Goal: Task Accomplishment & Management: Complete application form

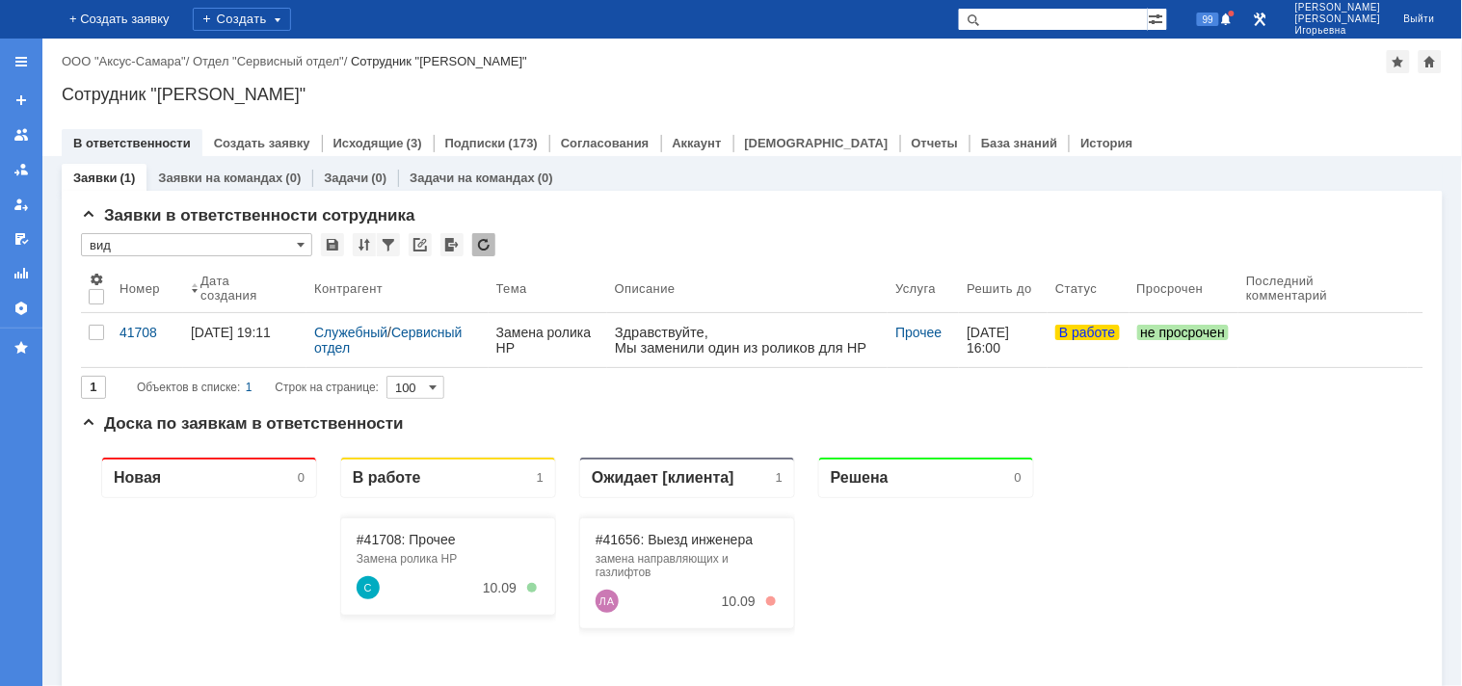
click at [1103, 15] on input "text" at bounding box center [1053, 19] width 190 height 23
type input "41656"
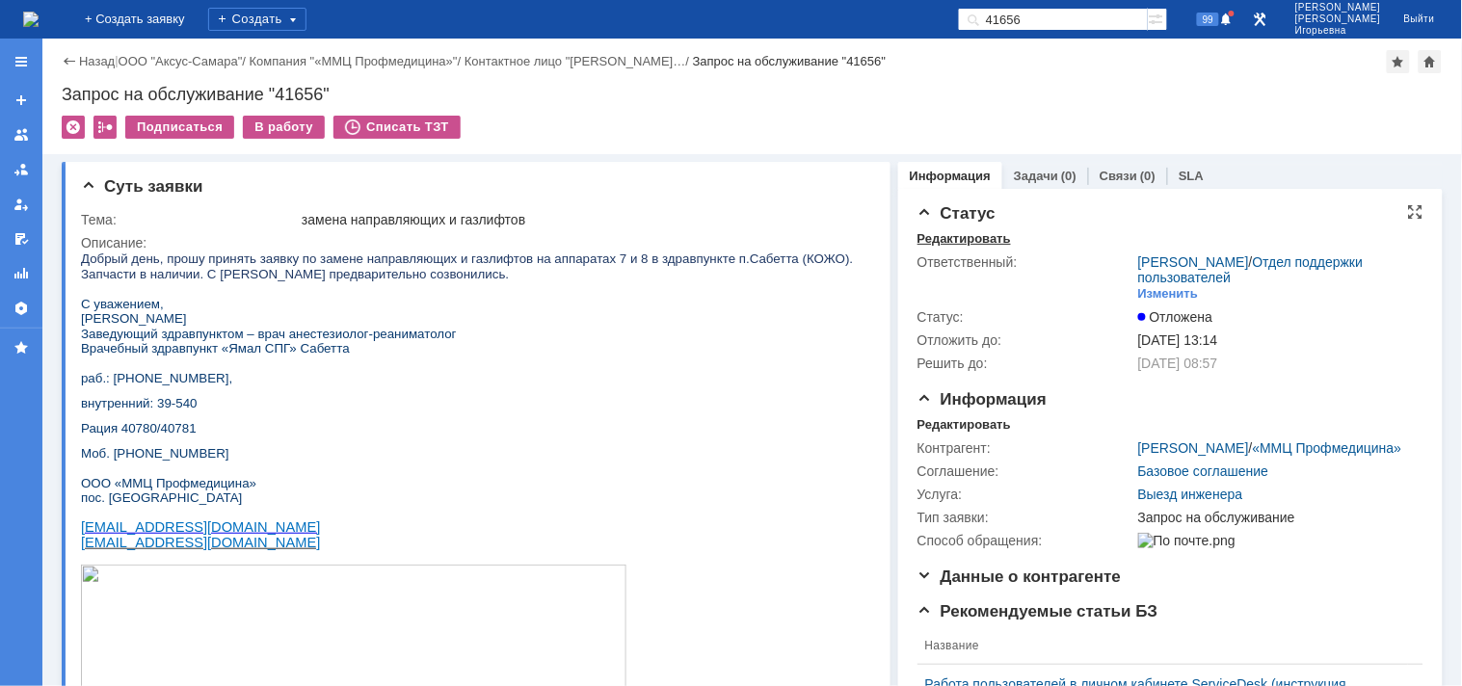
click at [959, 236] on div "Редактировать" at bounding box center [964, 238] width 93 height 15
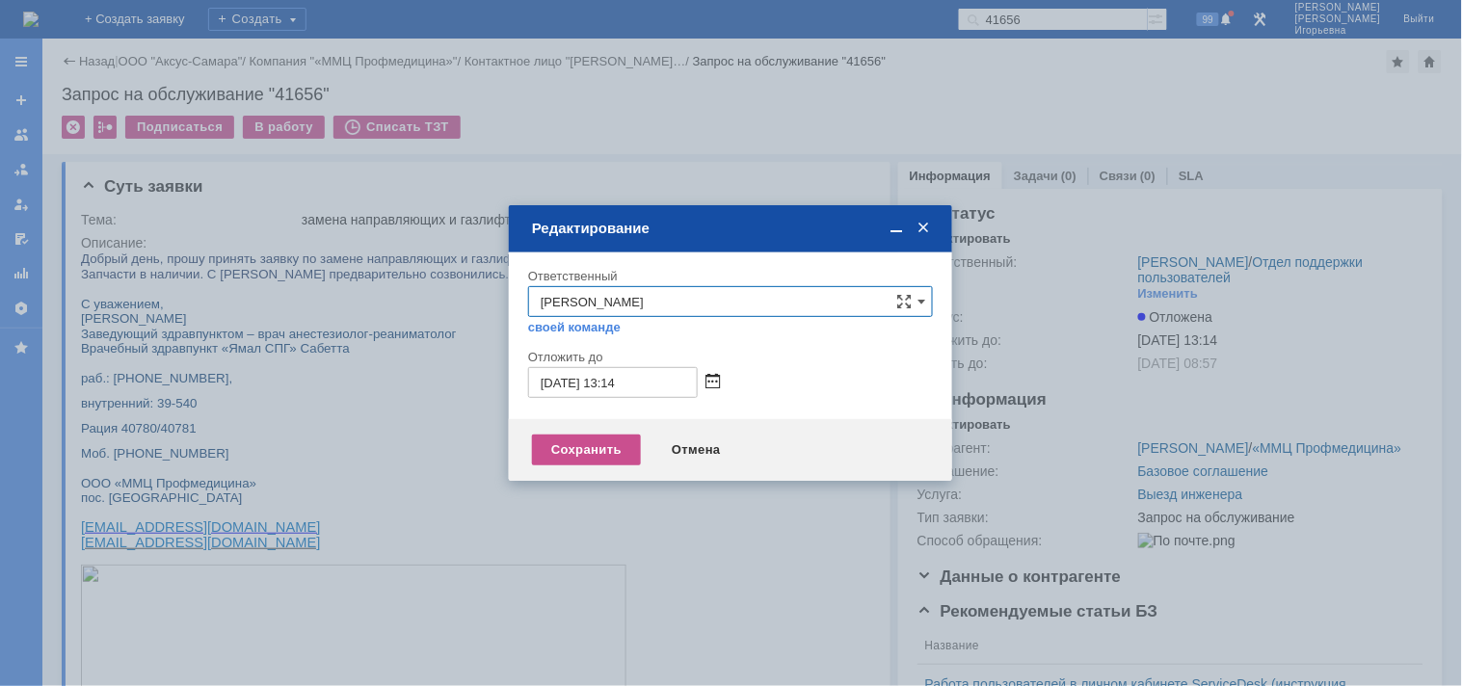
click at [714, 381] on span at bounding box center [713, 382] width 14 height 15
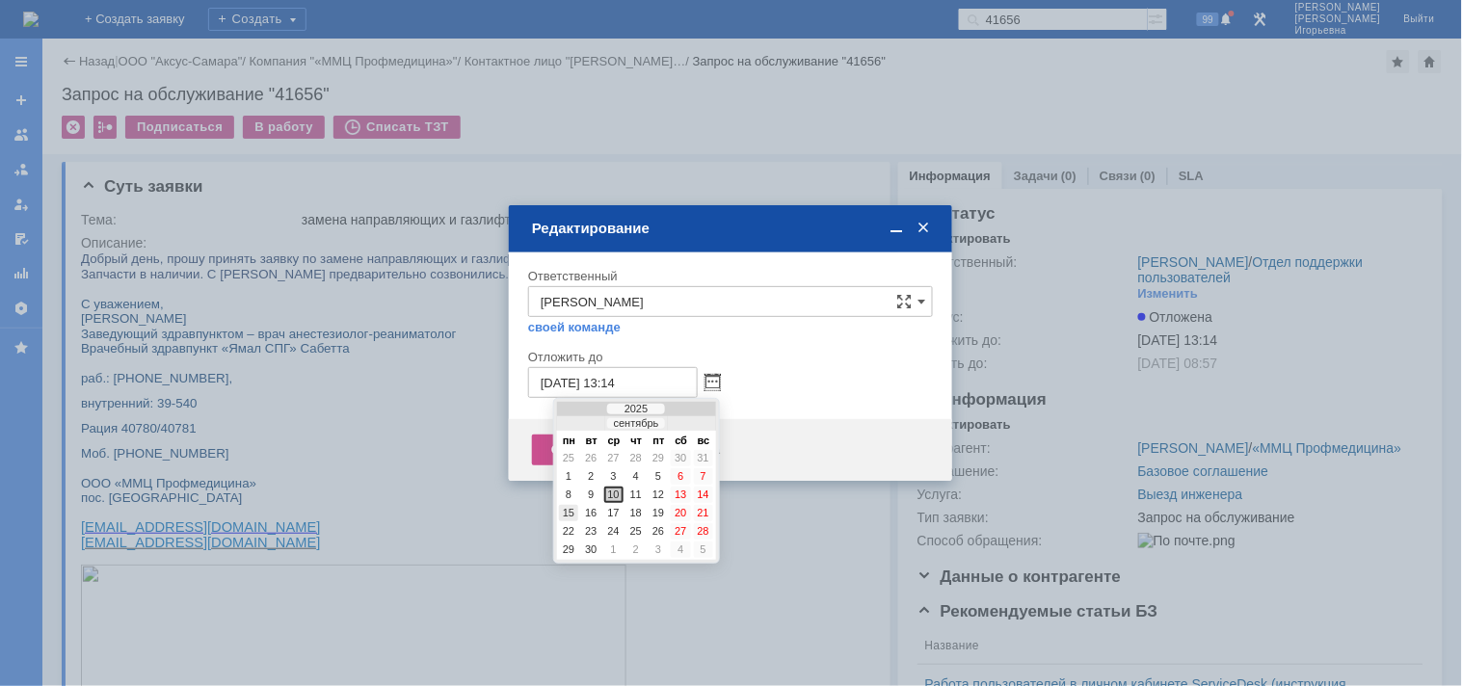
click at [573, 505] on div "15" at bounding box center [568, 513] width 19 height 16
type input "15.09.2025 13:14"
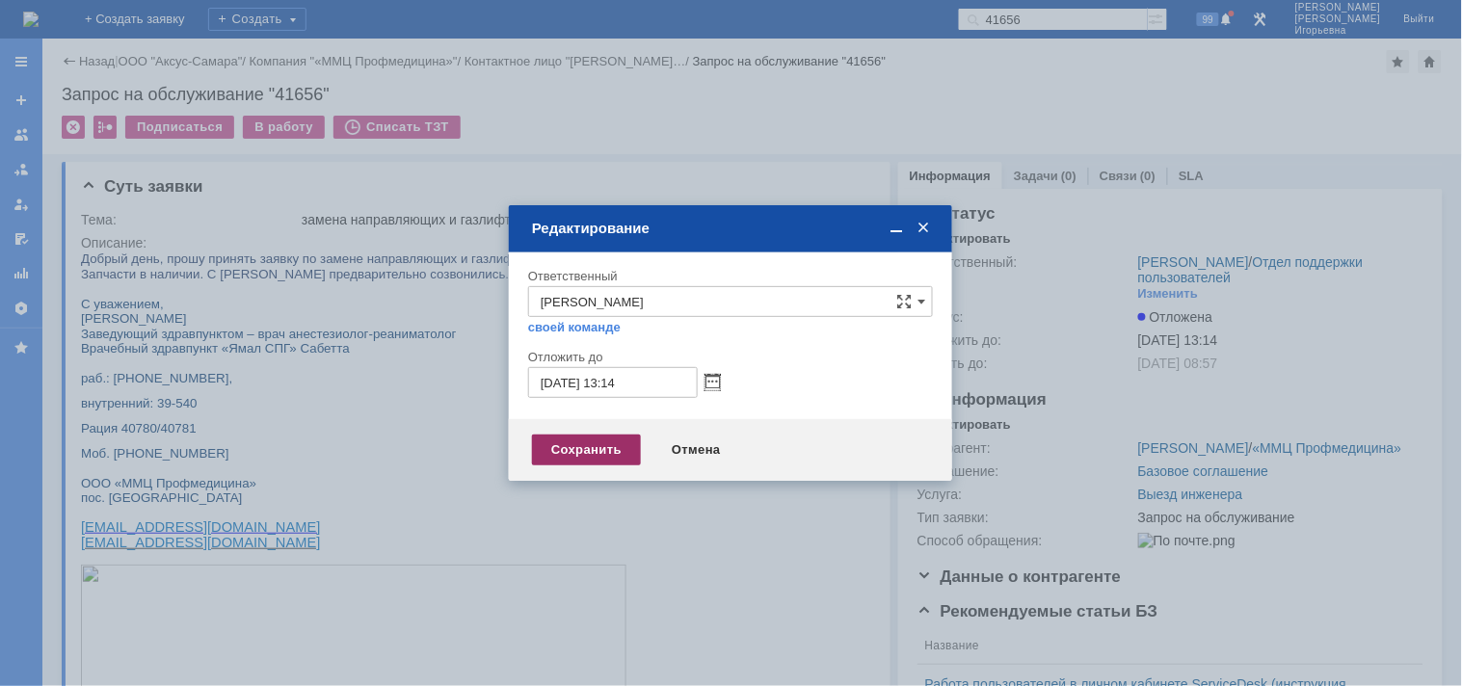
click at [573, 451] on div "Сохранить" at bounding box center [586, 450] width 109 height 31
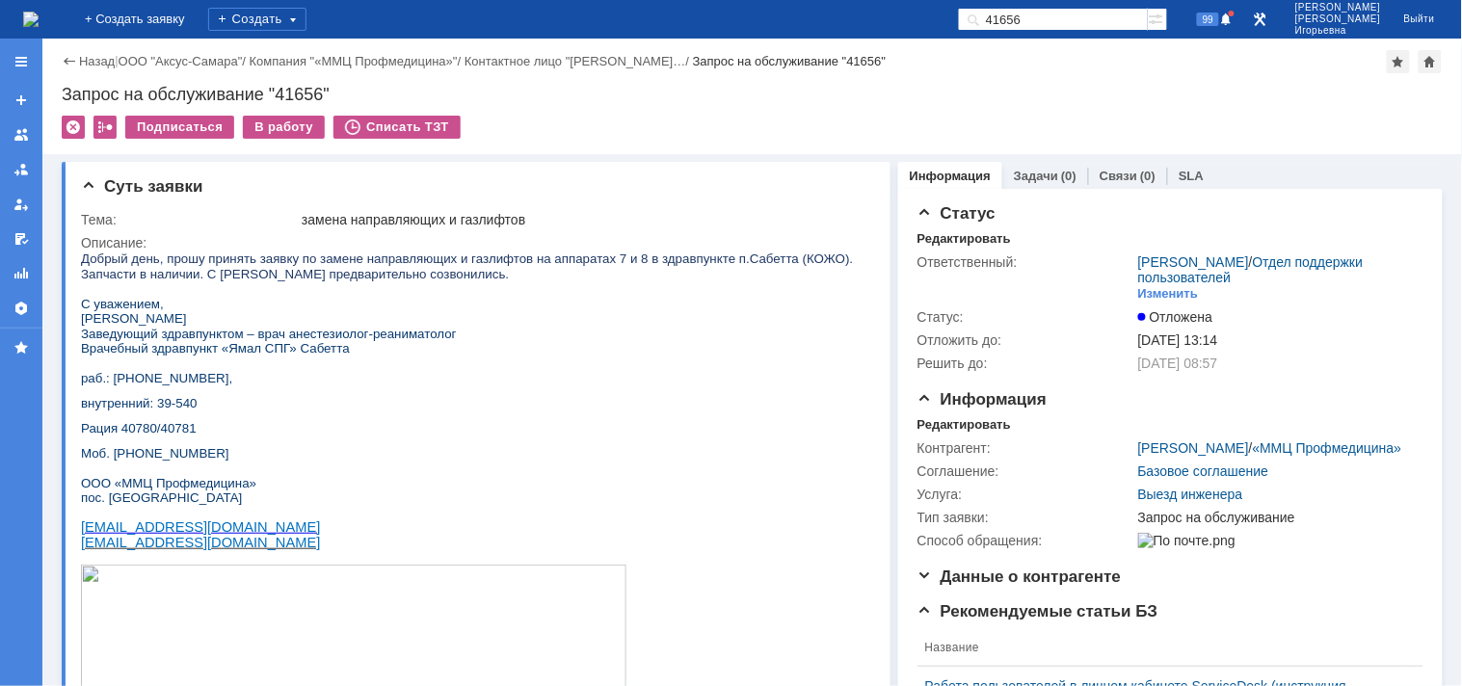
click at [39, 25] on img at bounding box center [30, 19] width 15 height 15
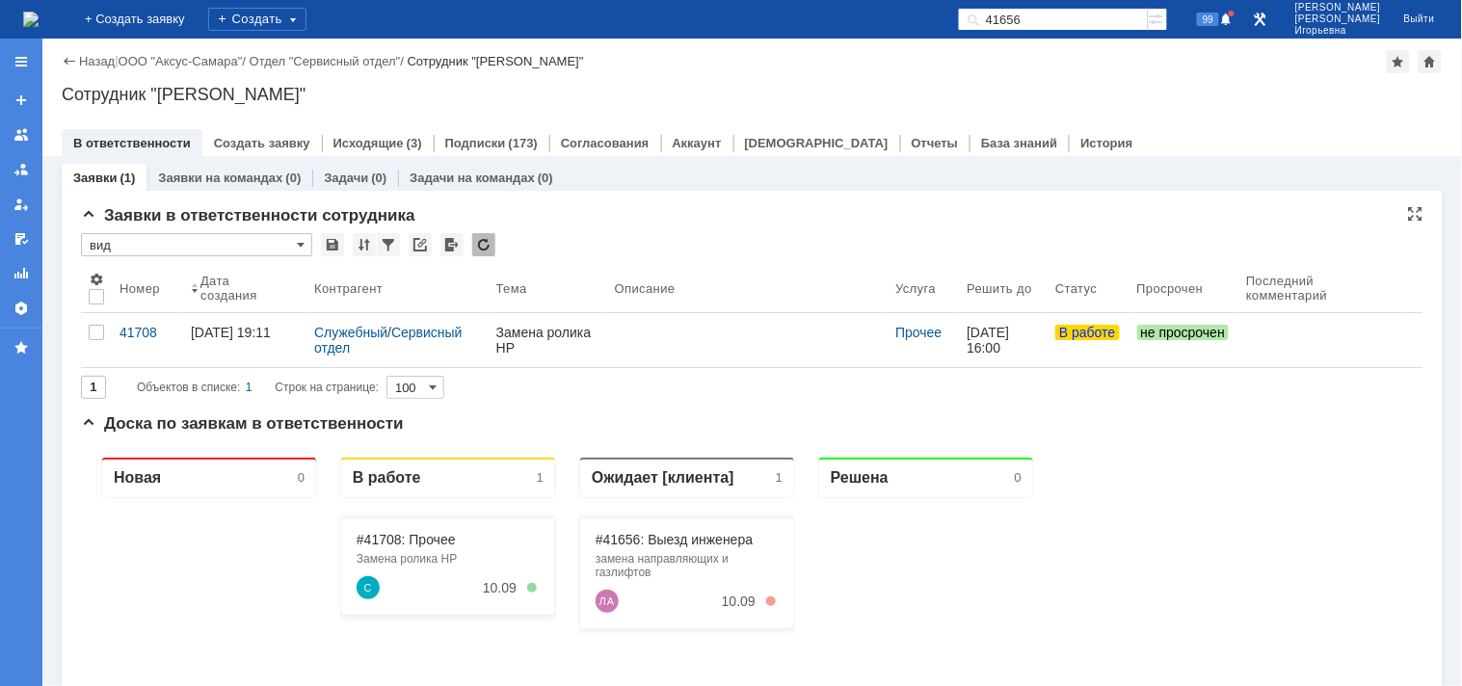
click at [294, 239] on input "вид" at bounding box center [196, 244] width 231 height 23
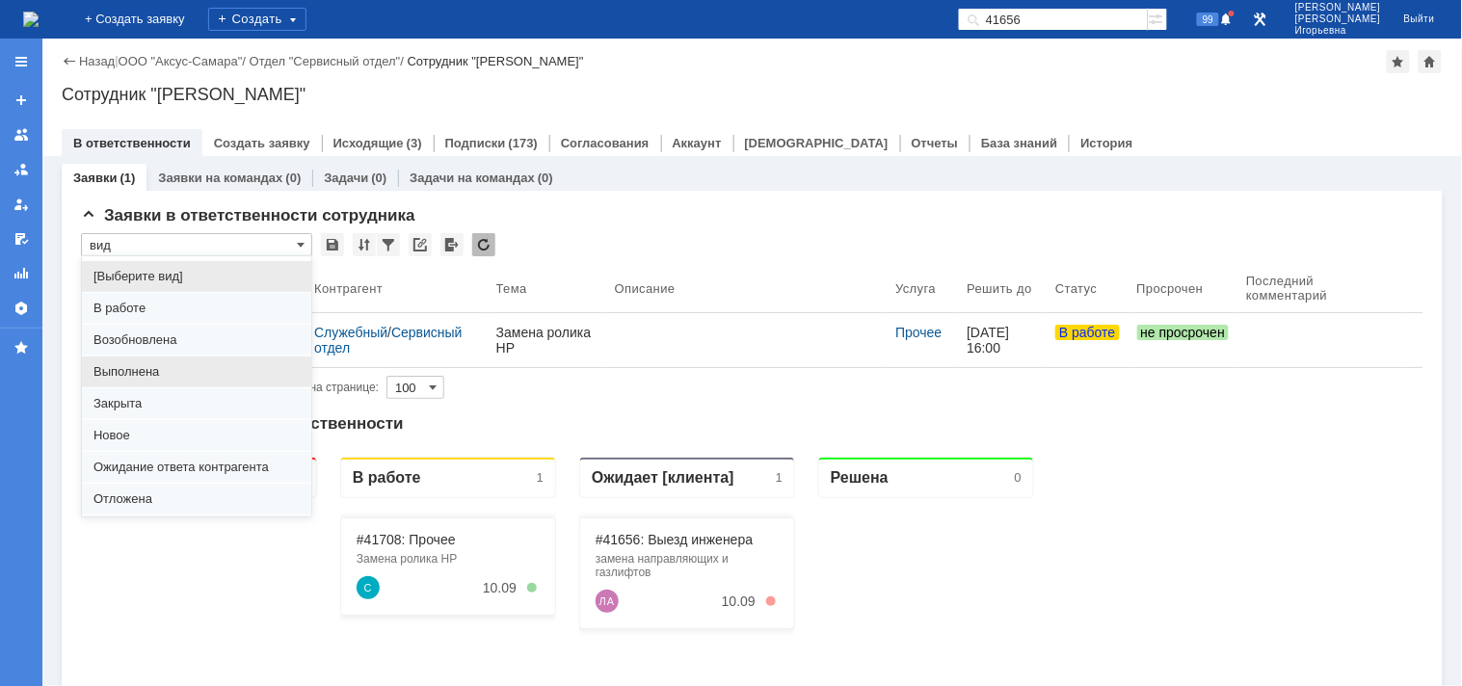
scroll to position [53, 0]
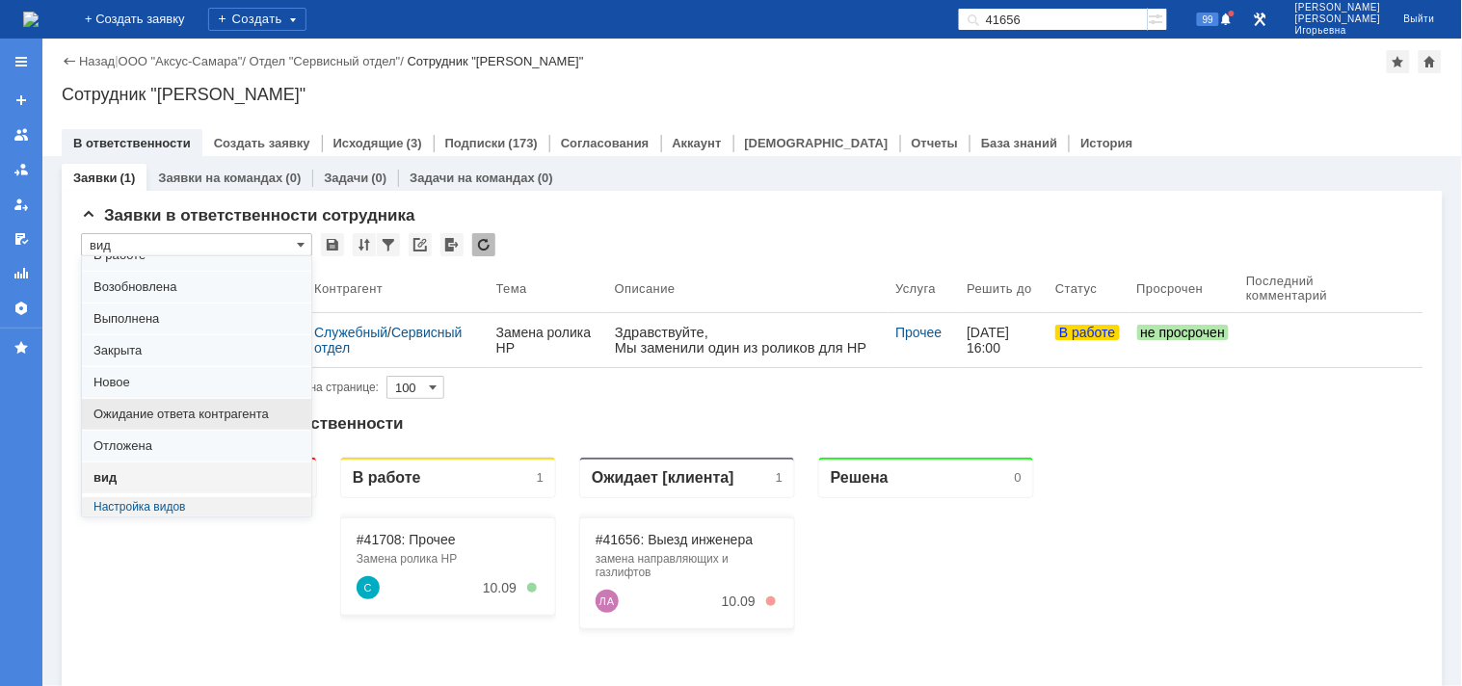
click at [143, 407] on span "Ожидание ответа контрагента" at bounding box center [196, 414] width 206 height 15
type input "Ожидание ответа контрагента"
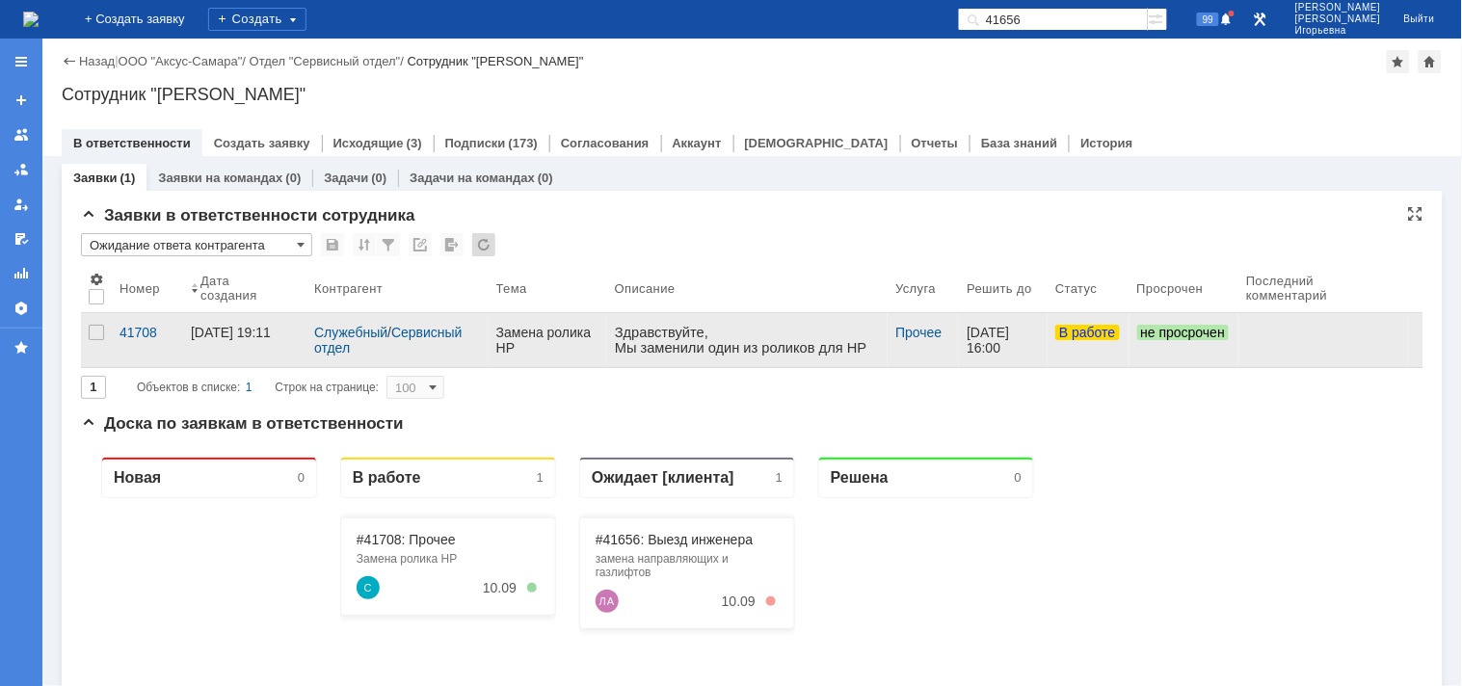
type input "20"
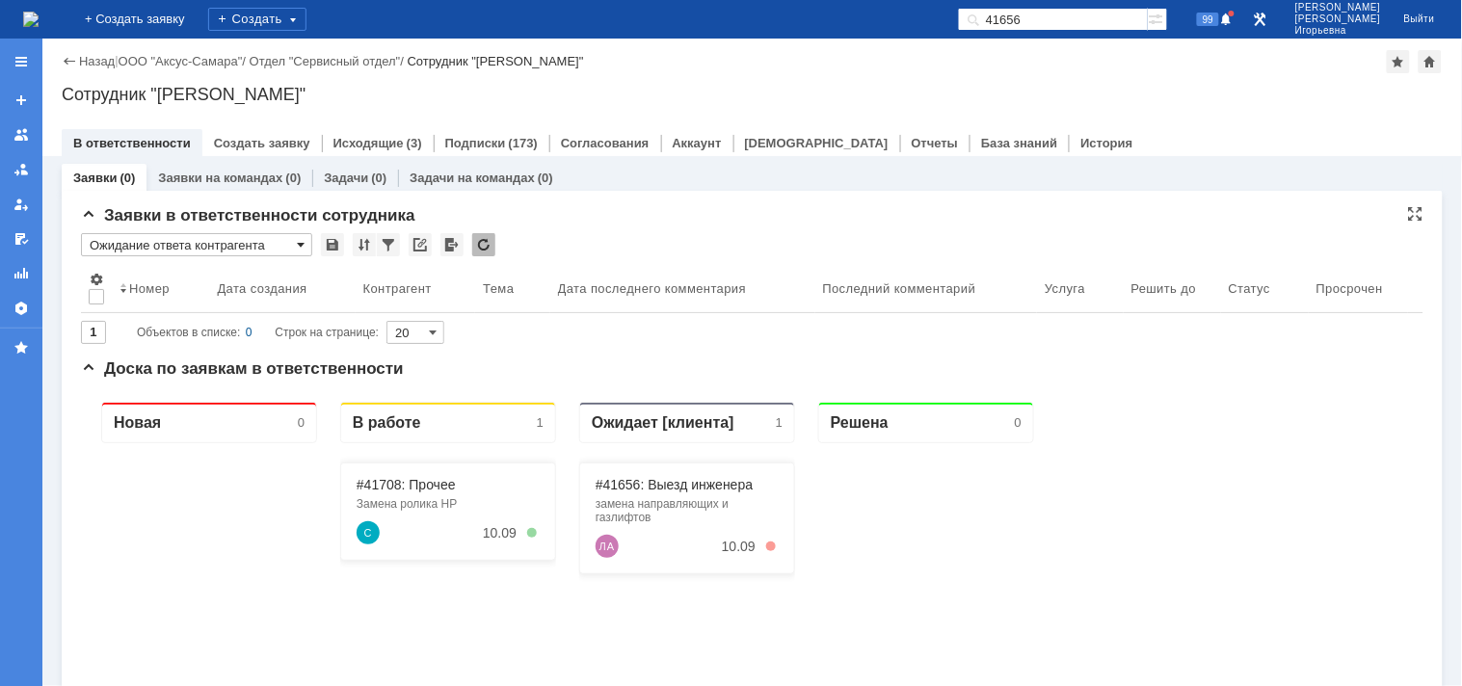
click at [297, 244] on span at bounding box center [301, 244] width 8 height 15
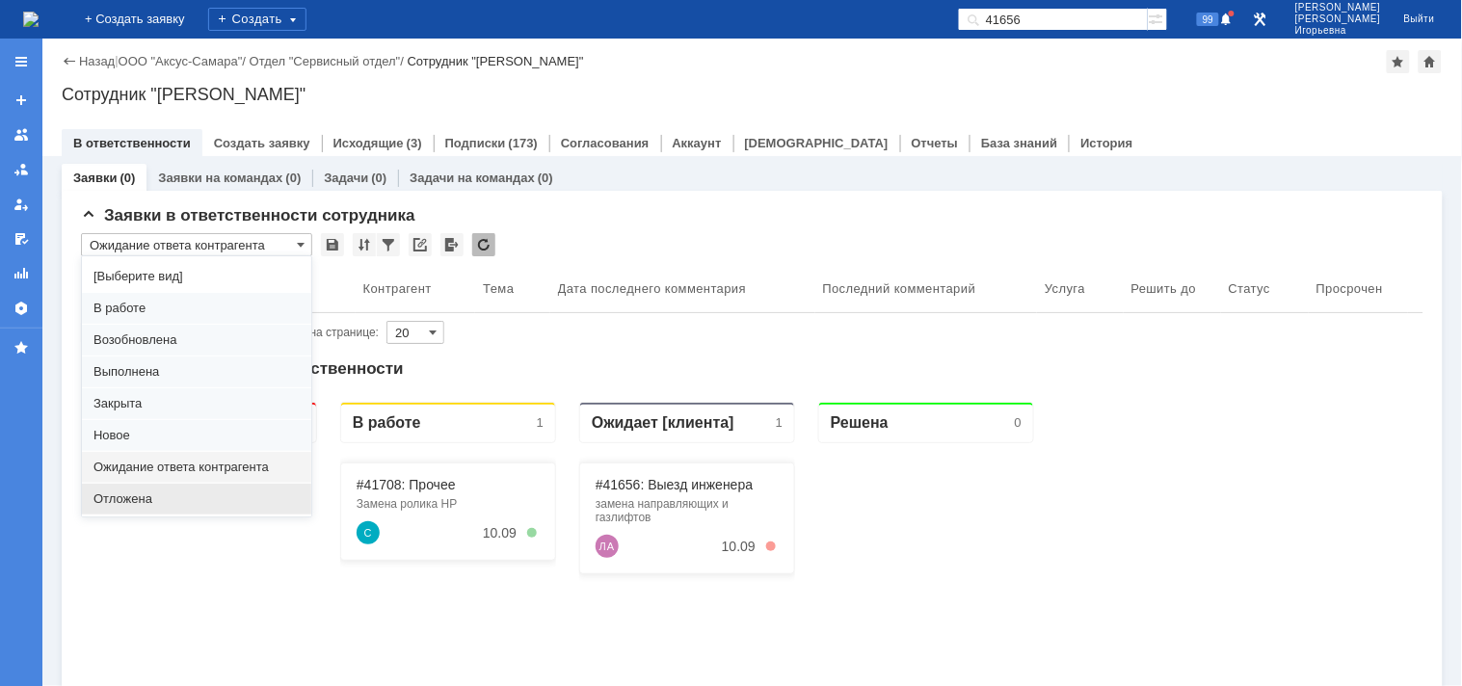
click at [129, 496] on span "Отложена" at bounding box center [196, 499] width 206 height 15
type input "Отложена"
type input "100"
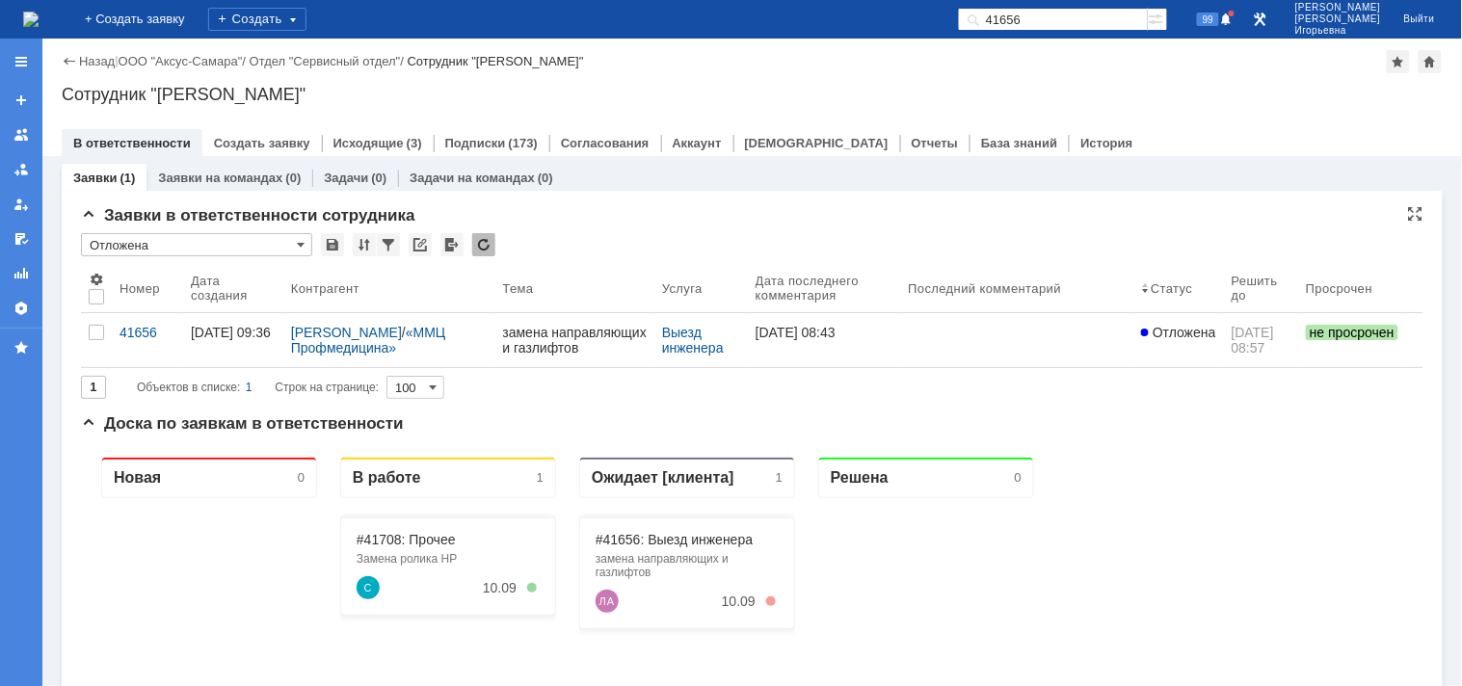
scroll to position [0, 0]
click at [301, 241] on span at bounding box center [301, 244] width 8 height 15
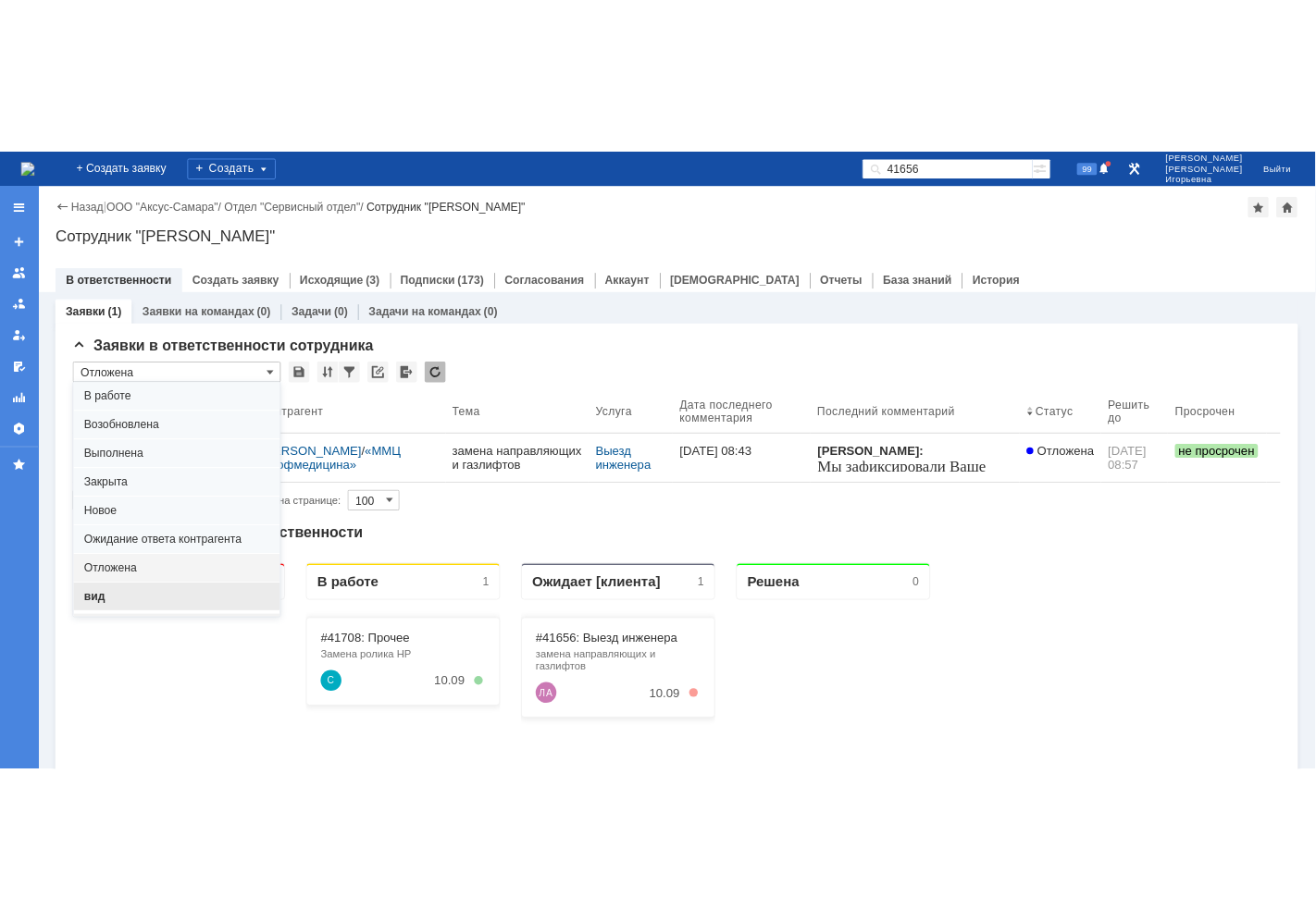
scroll to position [51, 0]
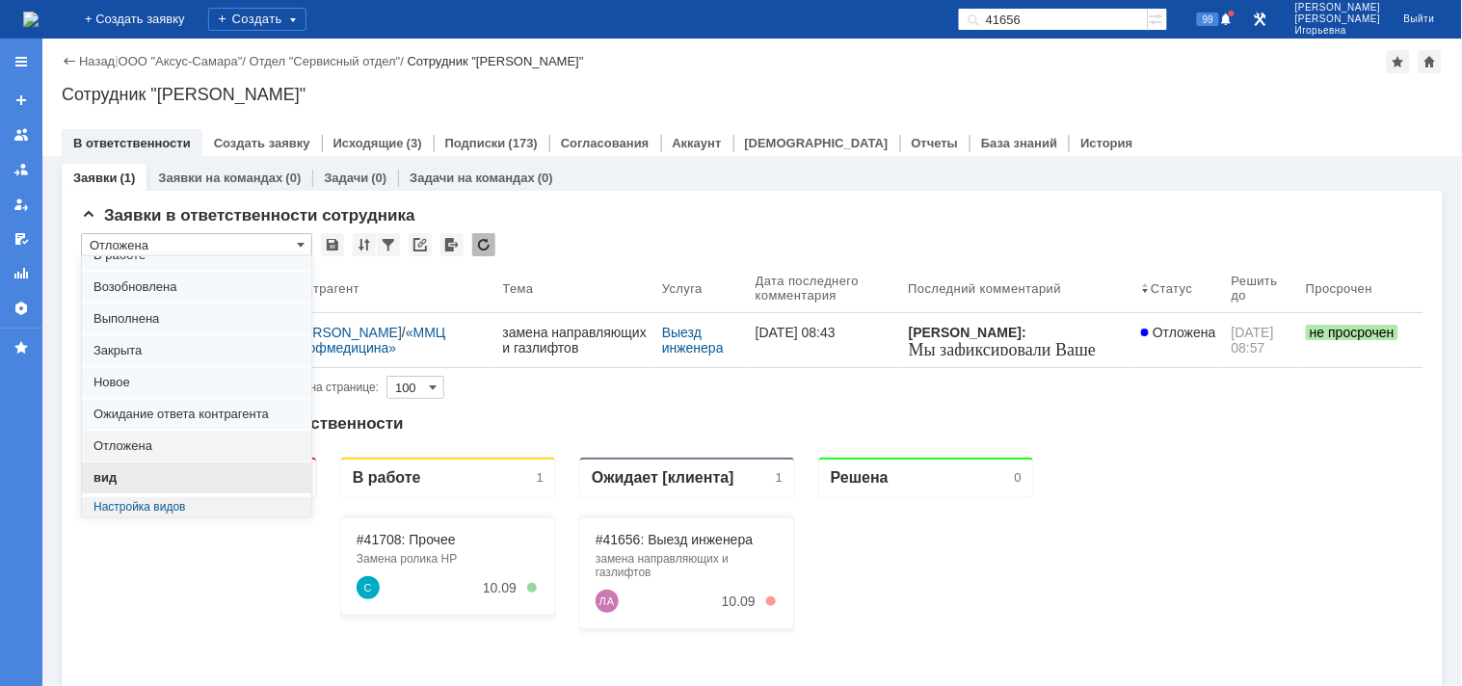
click at [117, 470] on span "вид" at bounding box center [196, 477] width 206 height 15
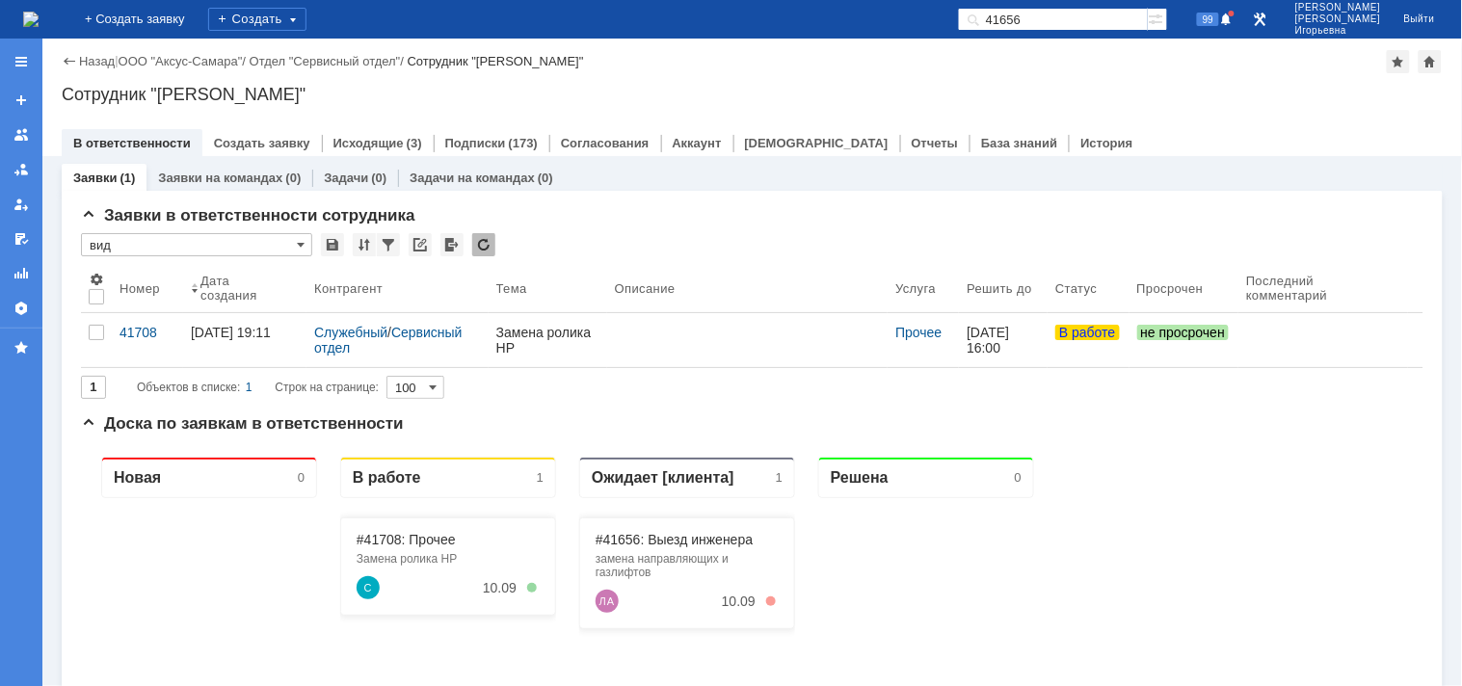
type input "вид"
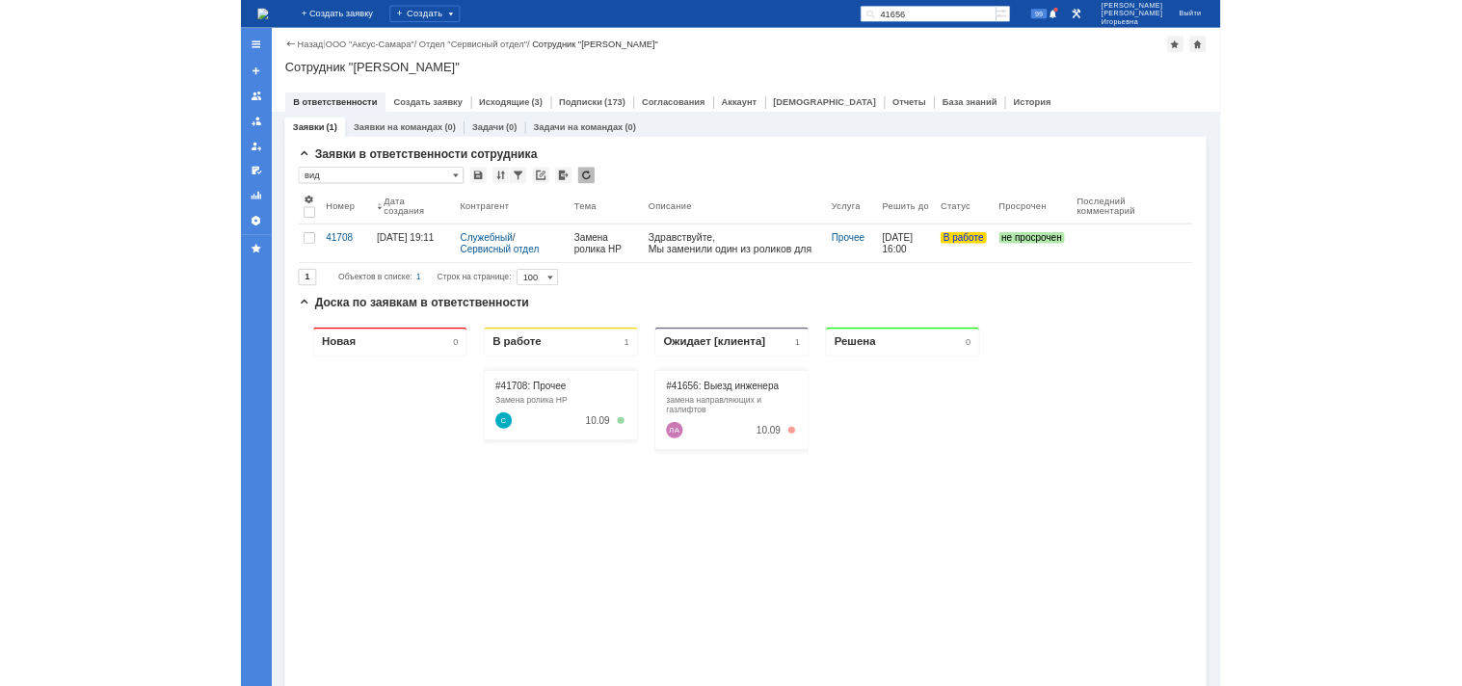
scroll to position [0, 0]
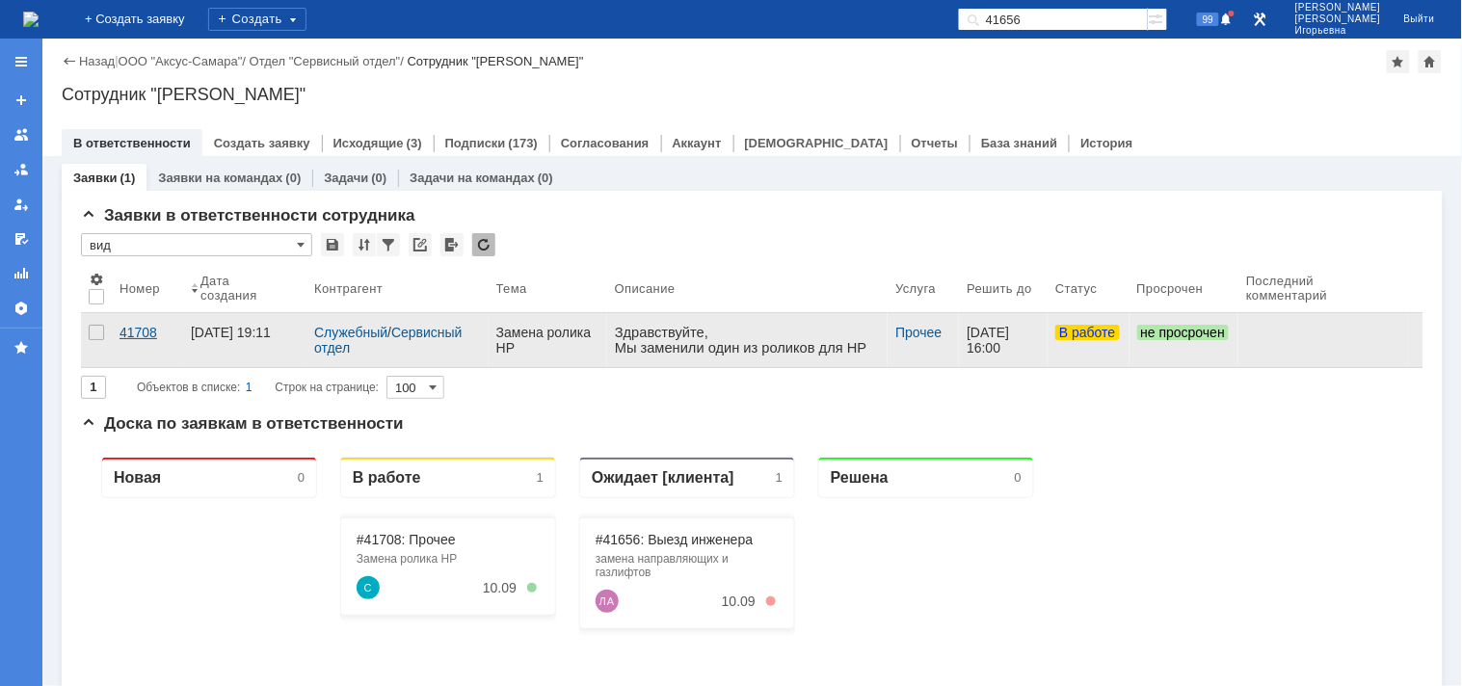
click at [137, 330] on div "41708" at bounding box center [148, 332] width 56 height 15
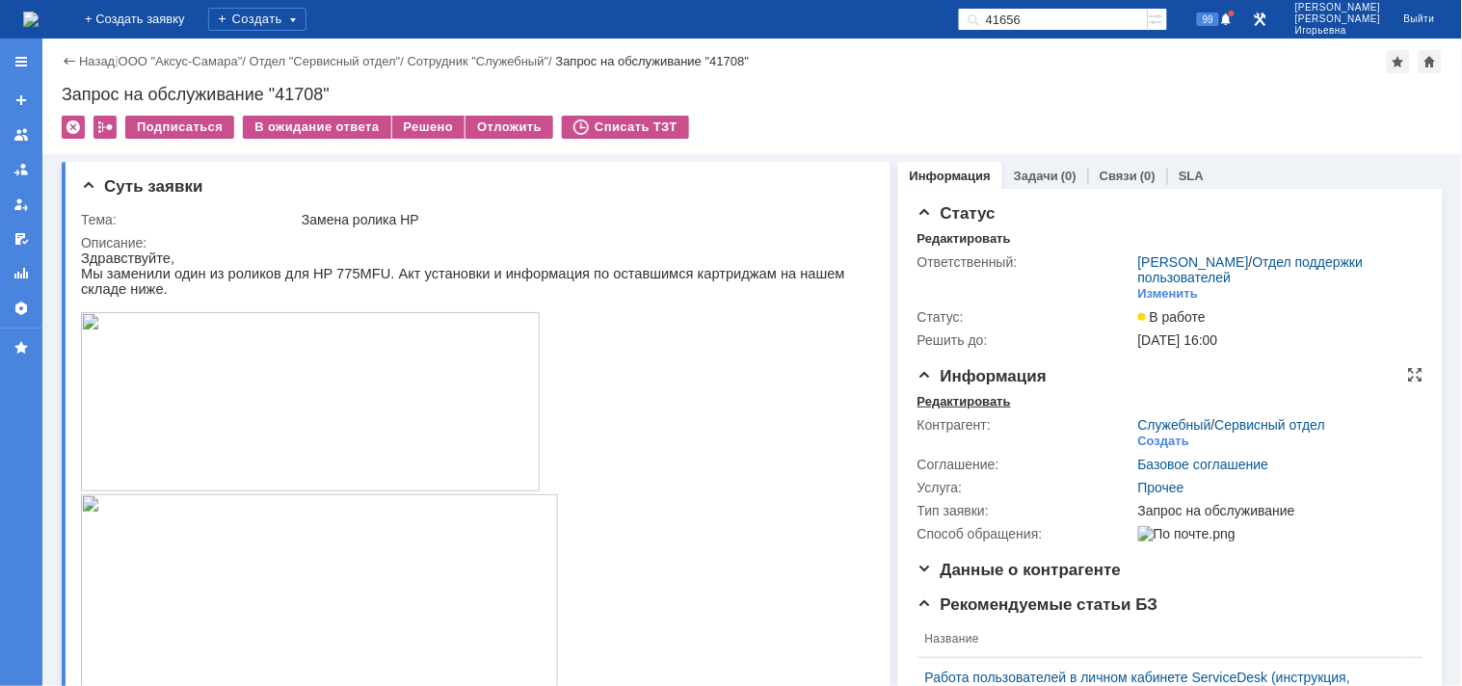
click at [948, 399] on div "Редактировать" at bounding box center [964, 401] width 93 height 15
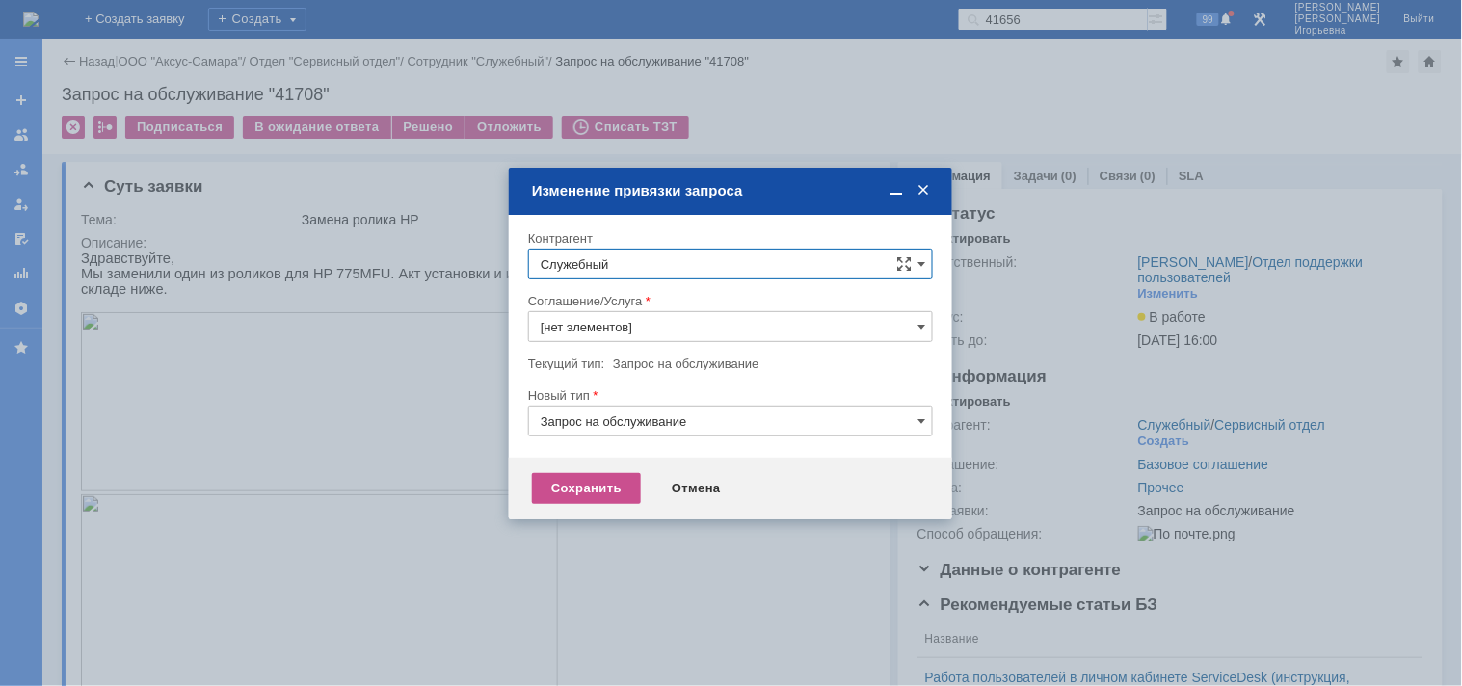
type input "Прочее"
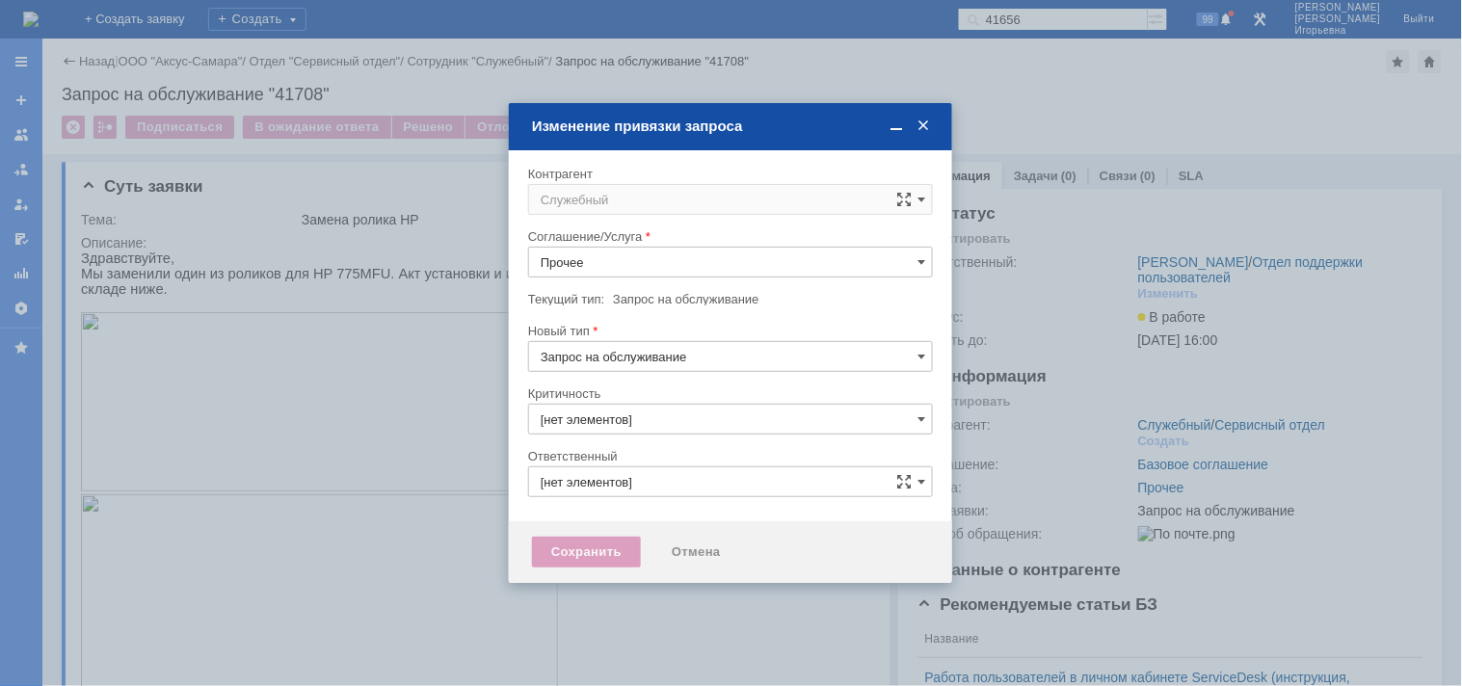
type input "3. Низкая"
type input "[PERSON_NAME]"
type input "[не указано]"
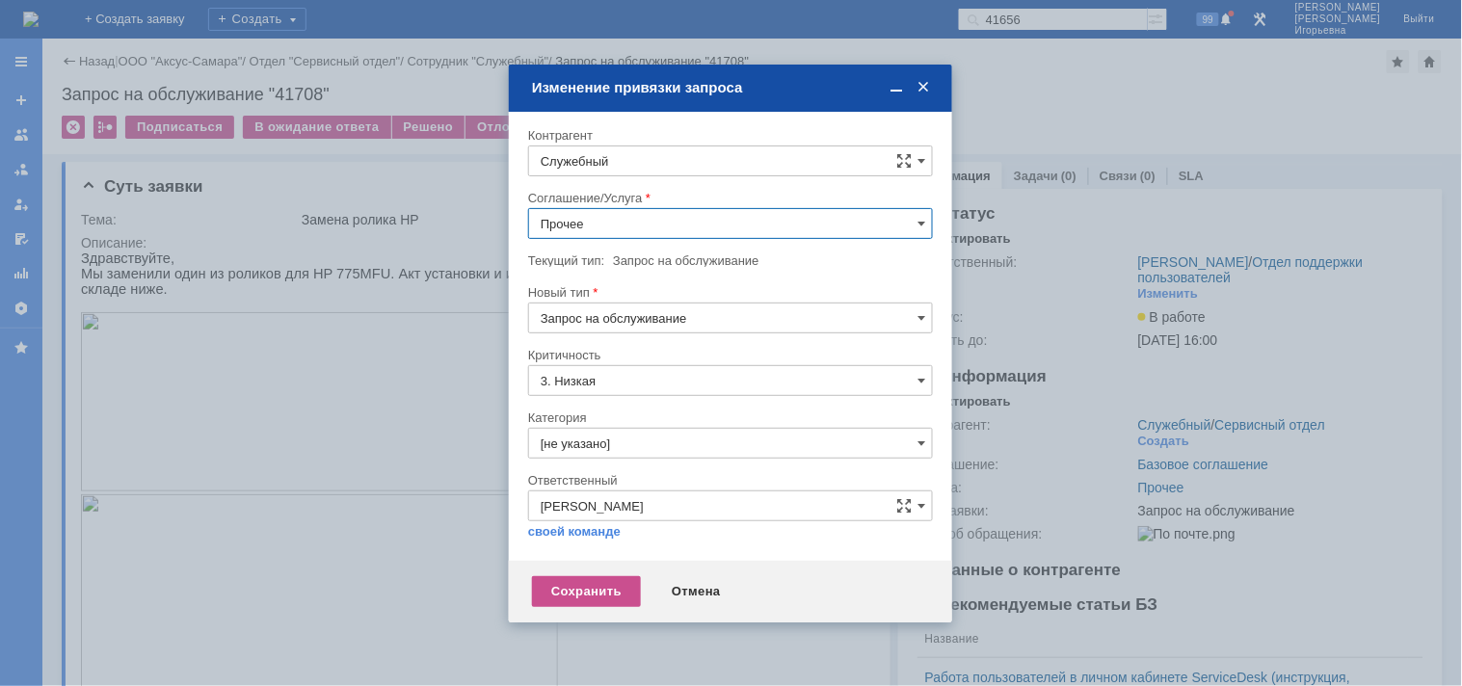
click at [630, 165] on input "Служебный" at bounding box center [730, 161] width 405 height 31
click at [651, 464] on span "Полухин Сергей" at bounding box center [638, 462] width 103 height 14
type input "Полухин Сергей"
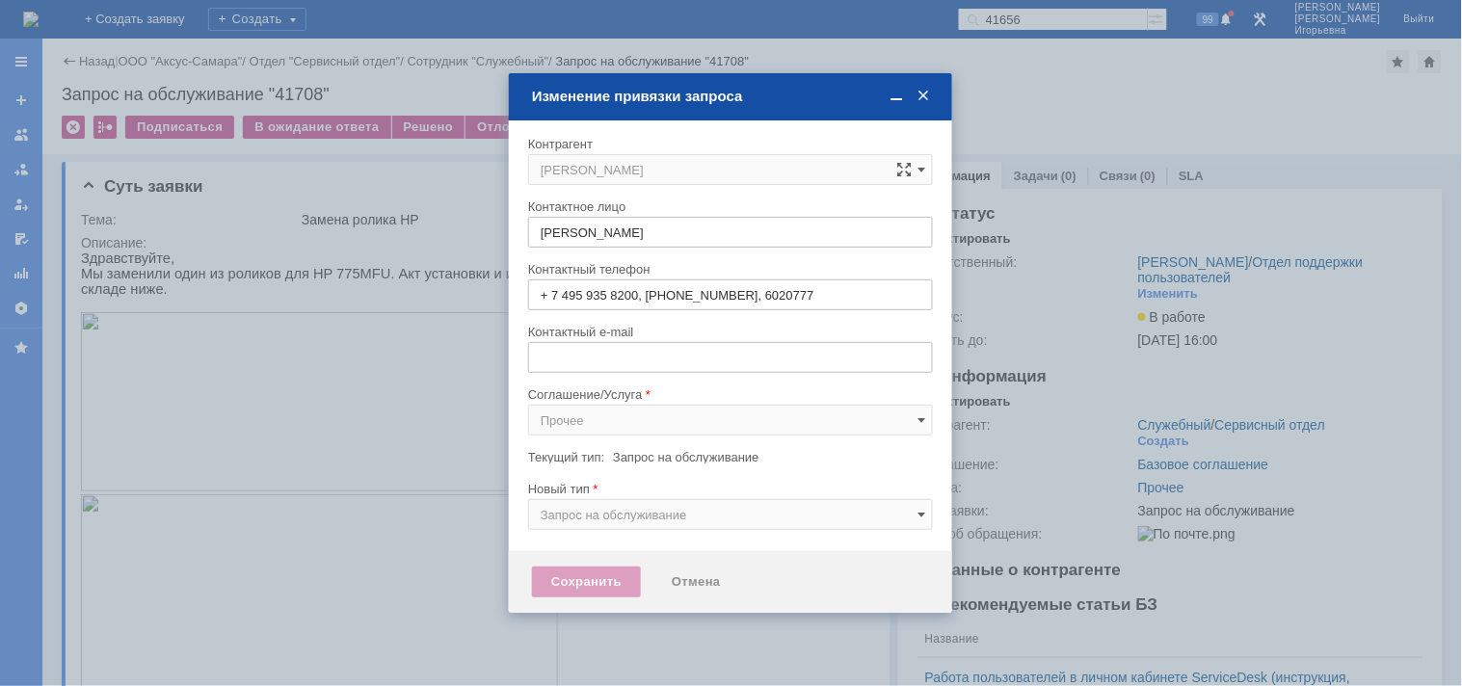
type input "sergey@slb.ru"
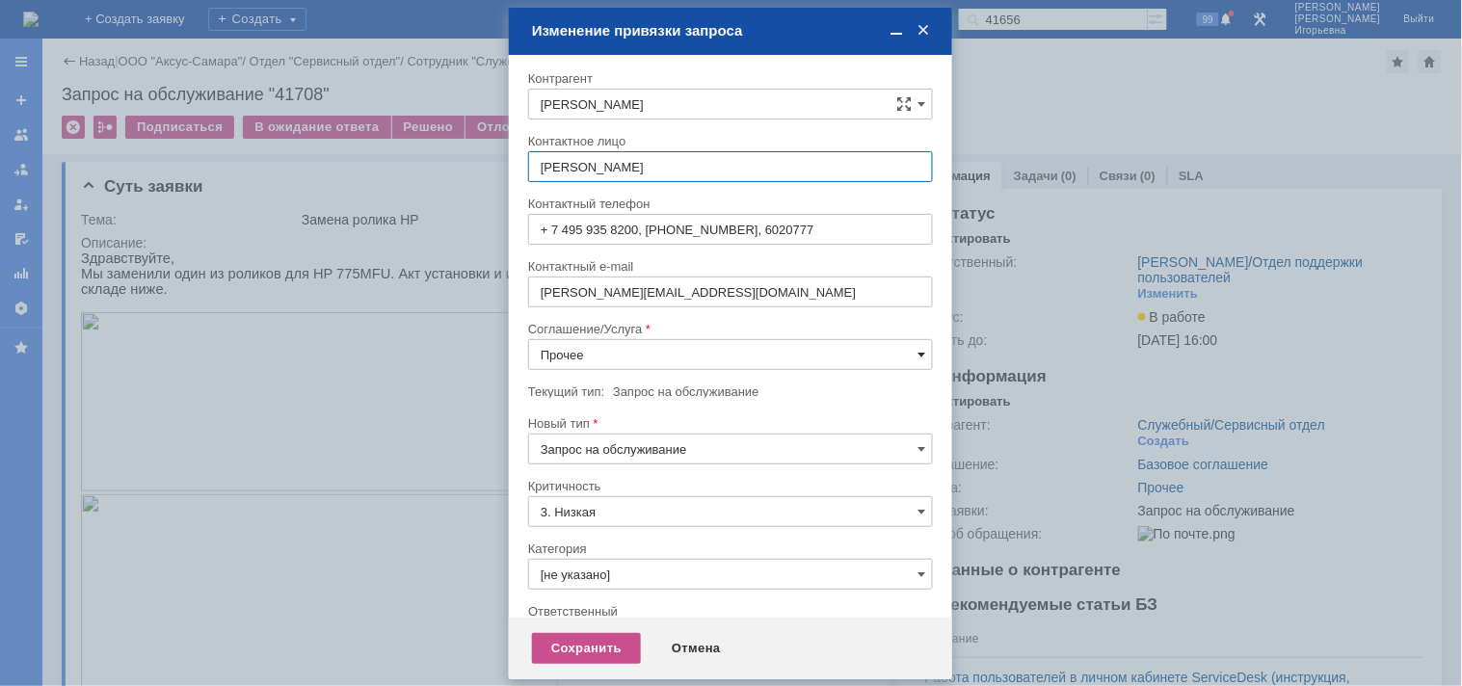
click at [918, 347] on span at bounding box center [922, 354] width 8 height 15
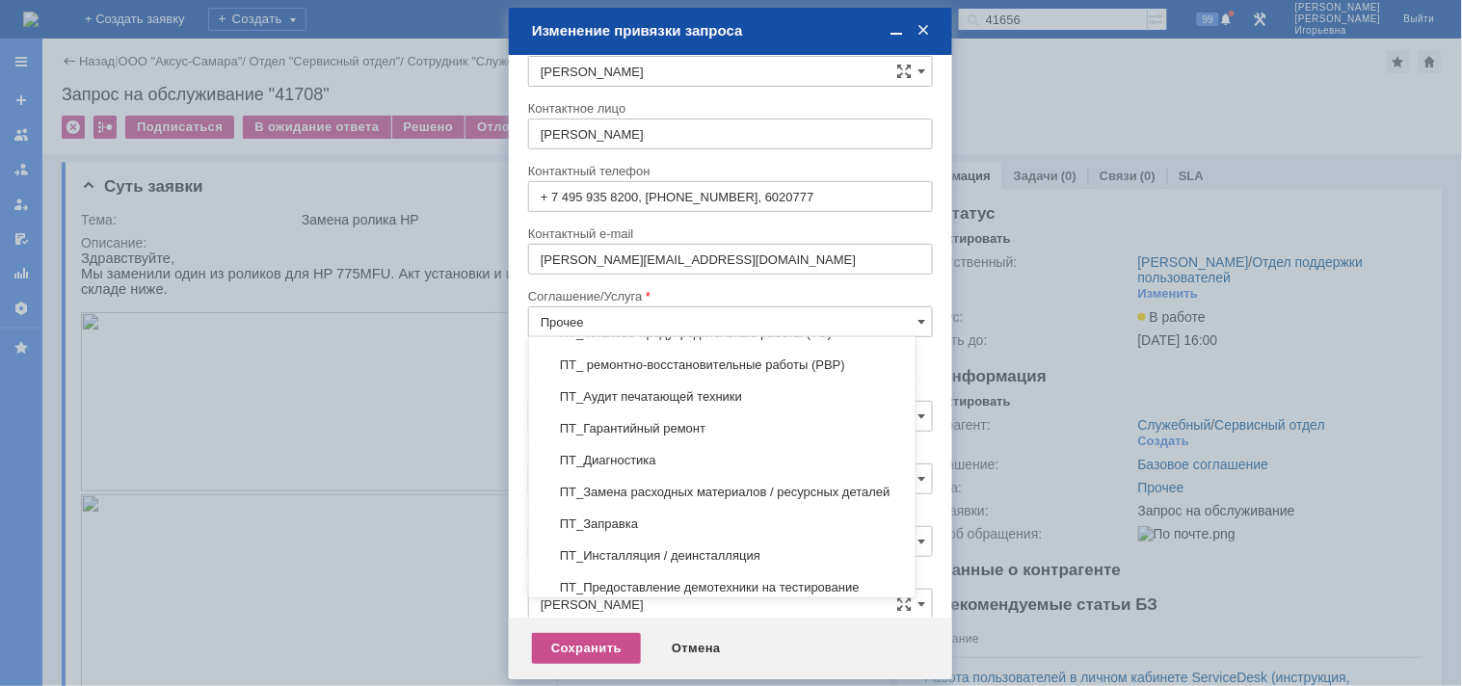
scroll to position [321, 0]
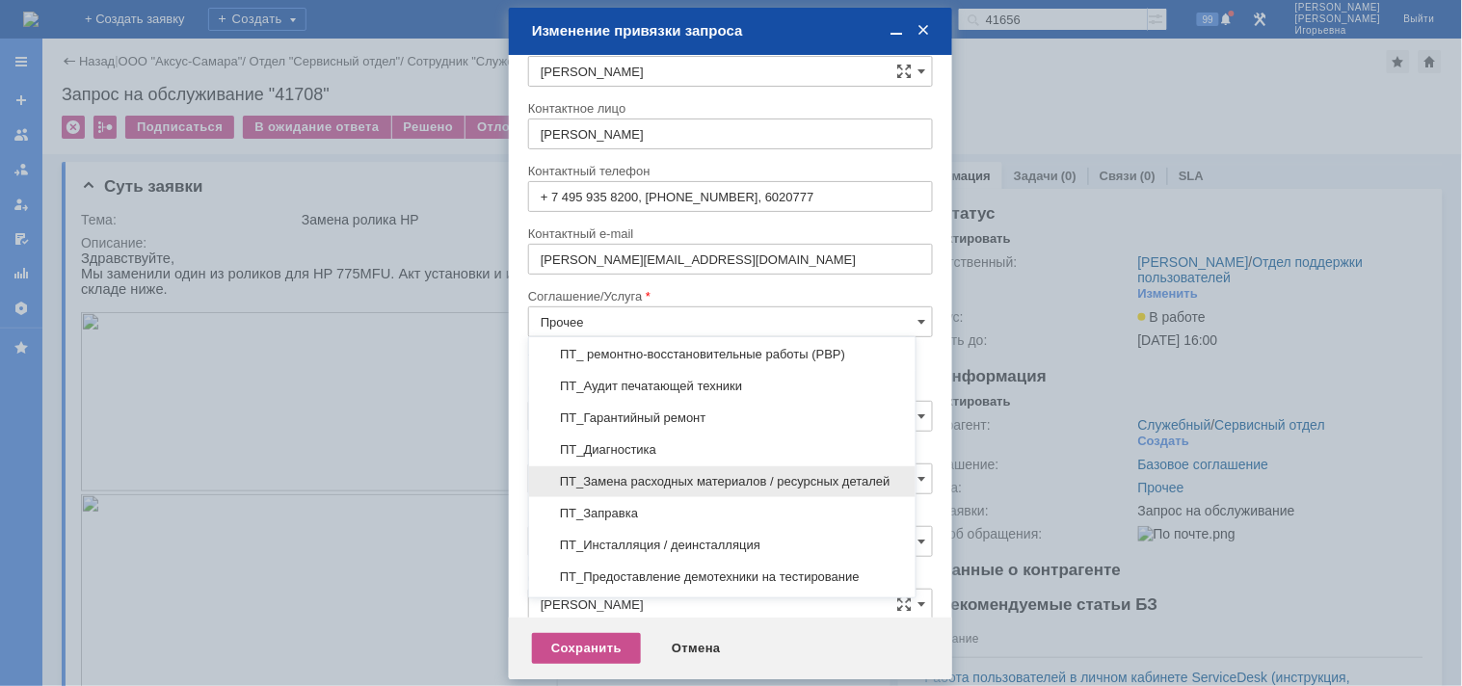
click at [670, 478] on span "ПТ_Замена расходных материалов / ресурсных деталей" at bounding box center [722, 481] width 363 height 15
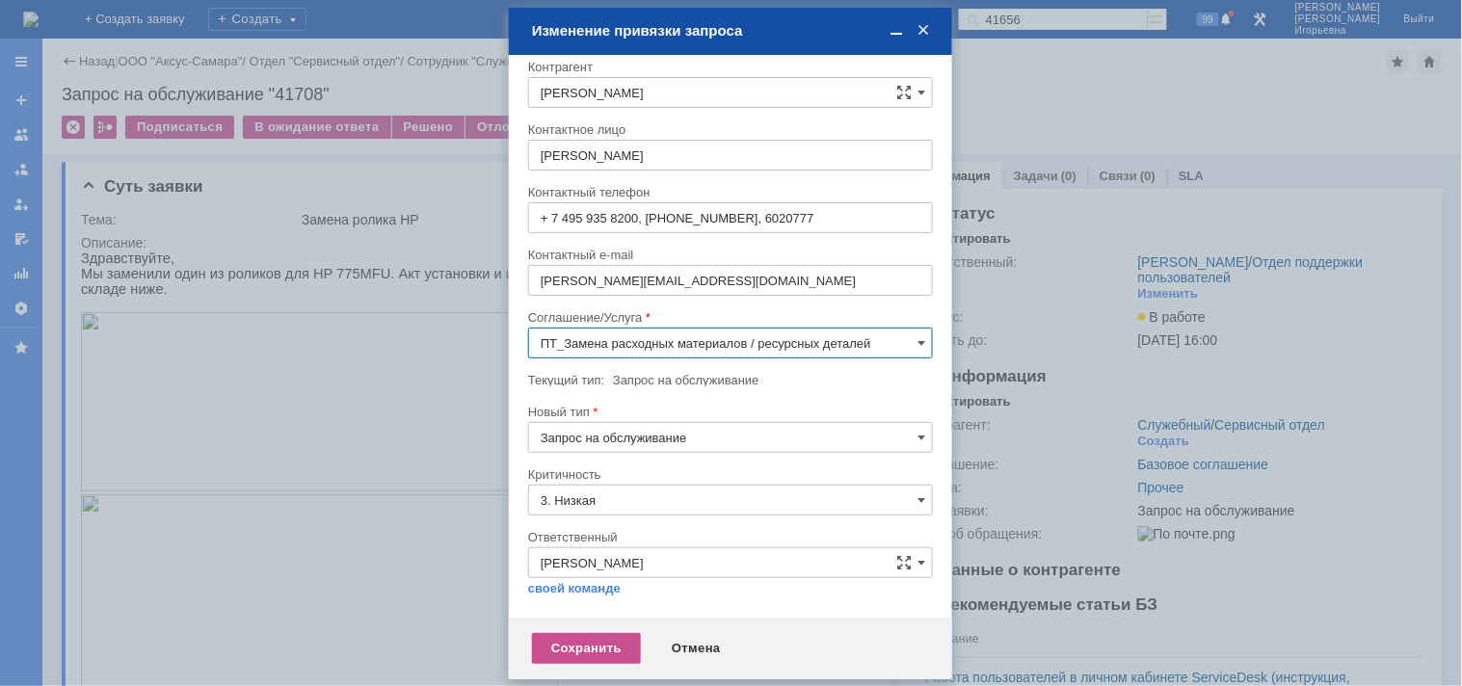
scroll to position [11, 0]
type input "ПТ_Замена расходных материалов / ресурсных деталей"
click at [584, 644] on div "Сохранить" at bounding box center [586, 648] width 109 height 31
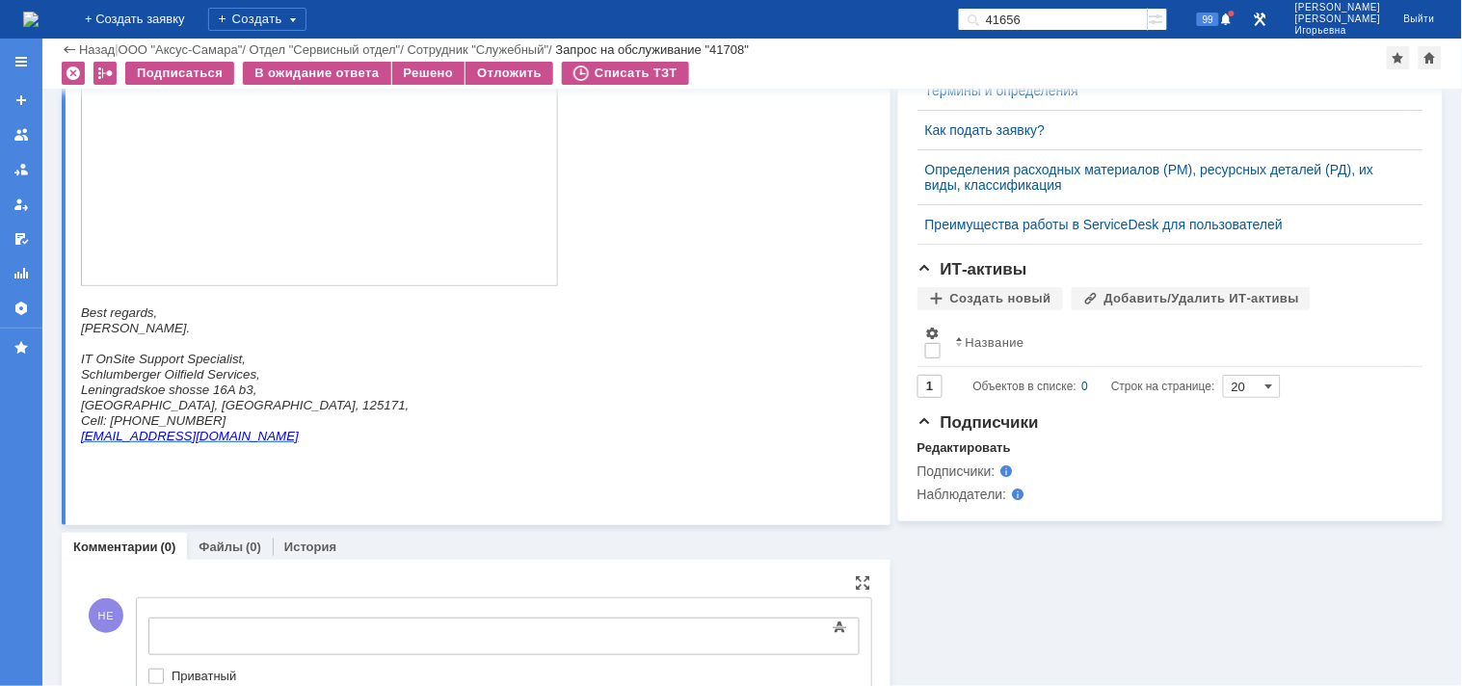
scroll to position [0, 0]
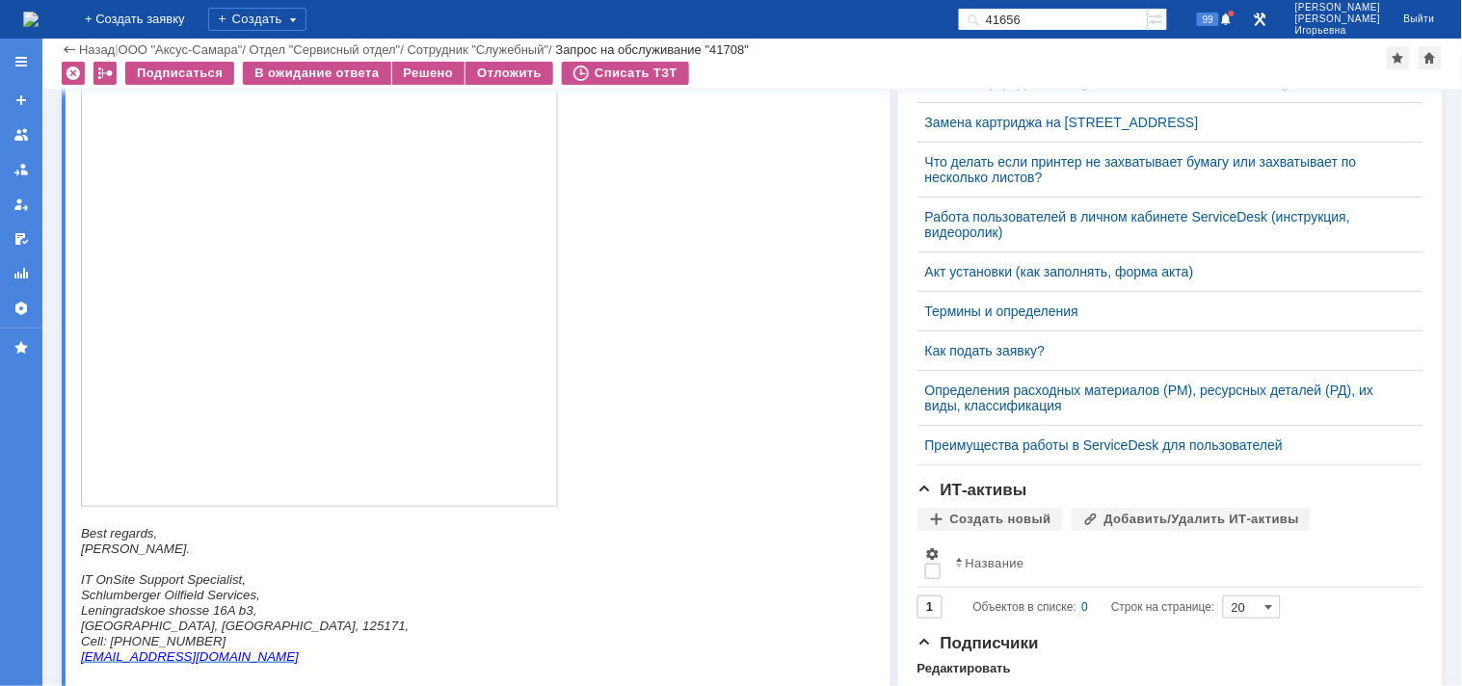
click at [707, 413] on p at bounding box center [468, 178] width 777 height 666
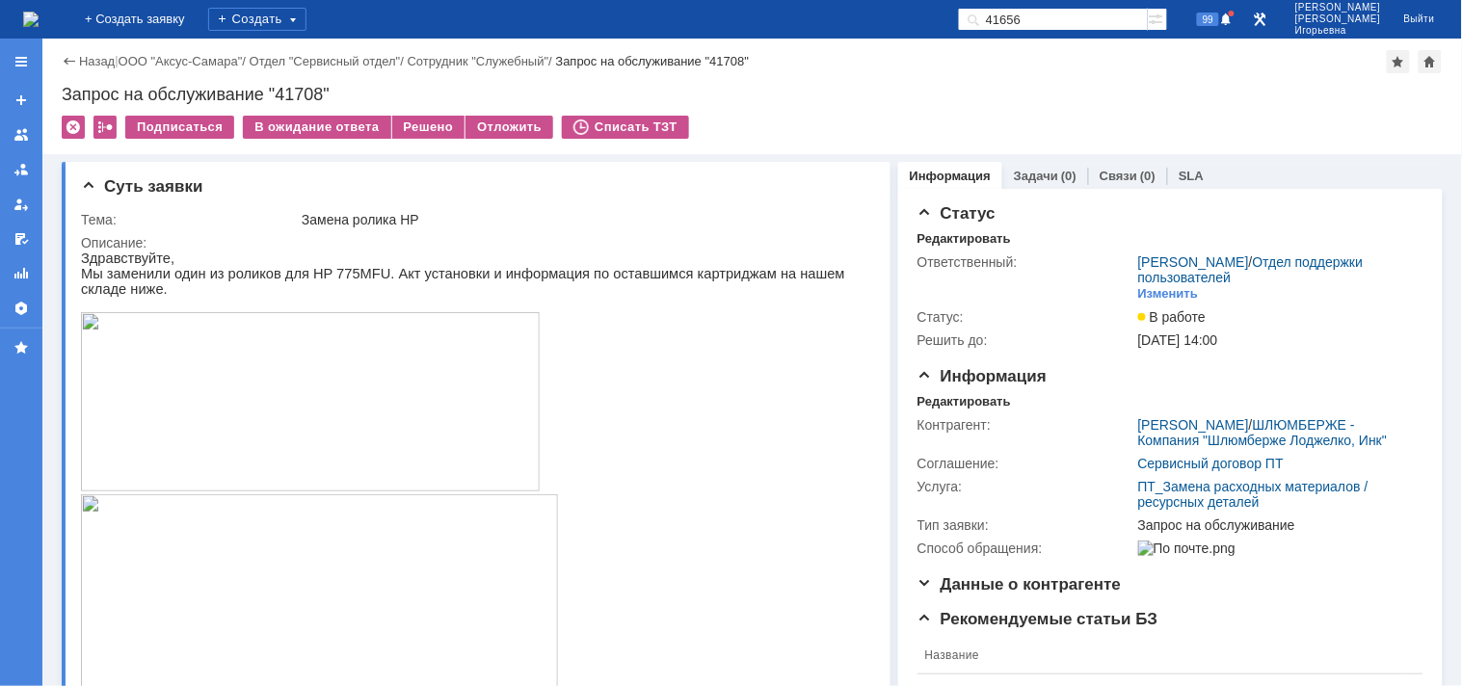
click at [296, 92] on div "Запрос на обслуживание "41708"" at bounding box center [752, 94] width 1381 height 19
copy div "41708"
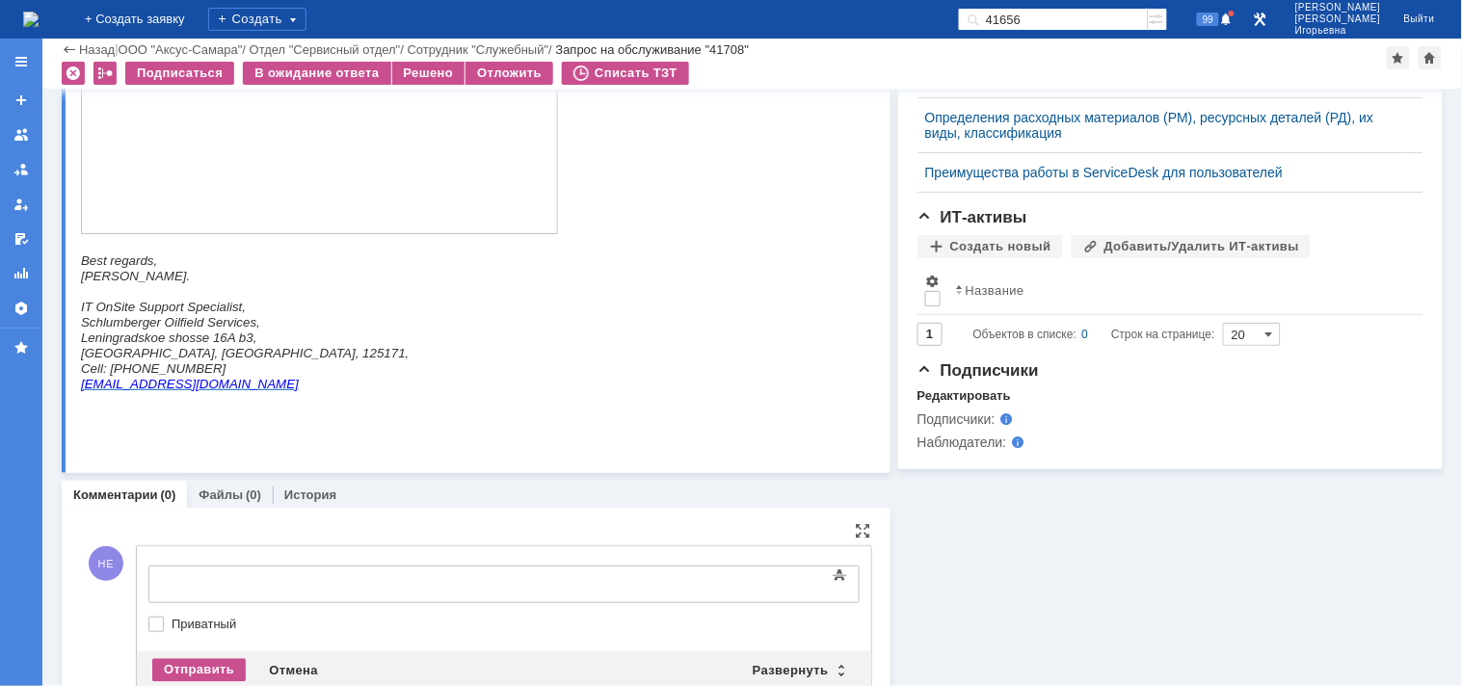
scroll to position [907, 0]
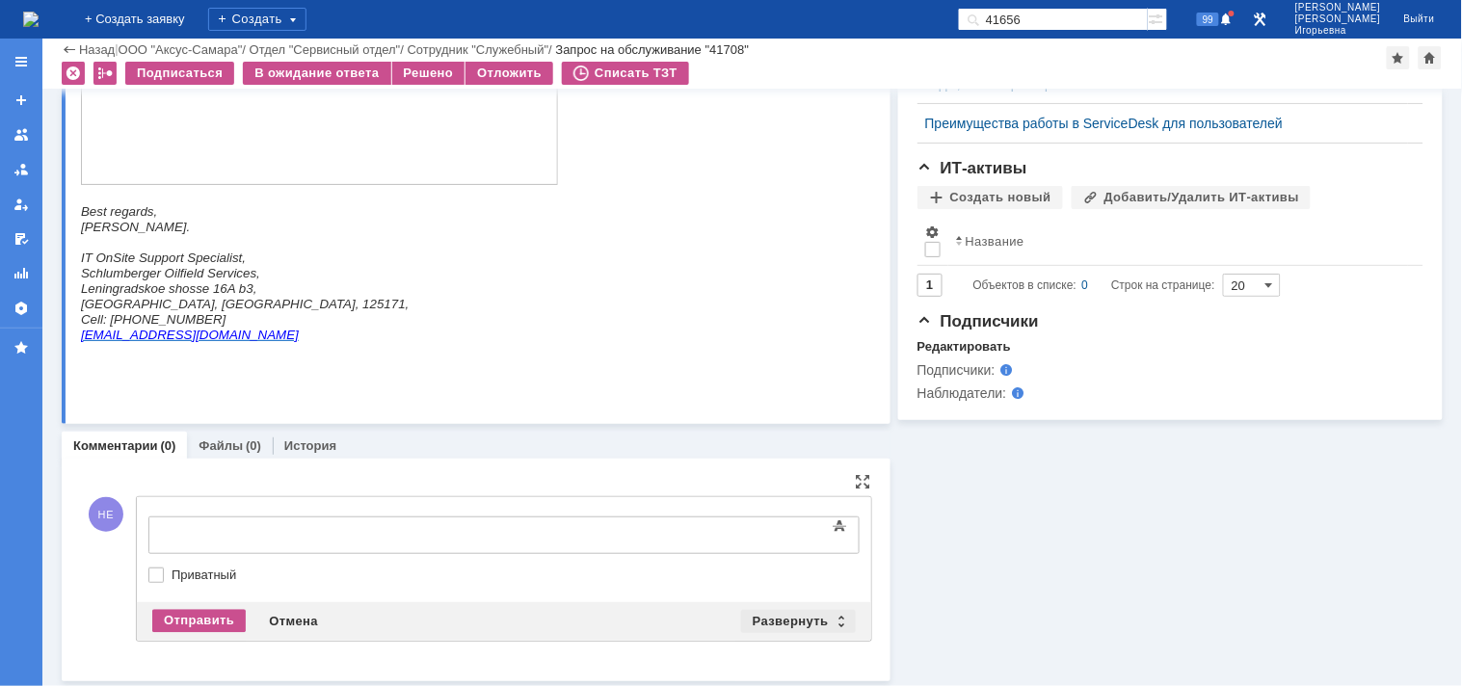
click at [831, 617] on div "Развернуть" at bounding box center [798, 621] width 115 height 23
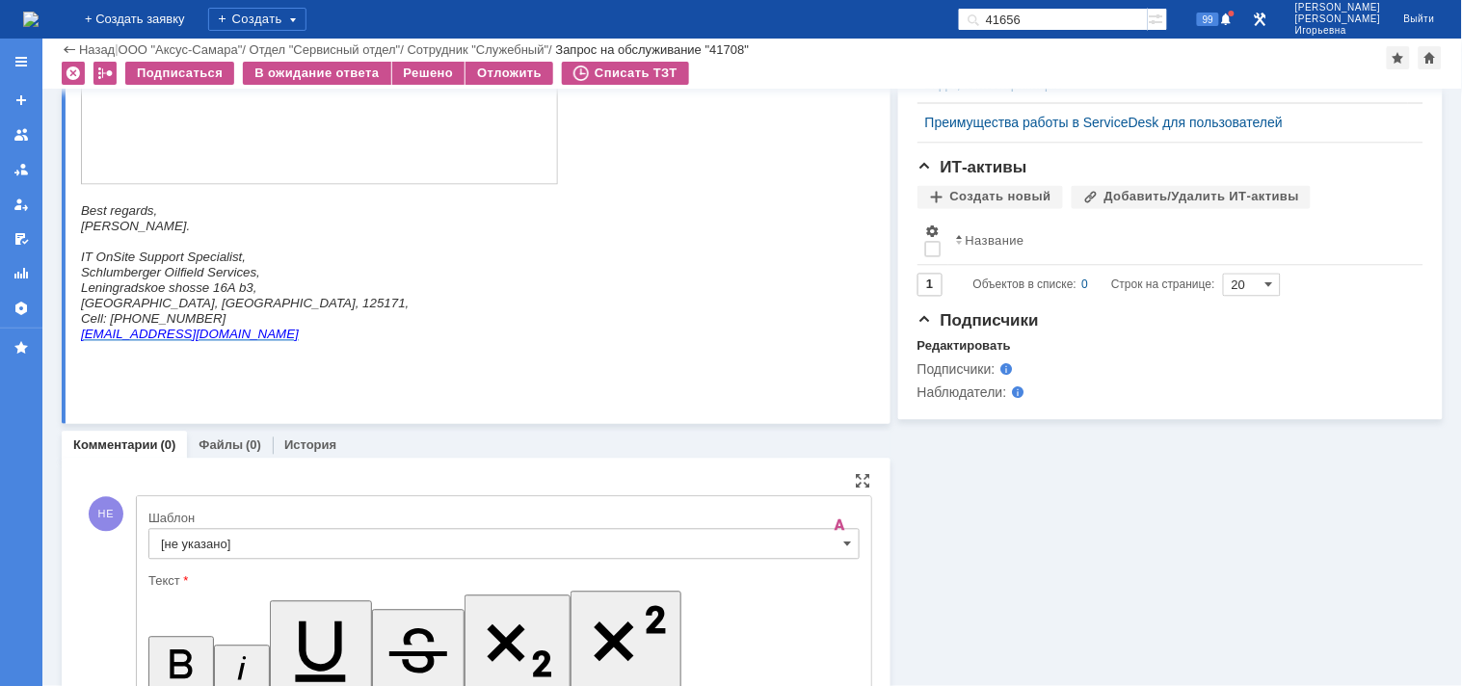
scroll to position [0, 0]
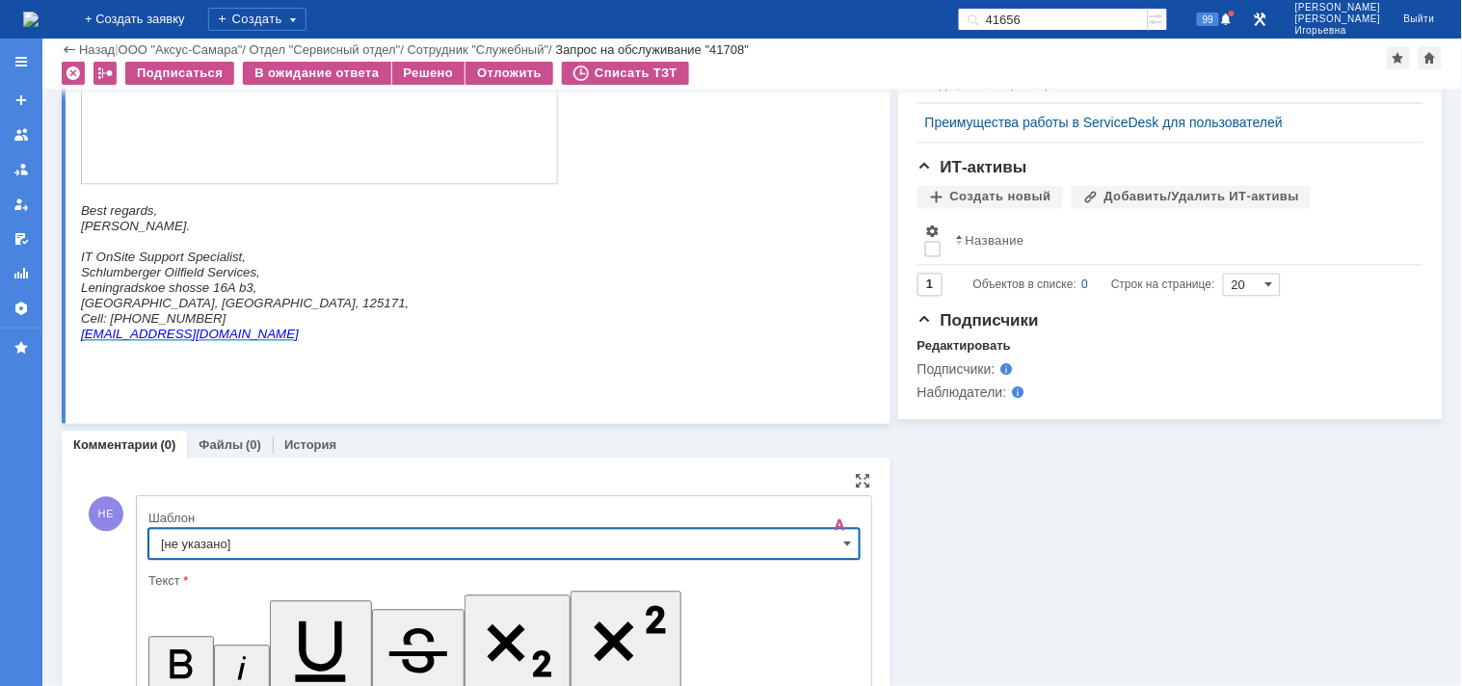
click at [839, 553] on input "[не указано]" at bounding box center [503, 544] width 711 height 31
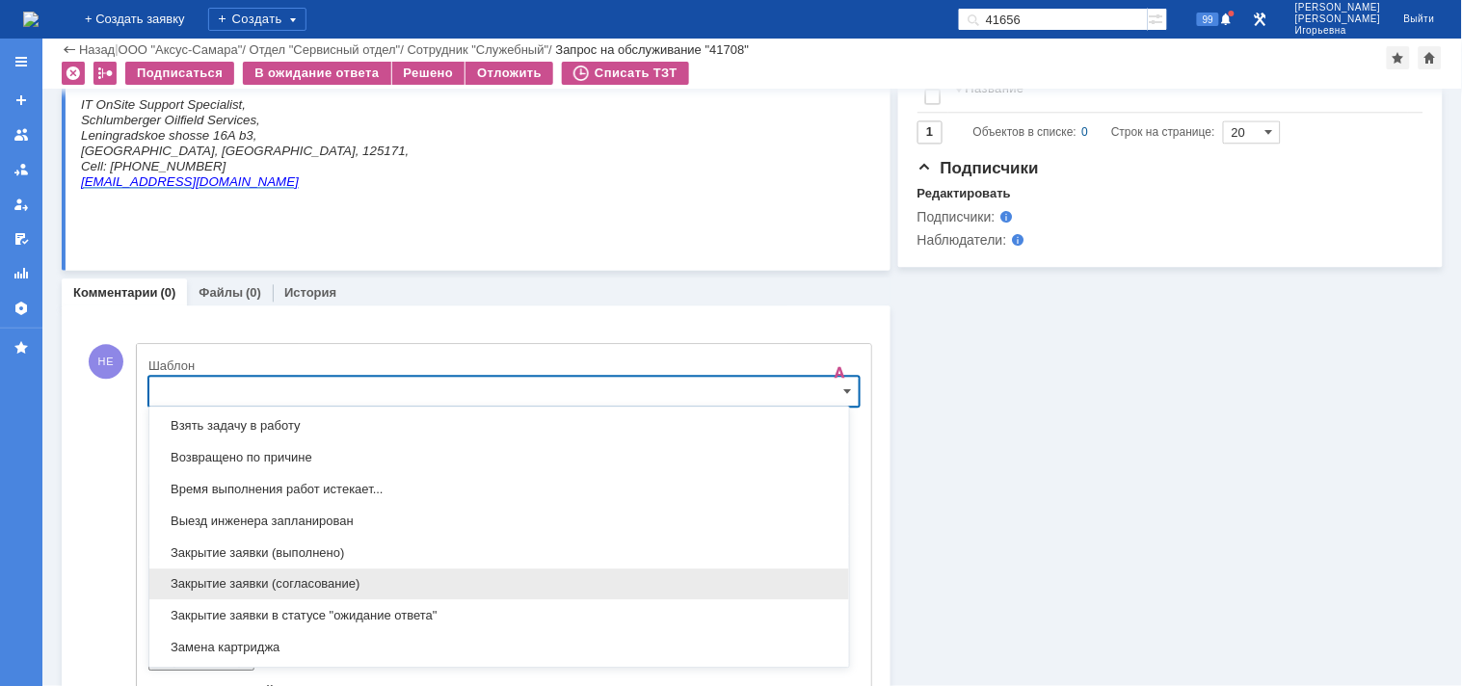
scroll to position [782, 0]
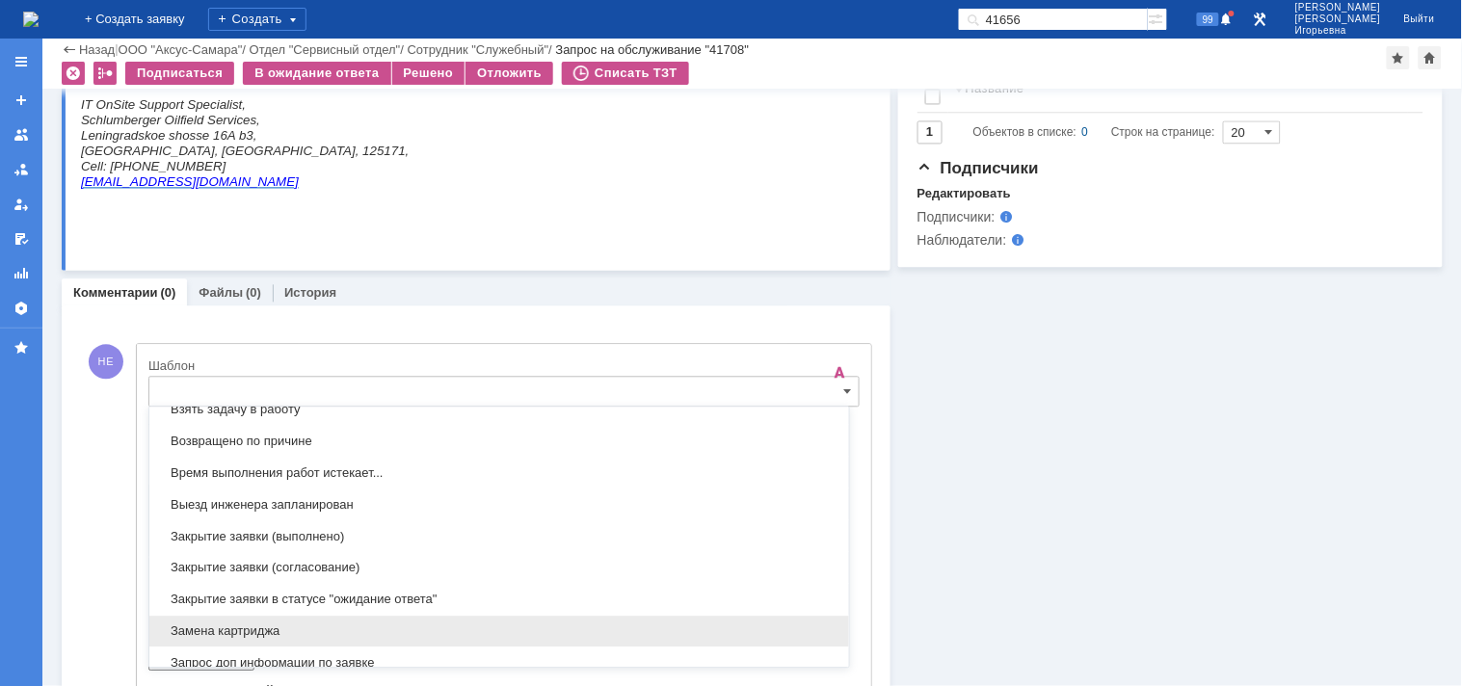
drag, startPoint x: 199, startPoint y: 621, endPoint x: 228, endPoint y: 15, distance: 606.0
click at [199, 621] on div "Замена картриджа" at bounding box center [499, 631] width 700 height 31
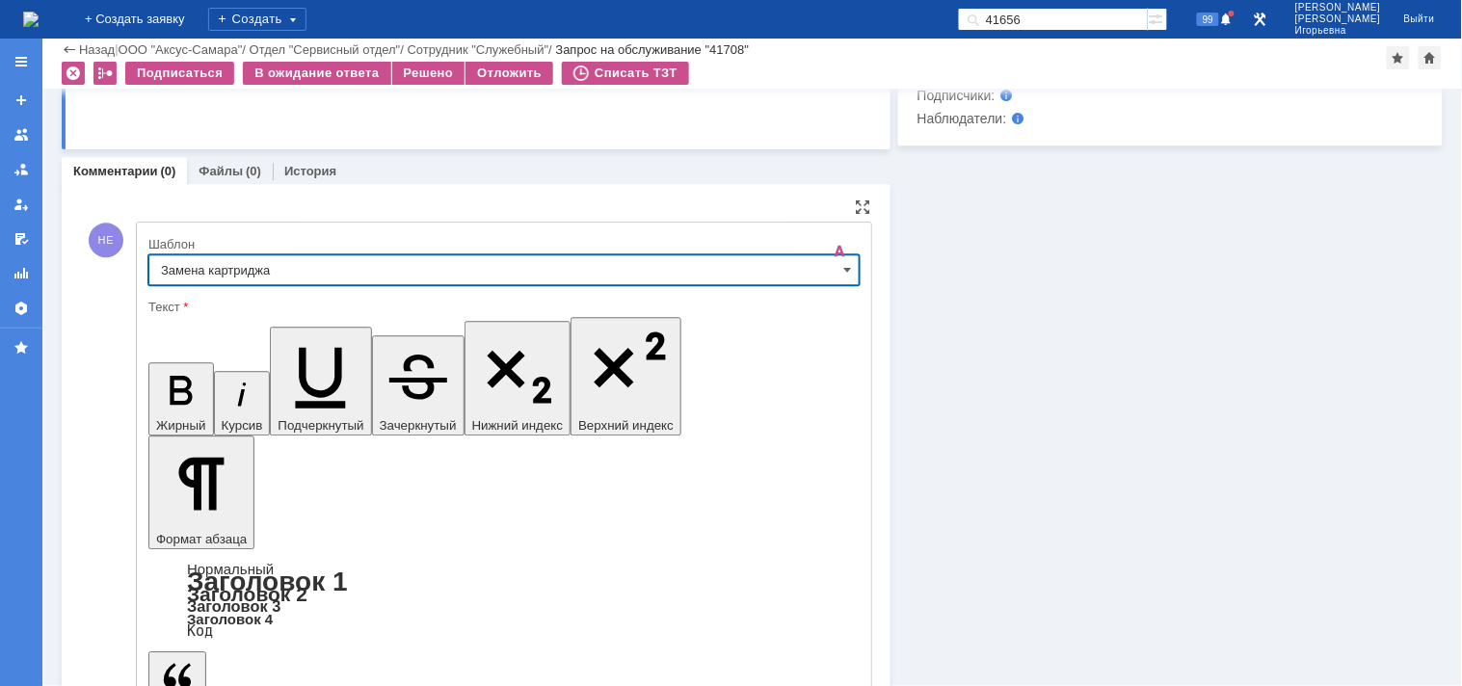
type input "Замена картриджа"
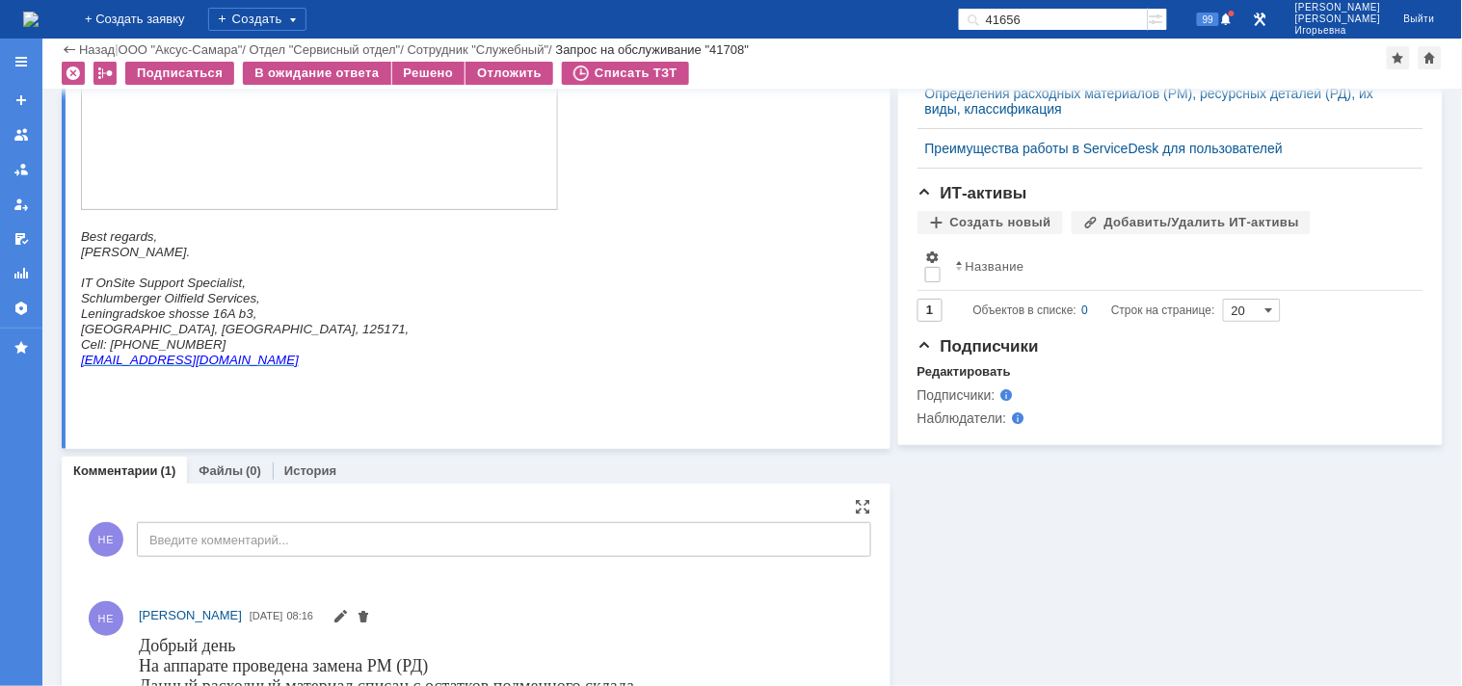
scroll to position [1041, 0]
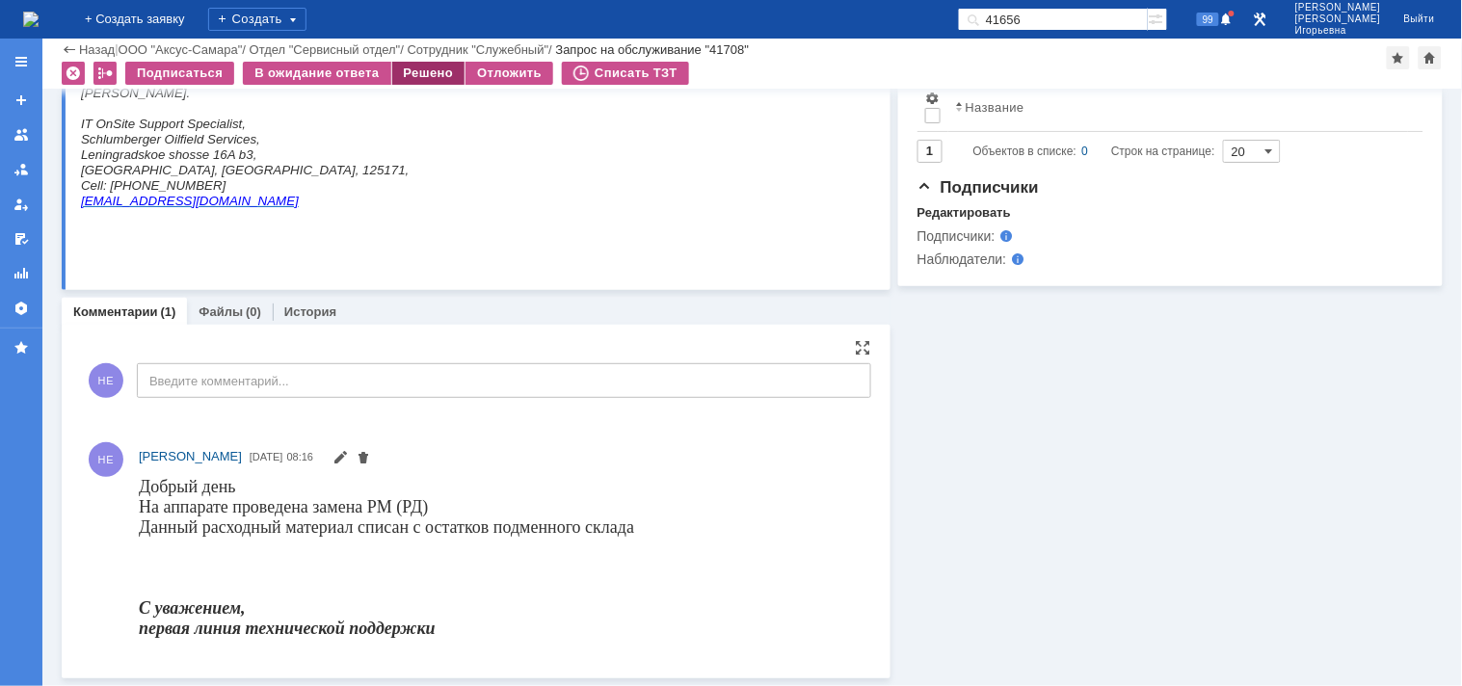
click at [427, 74] on div "Решено" at bounding box center [428, 73] width 73 height 23
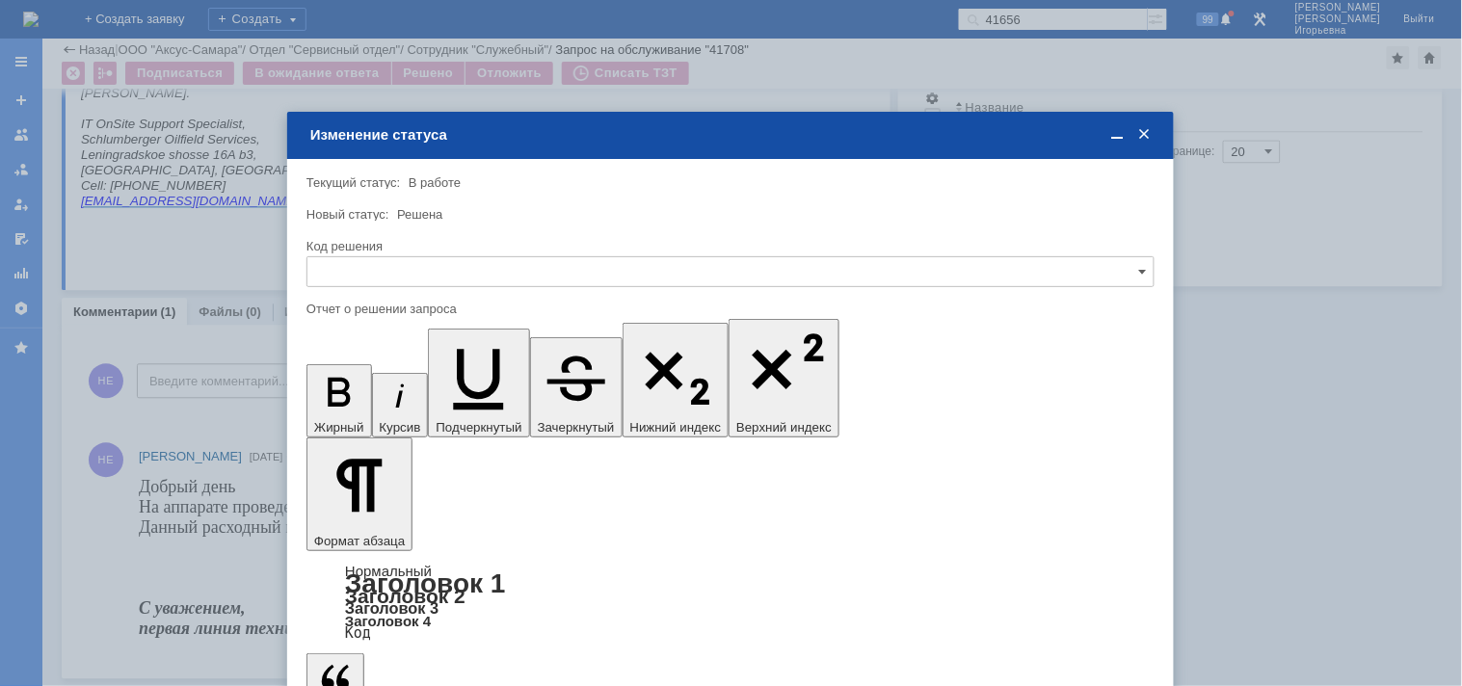
scroll to position [0, 0]
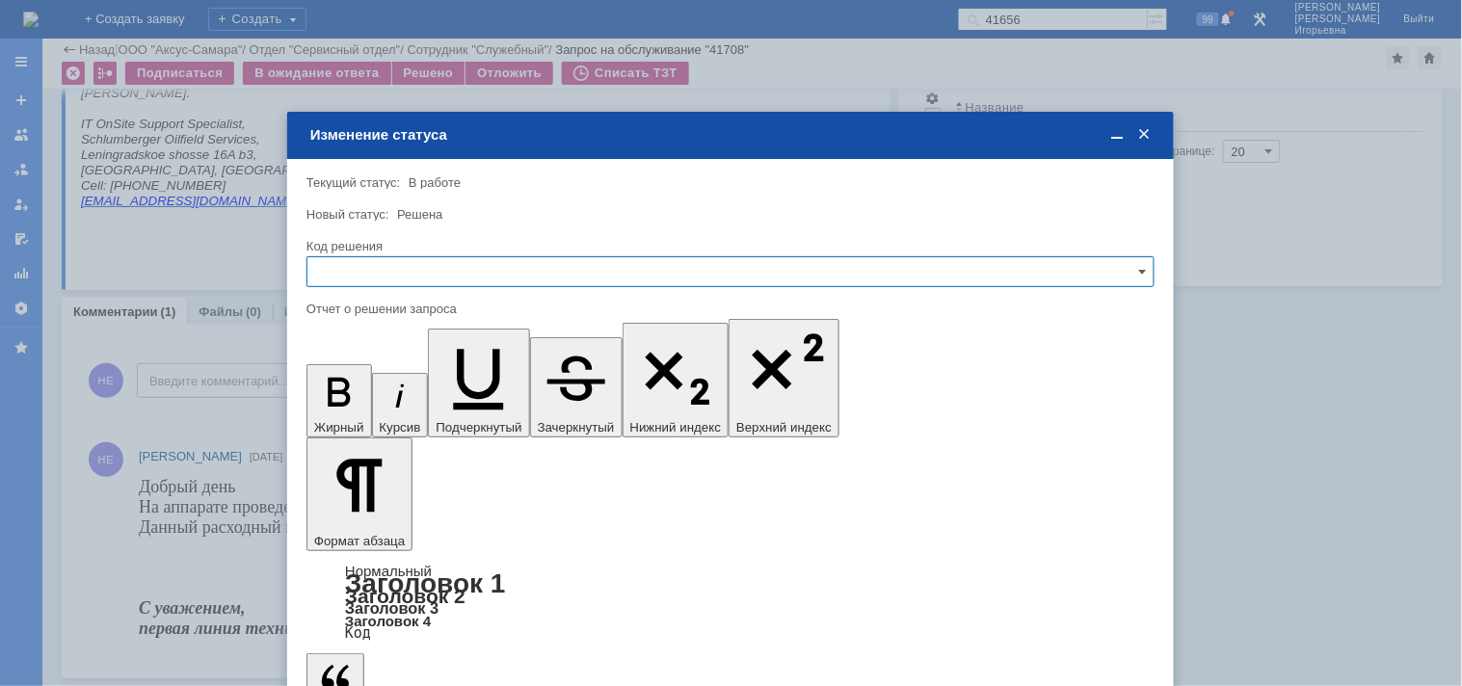
click at [373, 270] on input "text" at bounding box center [730, 271] width 848 height 31
click at [373, 397] on span "Решено" at bounding box center [730, 401] width 823 height 15
type input "Решено"
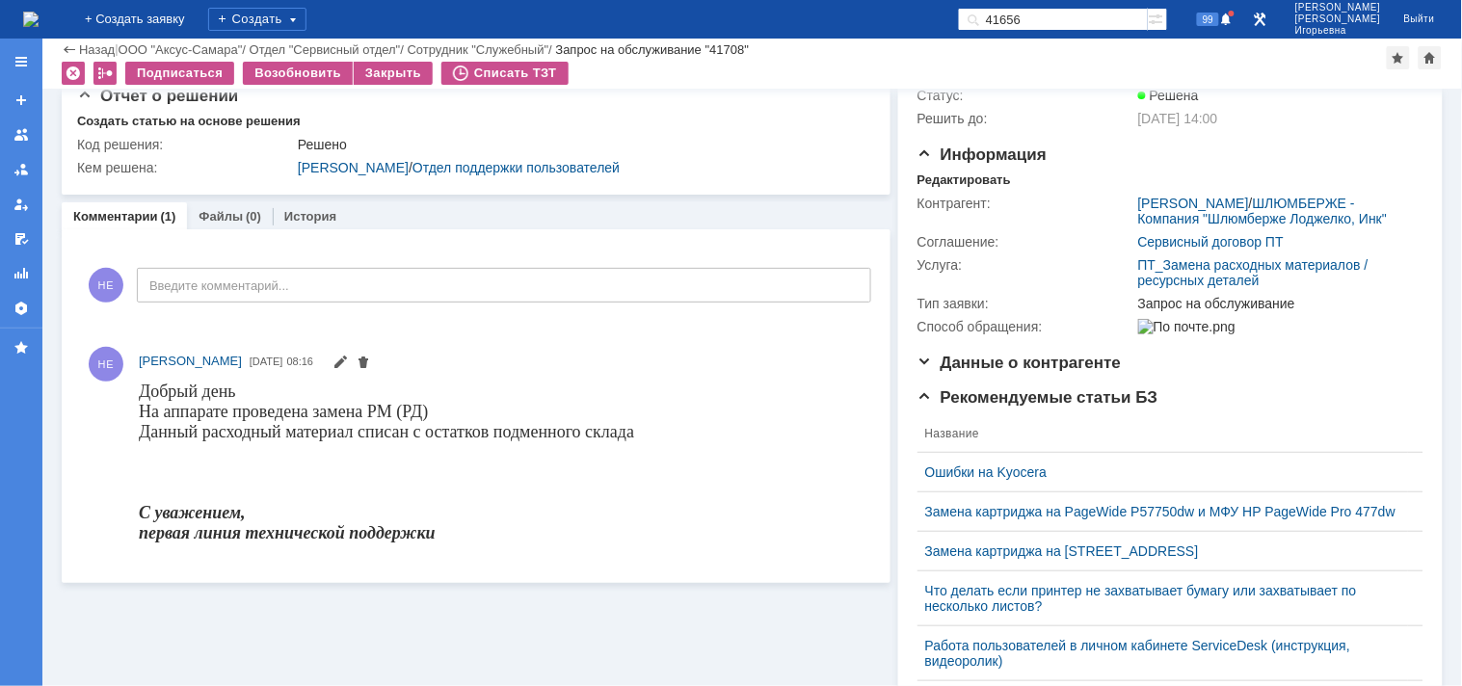
click at [39, 13] on img at bounding box center [30, 19] width 15 height 15
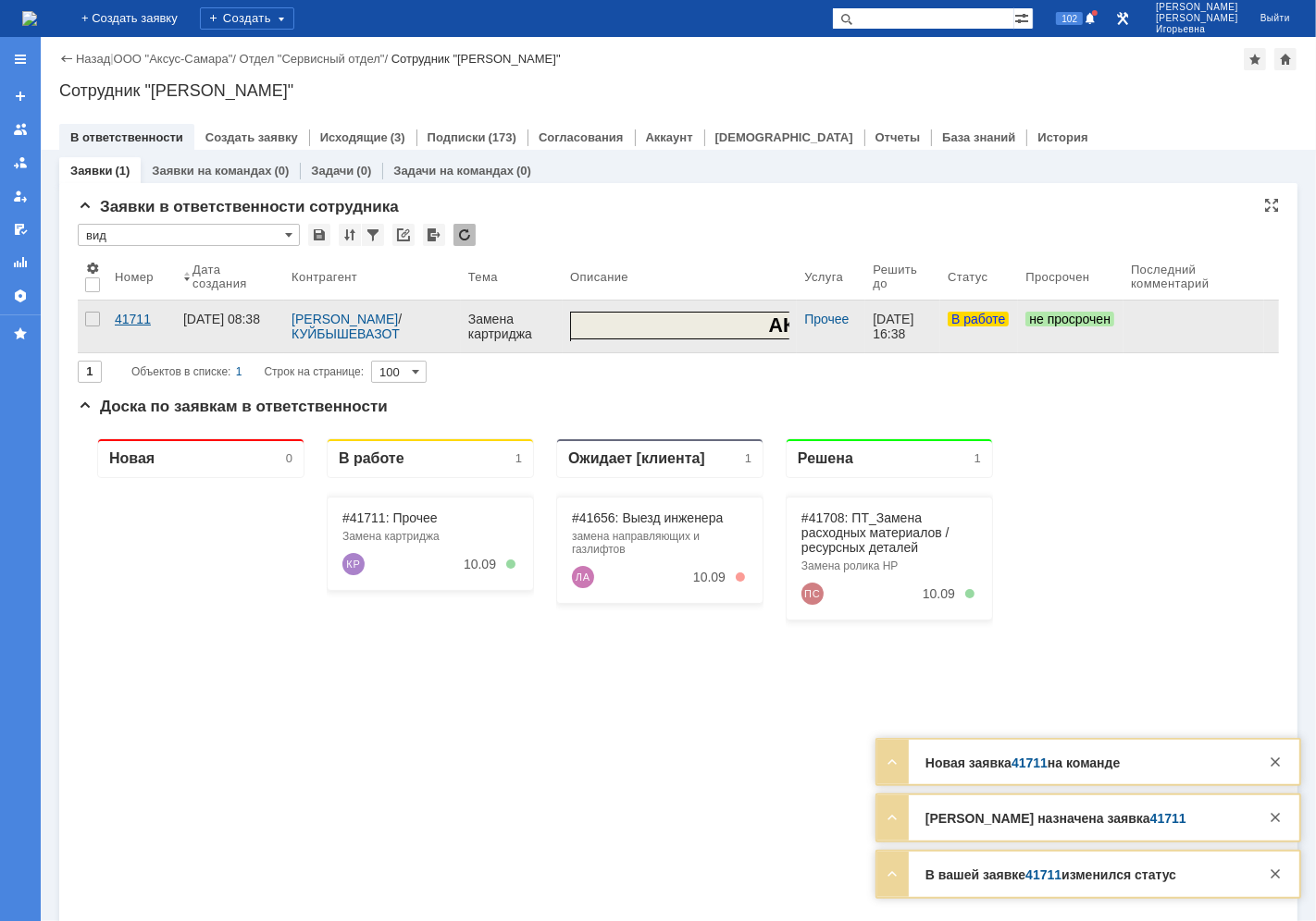
click at [130, 319] on div "41711" at bounding box center [142, 319] width 54 height 14
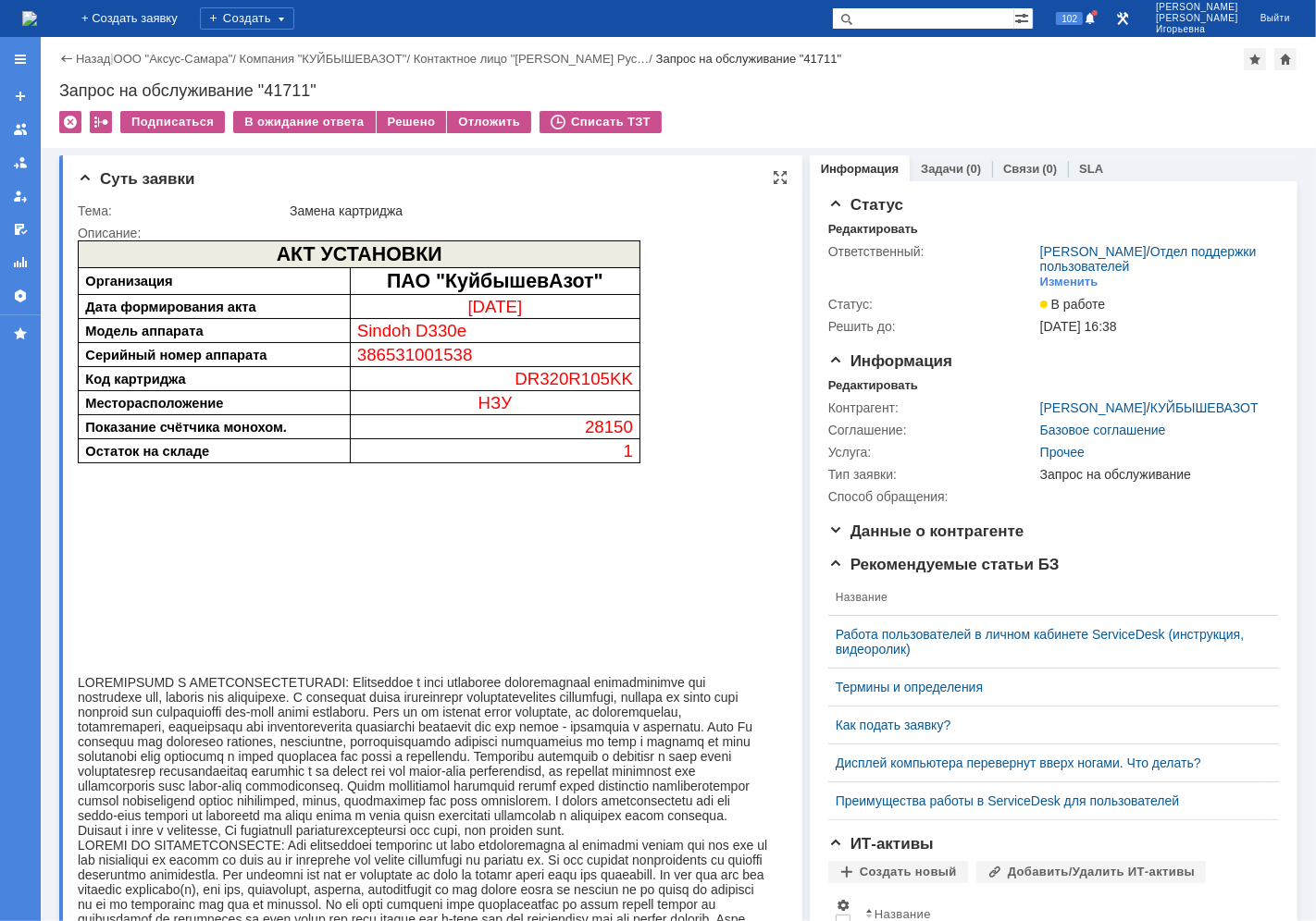
click at [395, 357] on span "386531001538" at bounding box center [414, 354] width 115 height 19
copy span "386531001538"
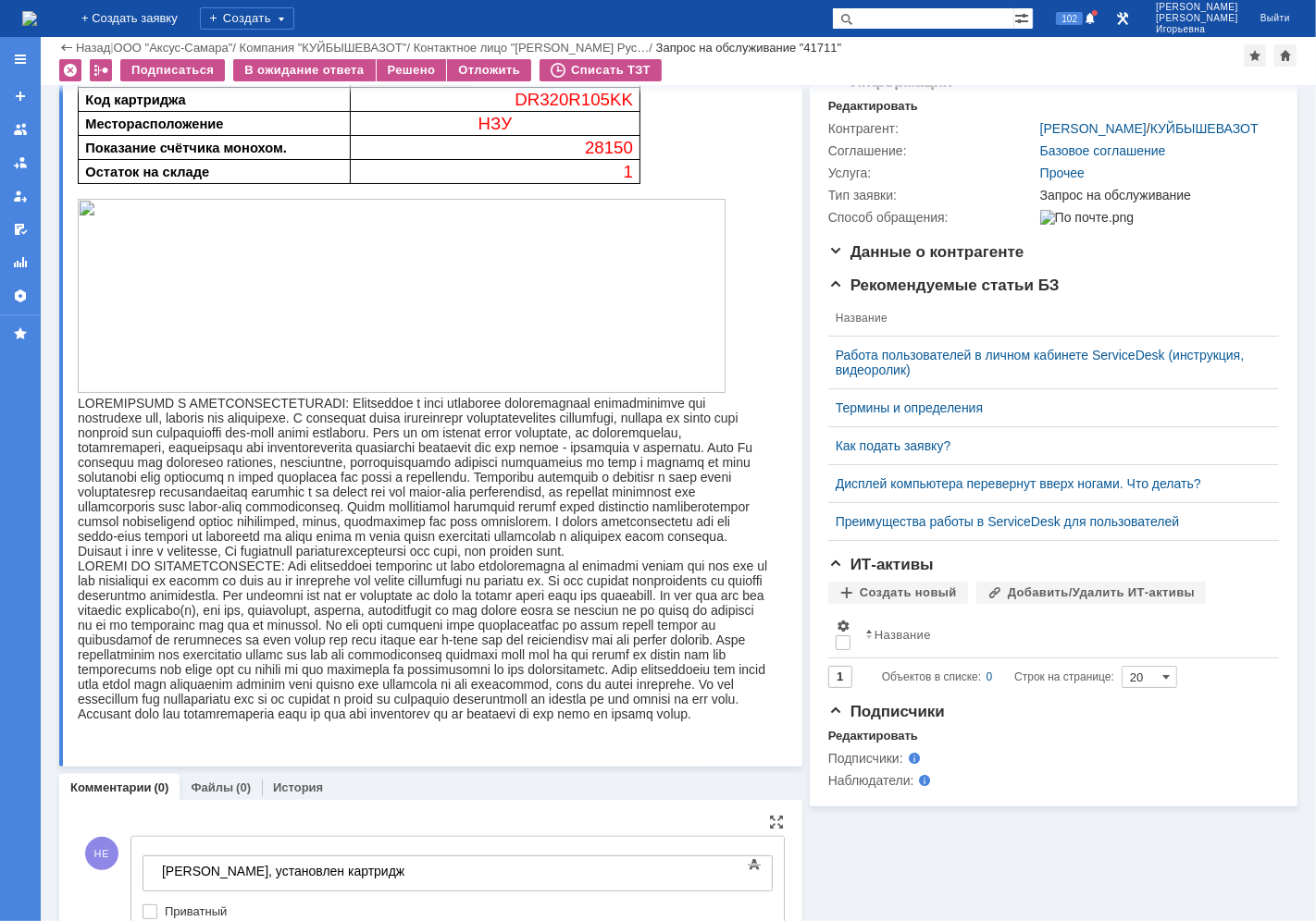
click at [375, 877] on body "[PERSON_NAME], установлен картридж" at bounding box center [292, 871] width 277 height 32
click at [423, 868] on div "[PERSON_NAME], установлен картридж D320T24KK" at bounding box center [293, 877] width 263 height 30
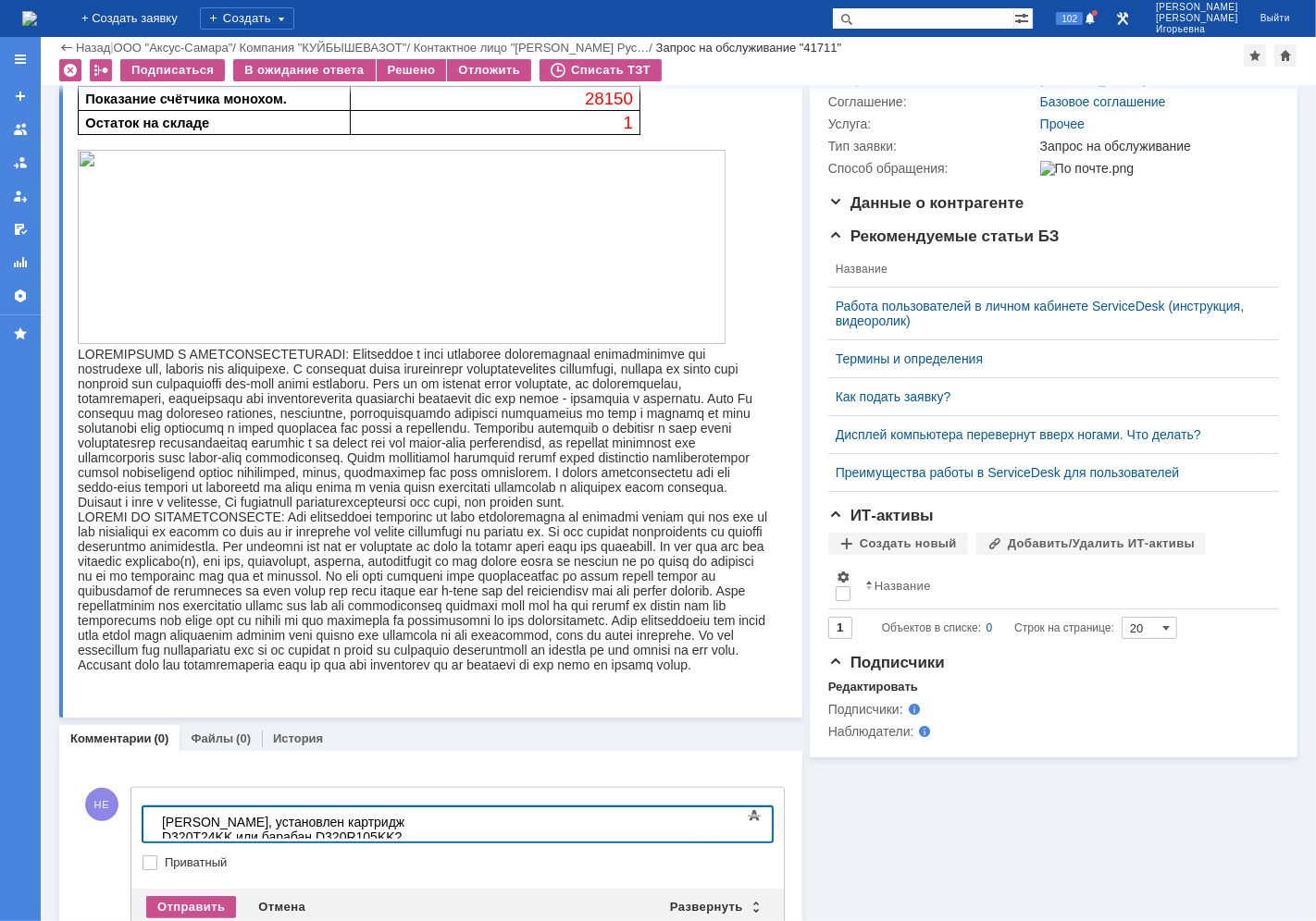
scroll to position [313, 0]
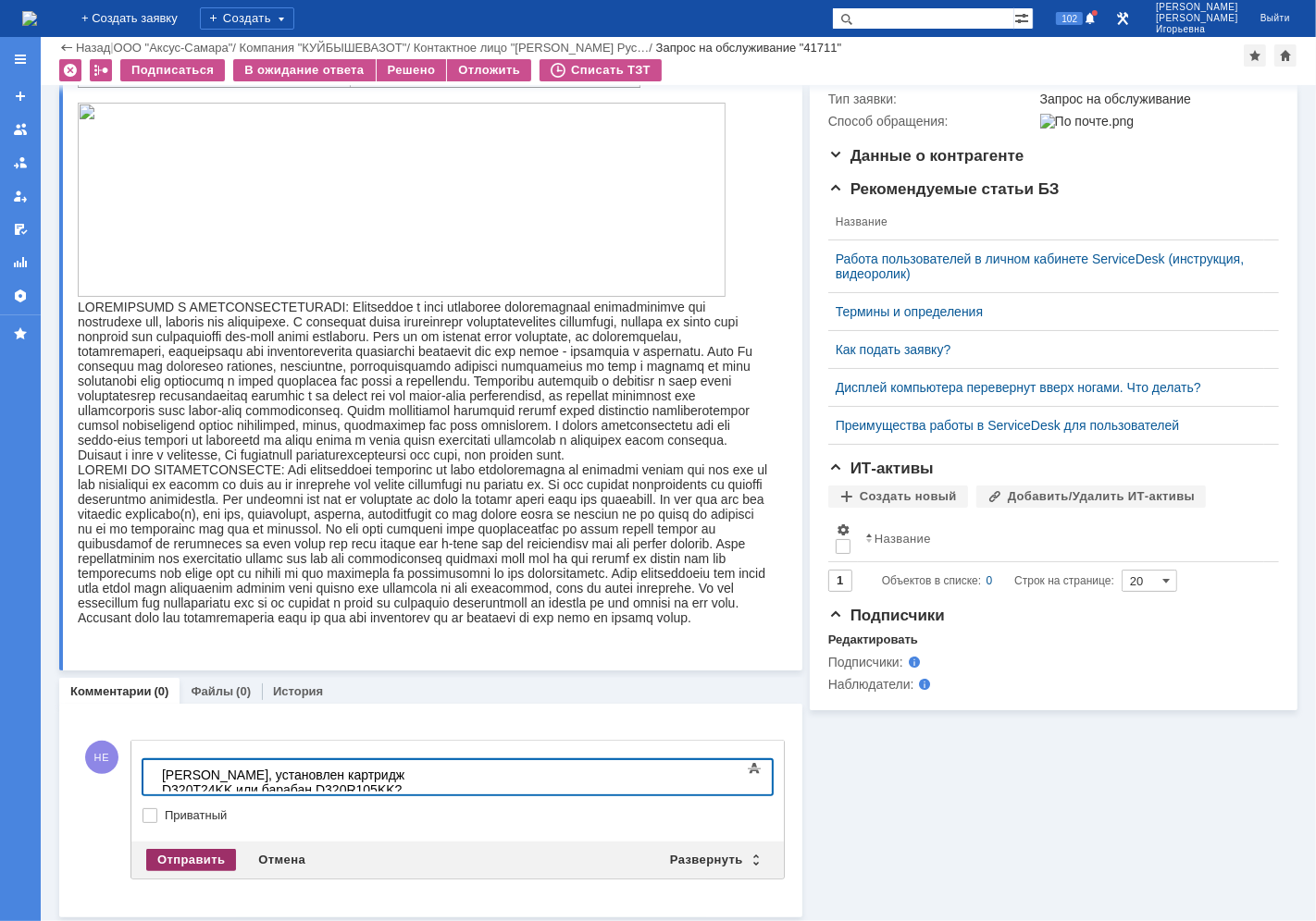
click at [173, 857] on div "Отправить" at bounding box center [190, 860] width 89 height 22
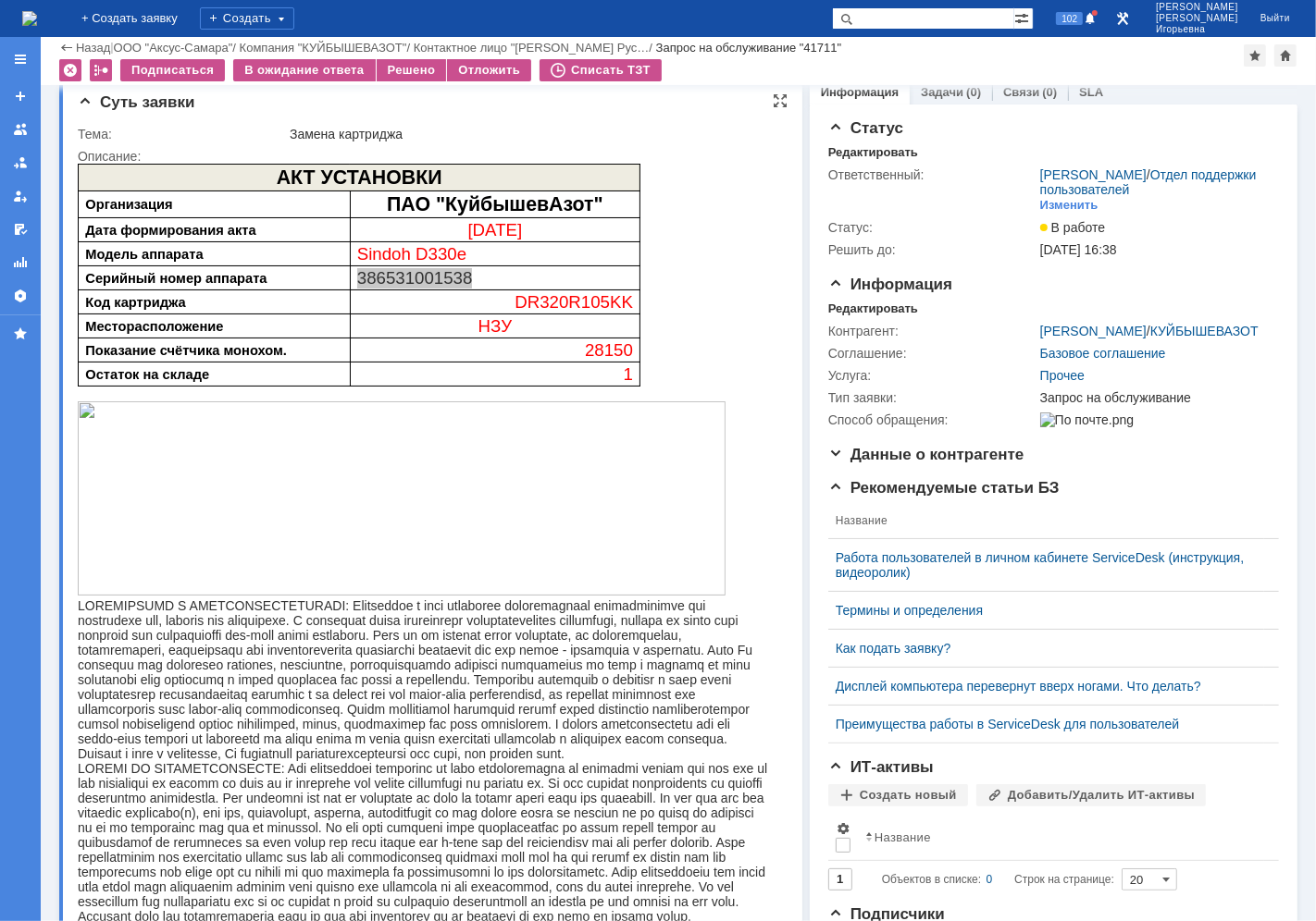
scroll to position [0, 0]
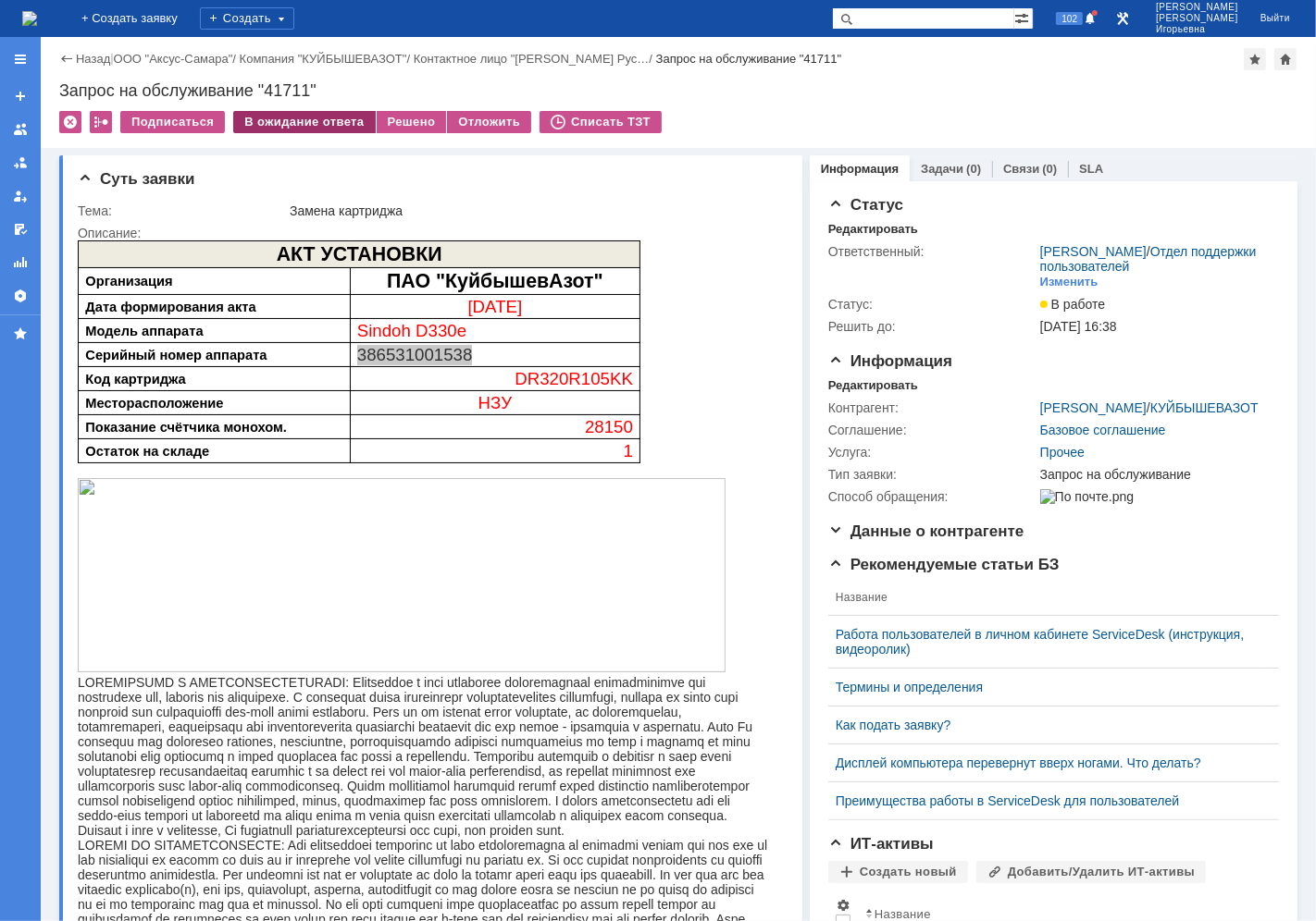
click at [318, 124] on div "В ожидание ответа" at bounding box center [303, 122] width 141 height 22
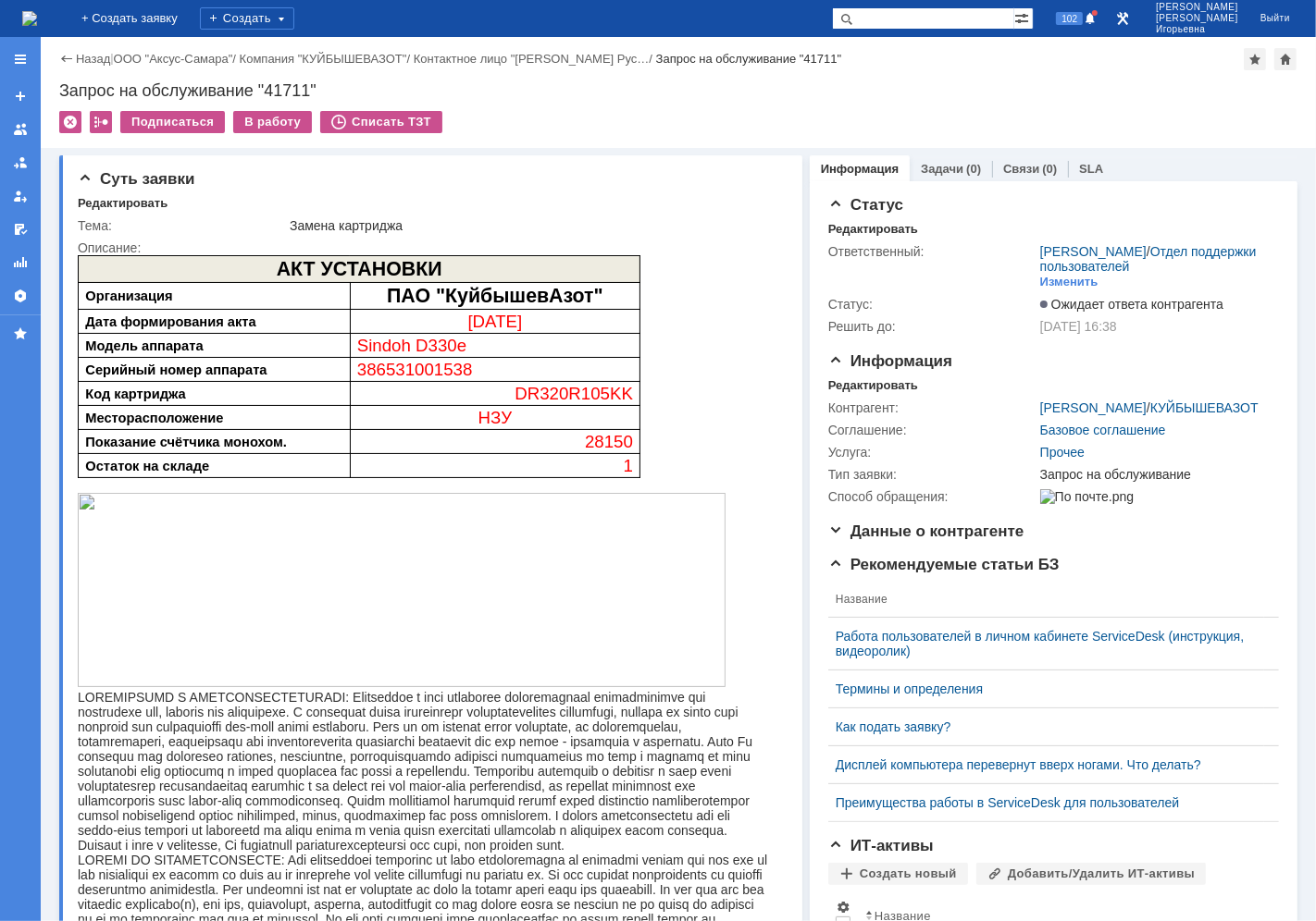
click at [37, 19] on img at bounding box center [29, 18] width 14 height 14
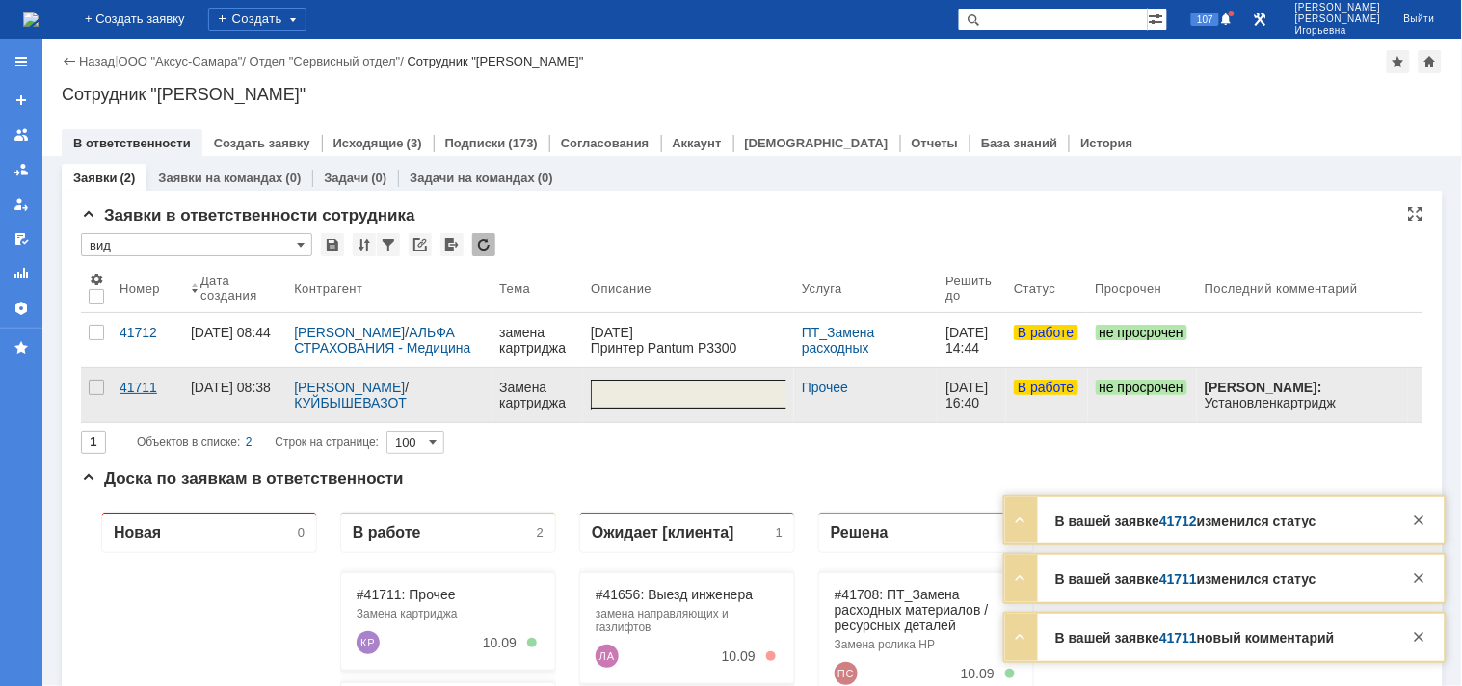
click at [138, 391] on div "41711" at bounding box center [148, 387] width 56 height 15
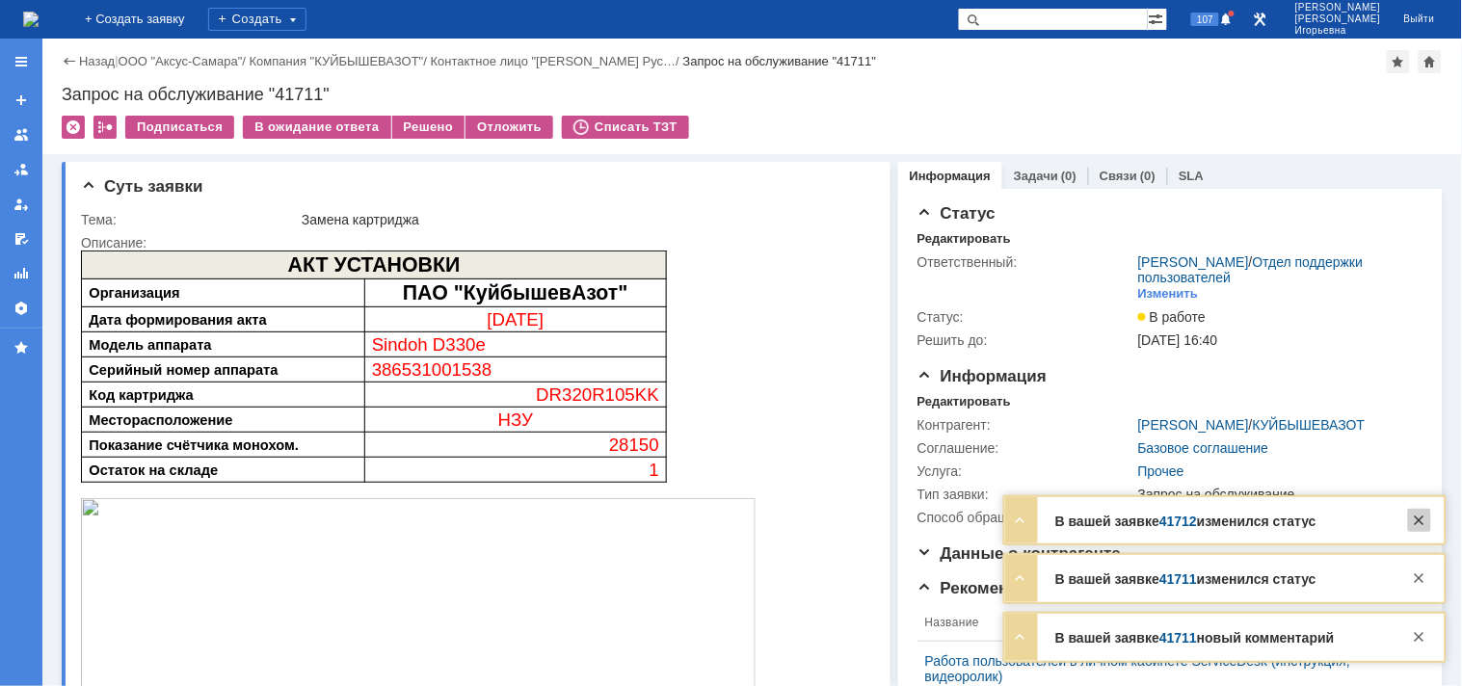
click at [1370, 519] on div at bounding box center [1419, 520] width 23 height 23
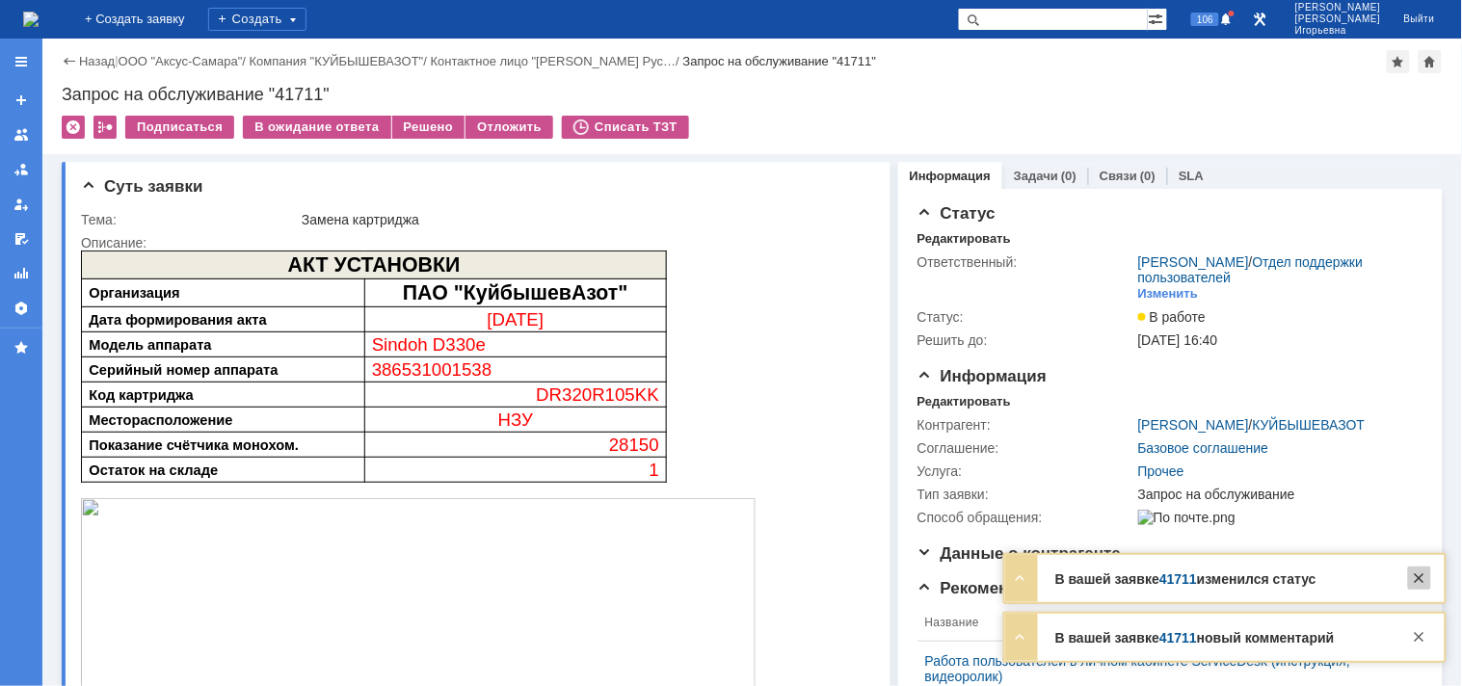
click at [1370, 573] on div at bounding box center [1419, 578] width 23 height 23
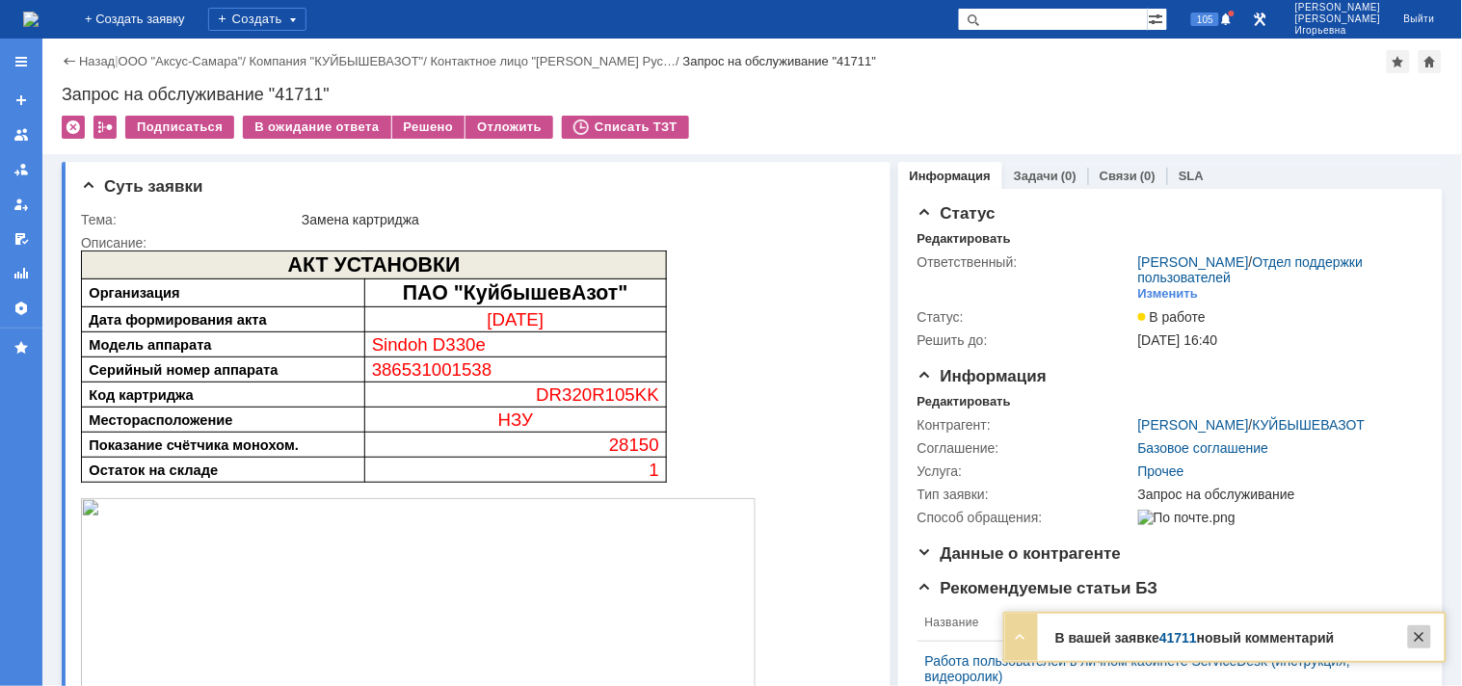
click at [1370, 640] on div at bounding box center [1419, 637] width 23 height 23
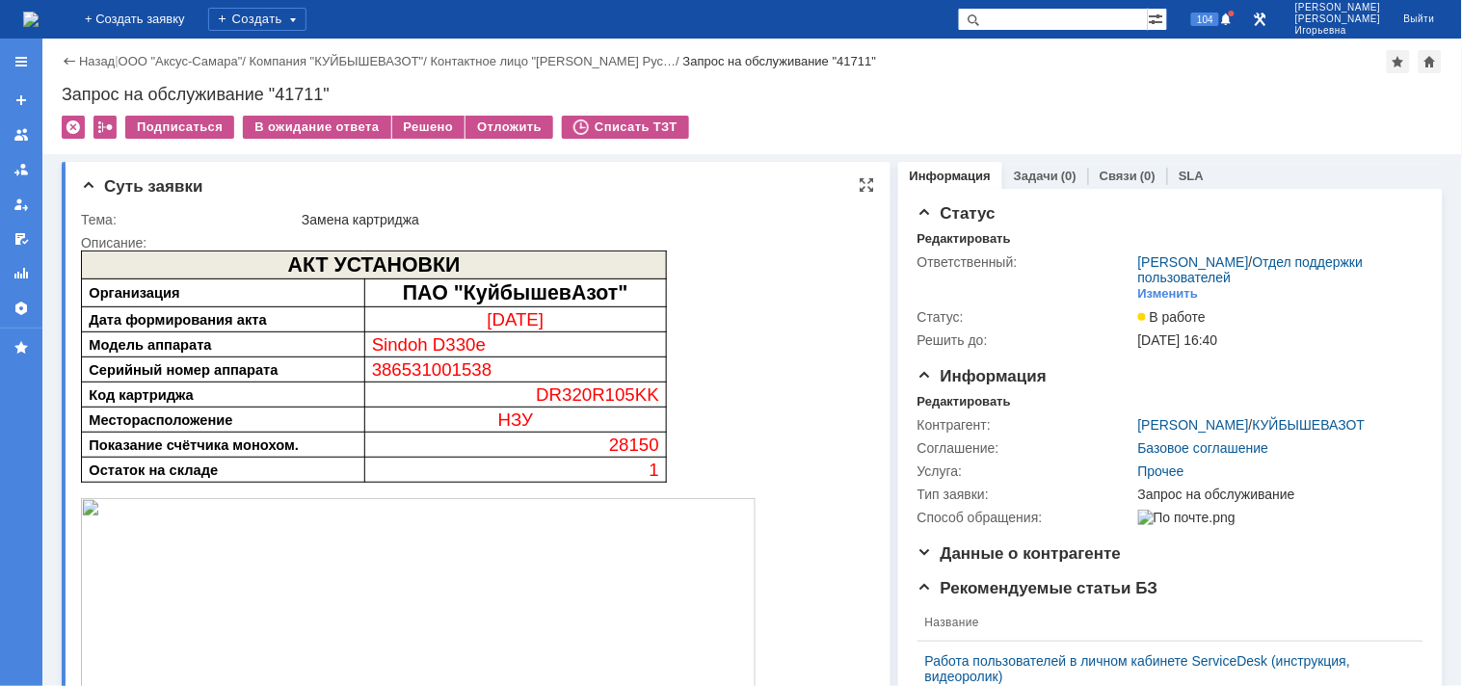
click at [424, 369] on span "386531001538" at bounding box center [431, 369] width 120 height 20
copy span "386531001538"
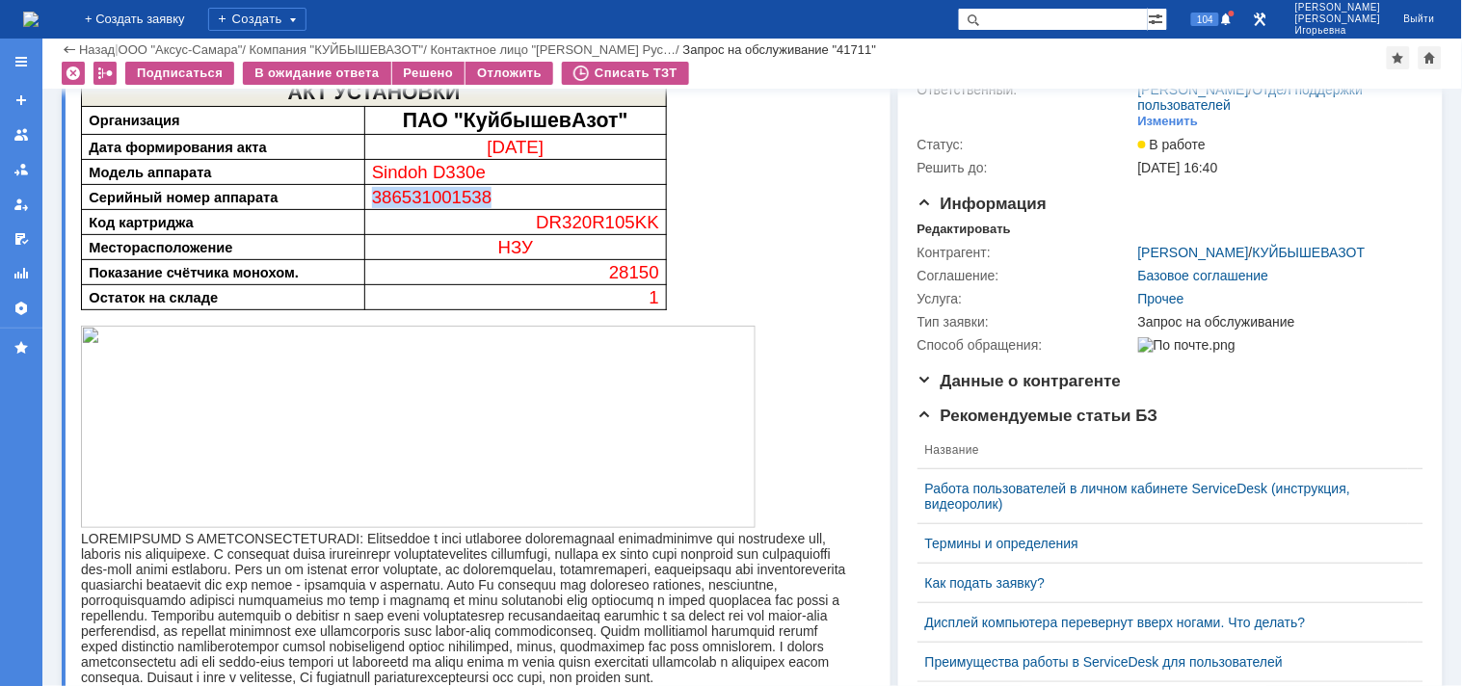
click at [723, 493] on img at bounding box center [417, 426] width 675 height 202
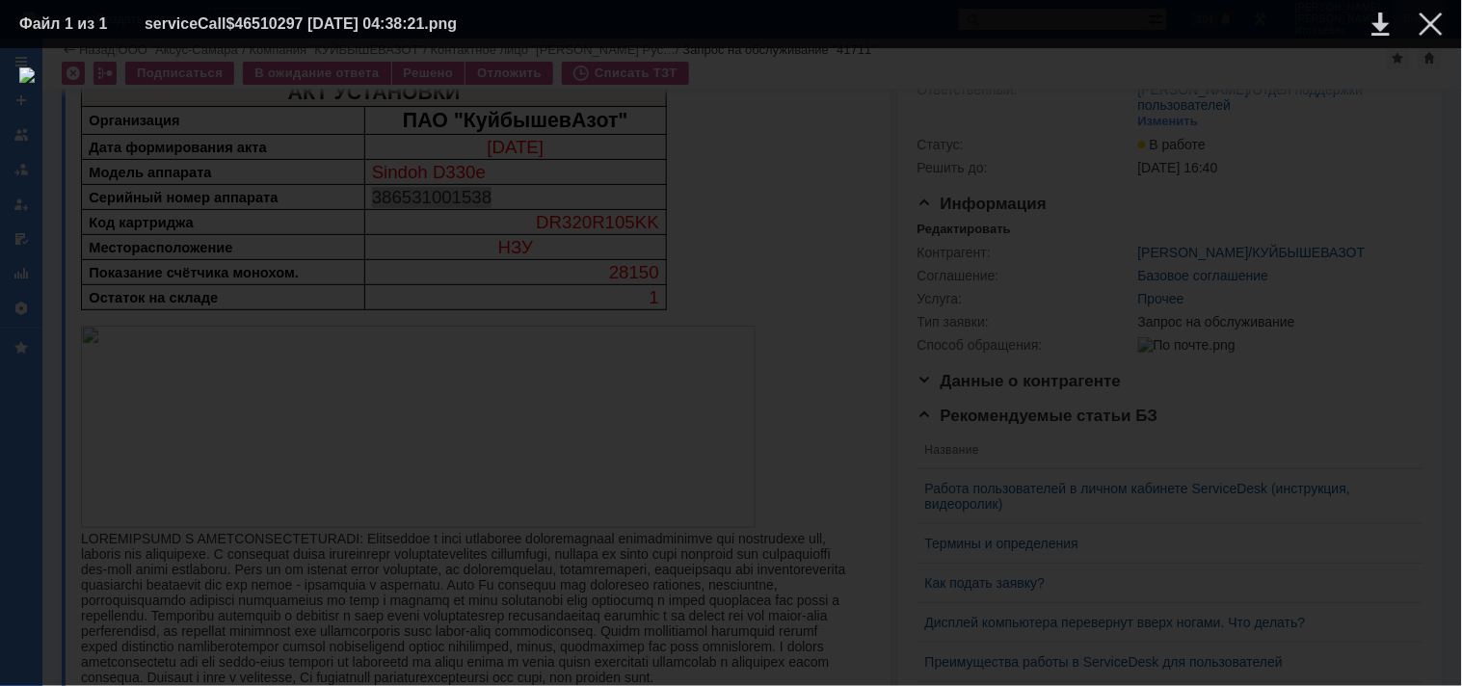
click at [1370, 16] on div at bounding box center [1431, 24] width 23 height 23
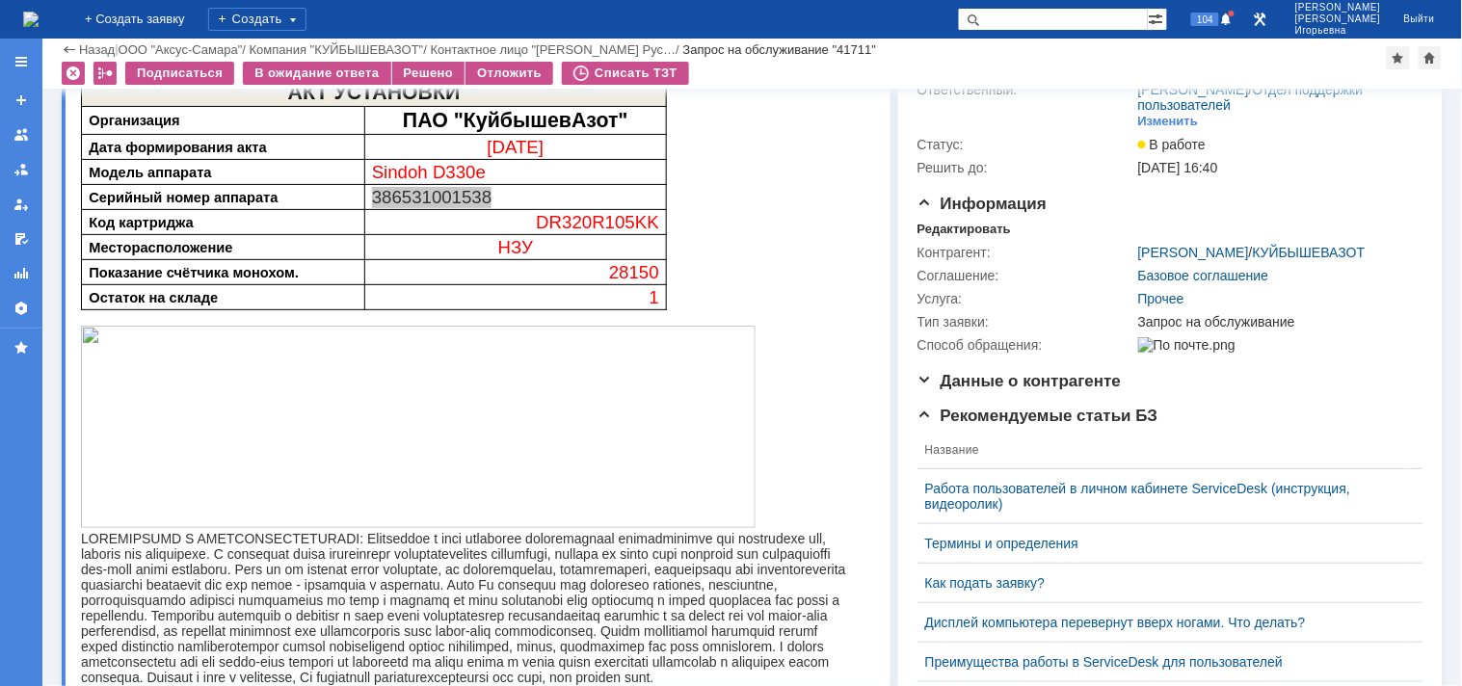
scroll to position [0, 0]
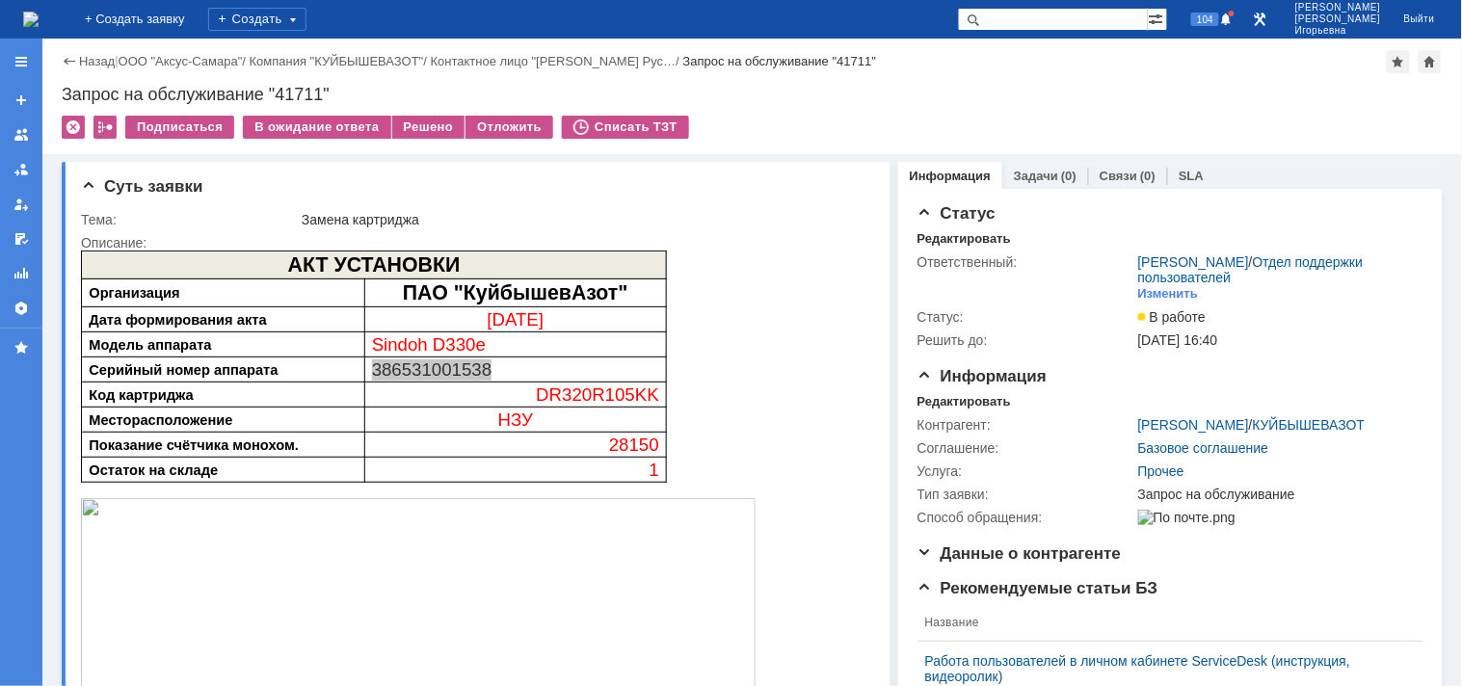
click at [295, 88] on div "Запрос на обслуживание "41711"" at bounding box center [752, 94] width 1381 height 19
copy div "41711"
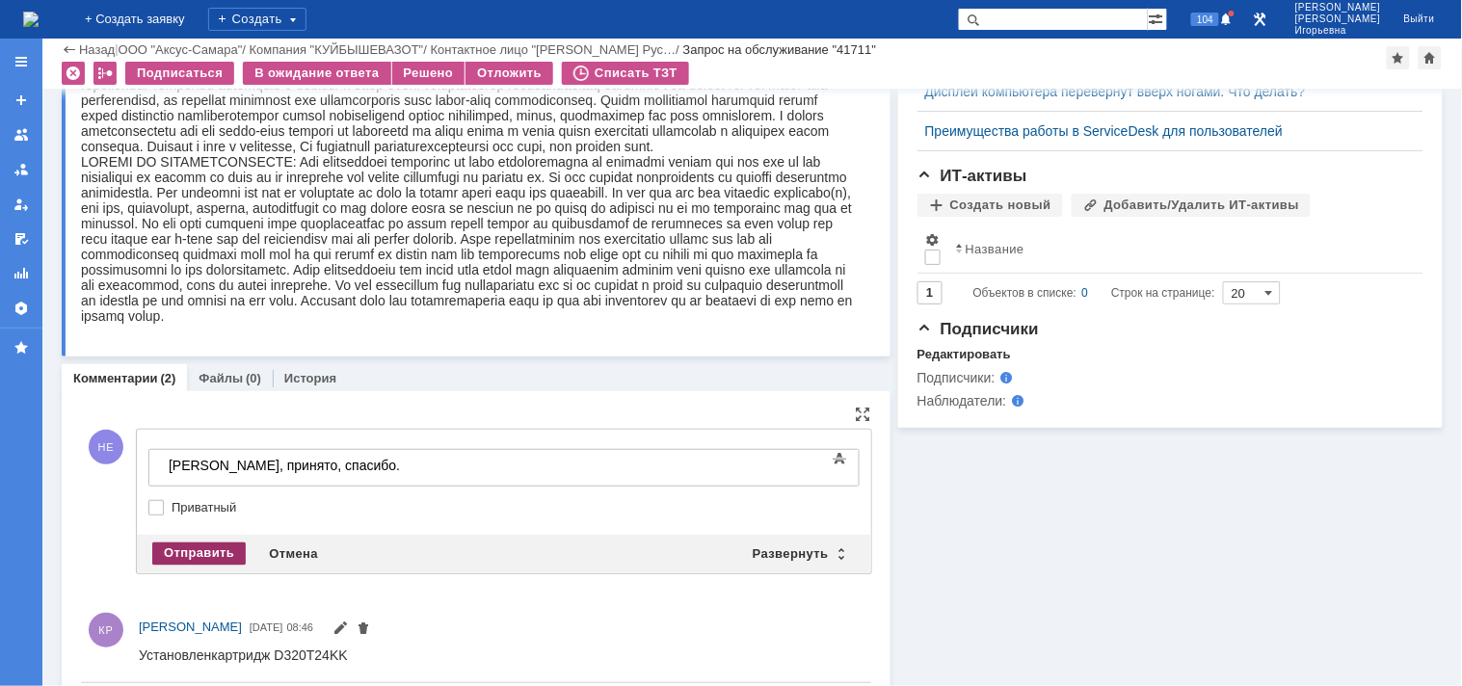
click at [193, 545] on div "Отправить" at bounding box center [198, 554] width 93 height 23
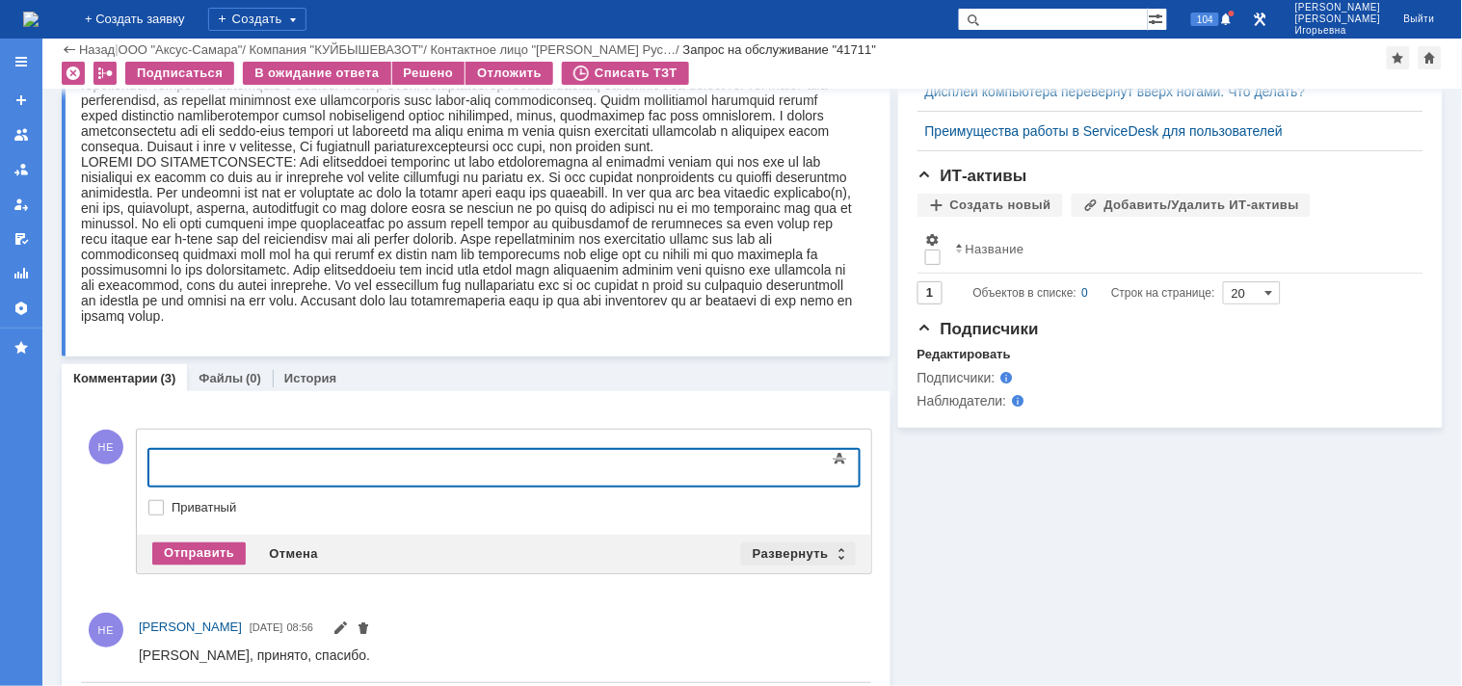
click at [832, 552] on div "Развернуть" at bounding box center [798, 554] width 115 height 23
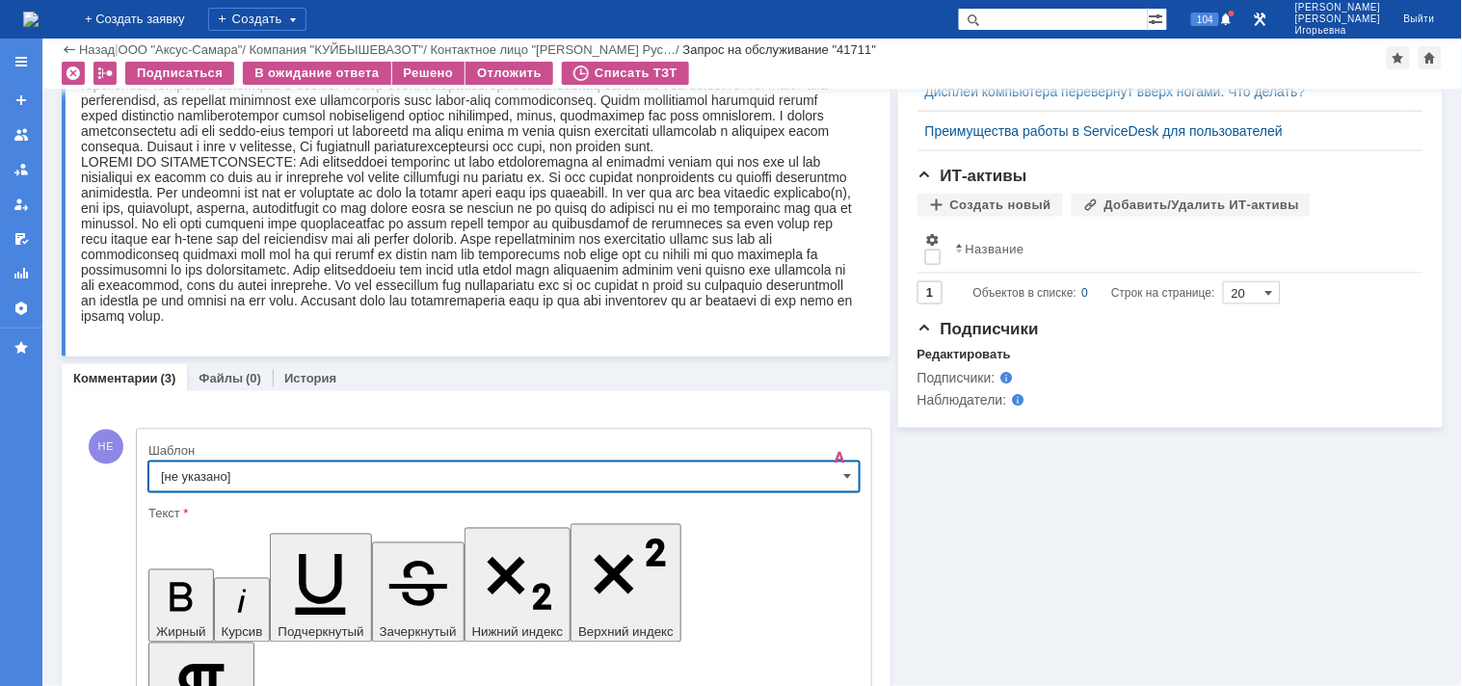
click at [833, 478] on input "[не указано]" at bounding box center [503, 477] width 711 height 31
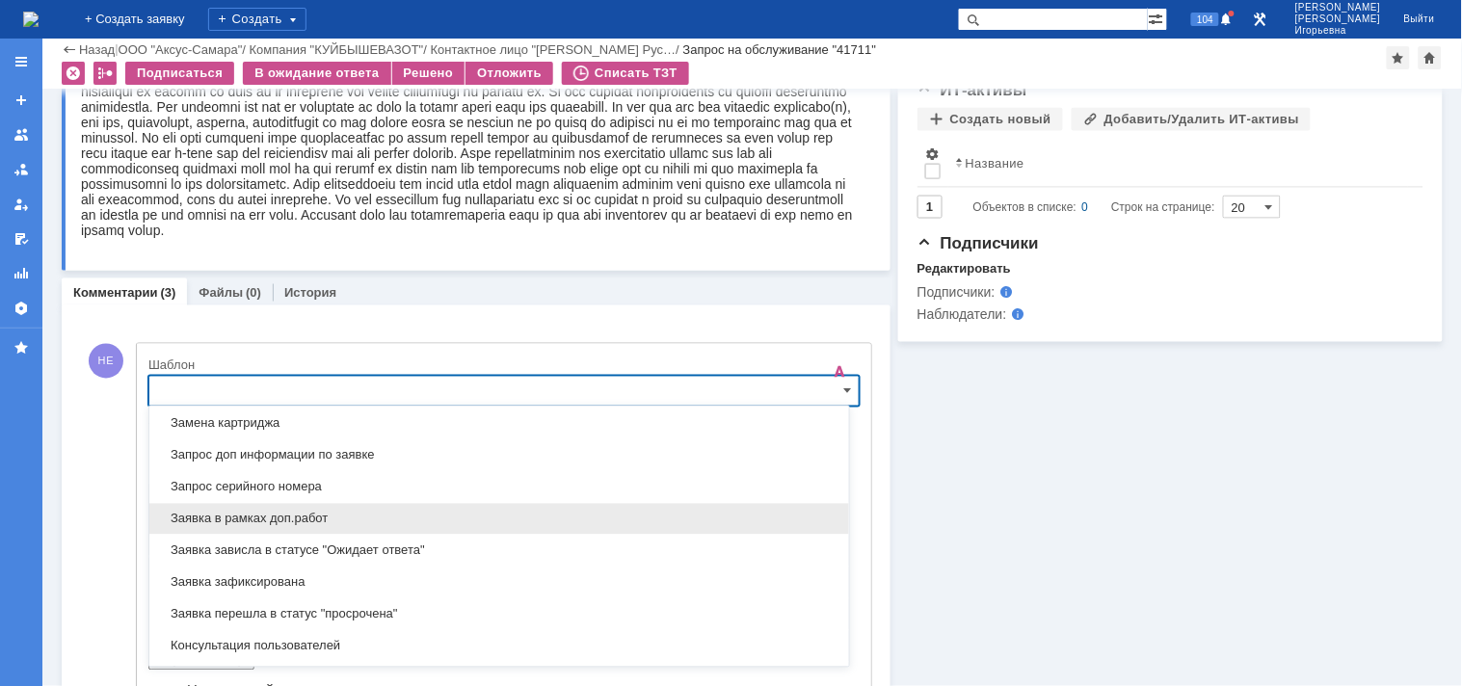
scroll to position [996, 0]
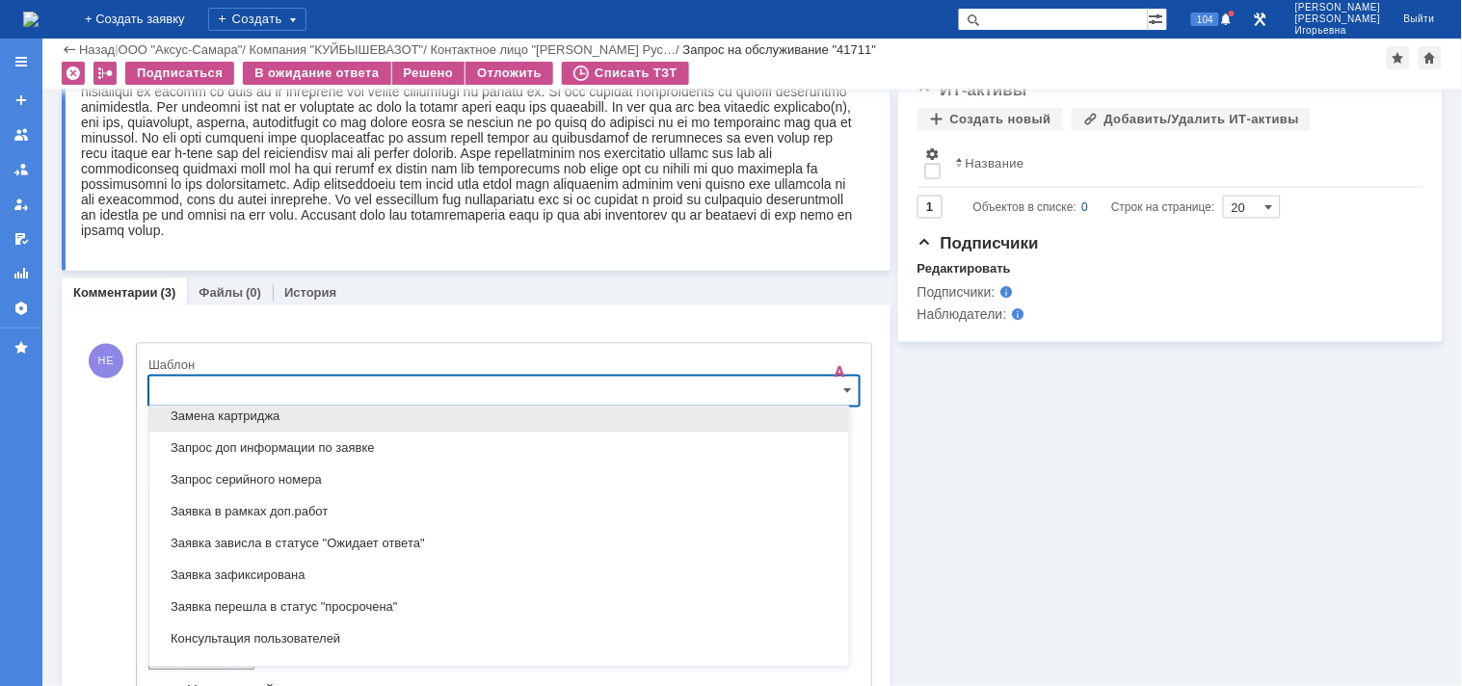
click at [222, 422] on span "Замена картриджа" at bounding box center [499, 417] width 677 height 15
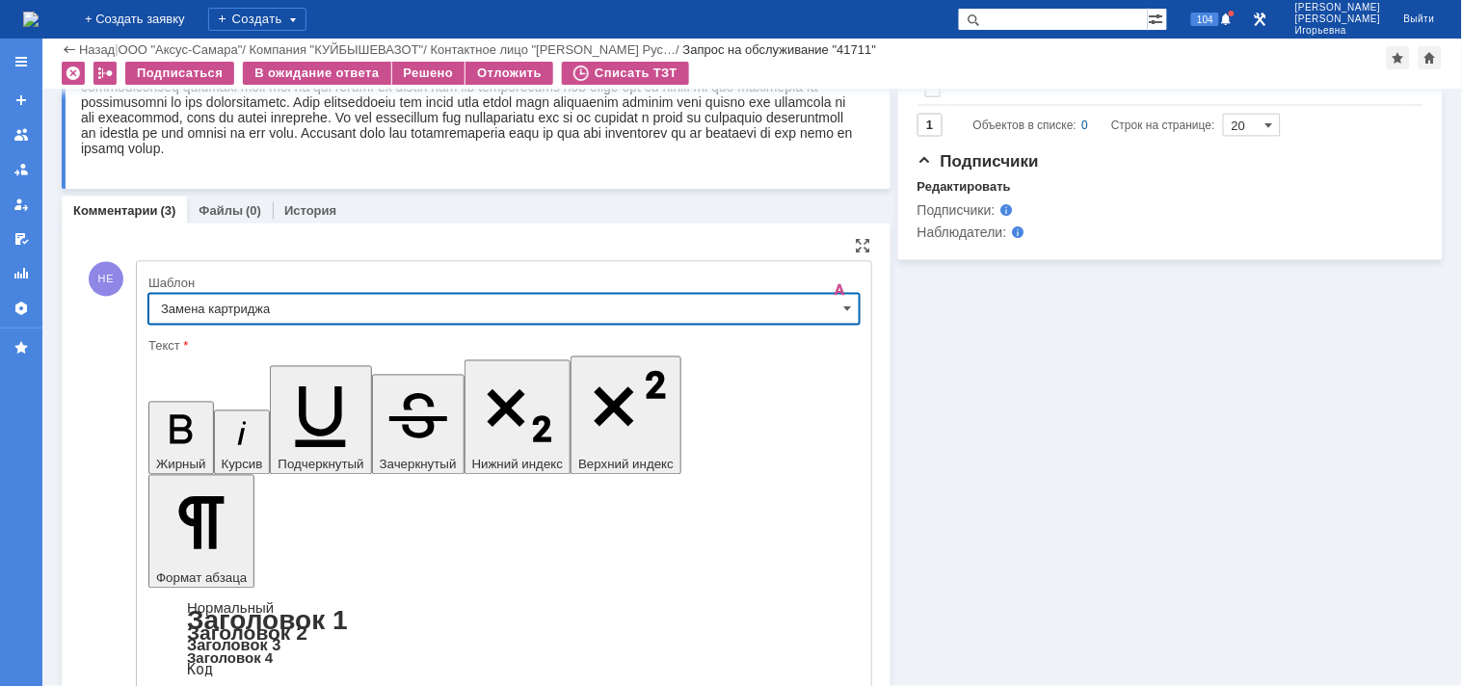
type input "Замена картриджа"
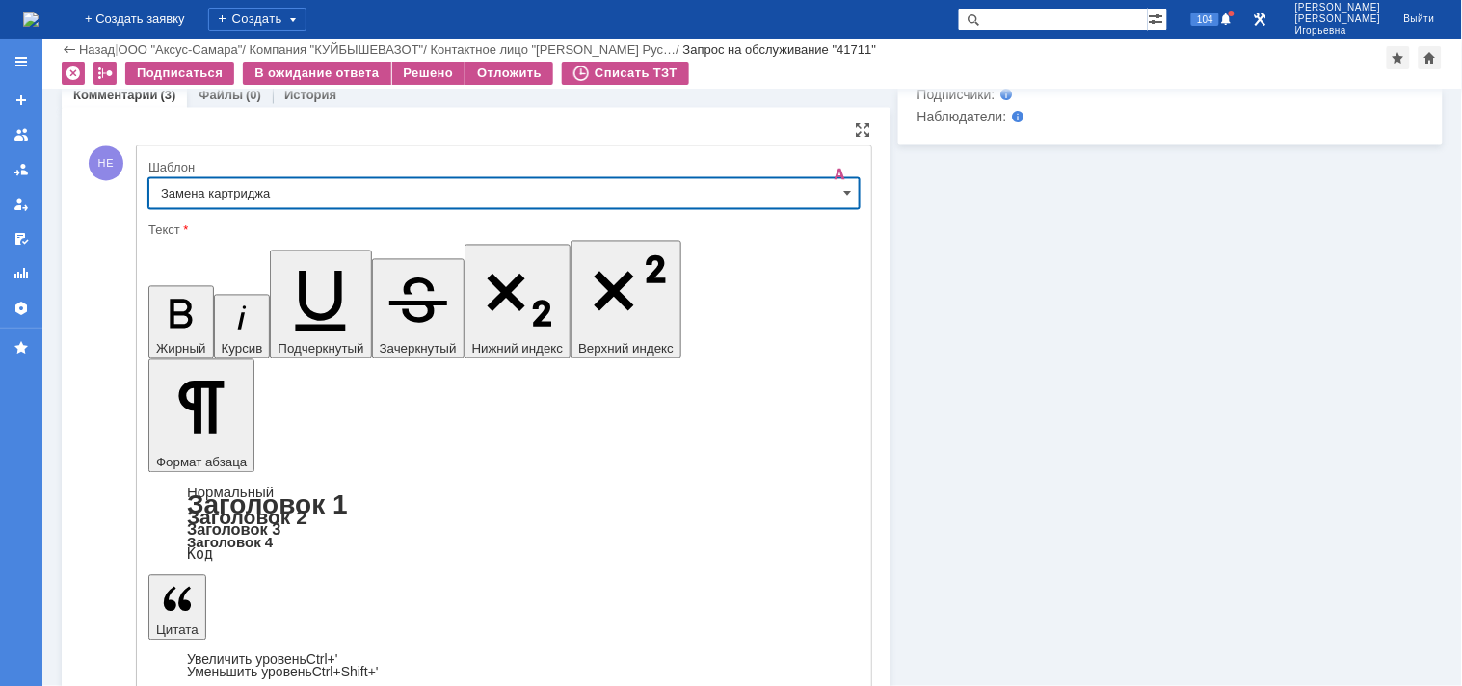
scroll to position [938, 0]
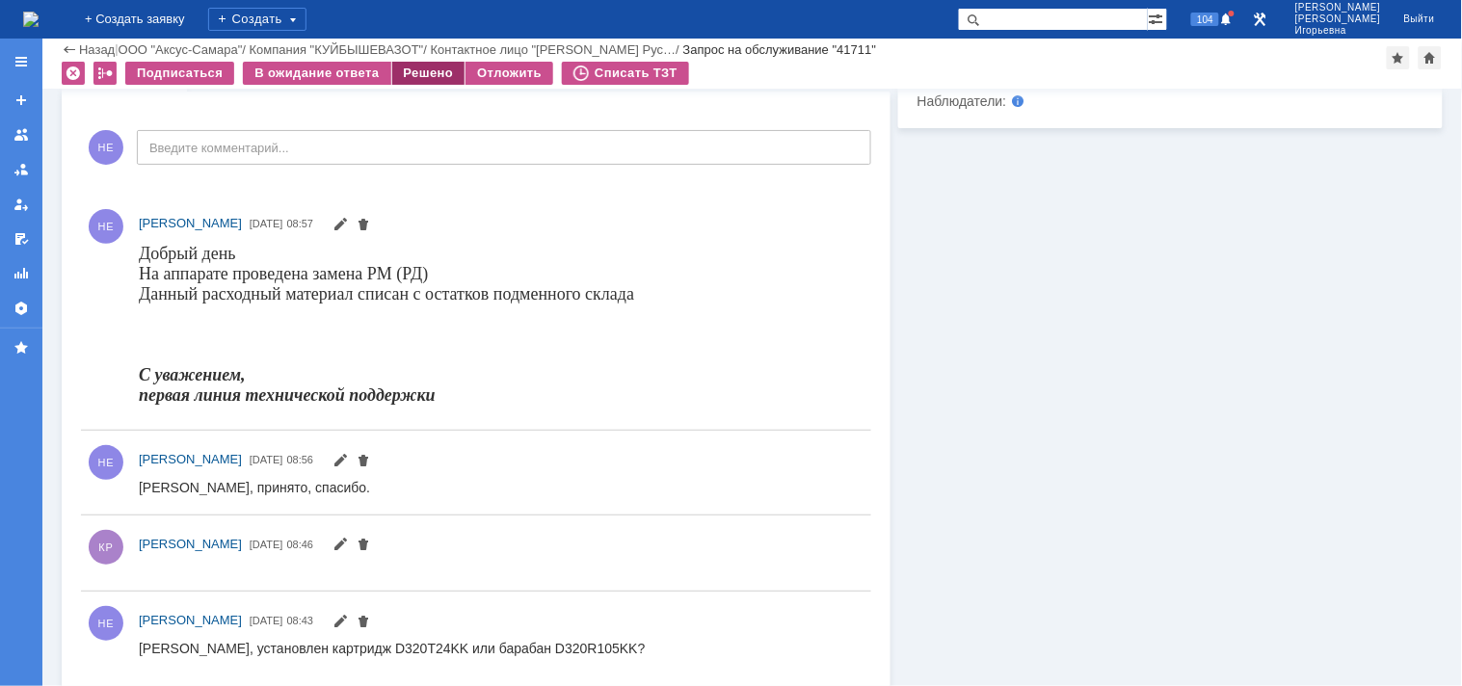
scroll to position [0, 0]
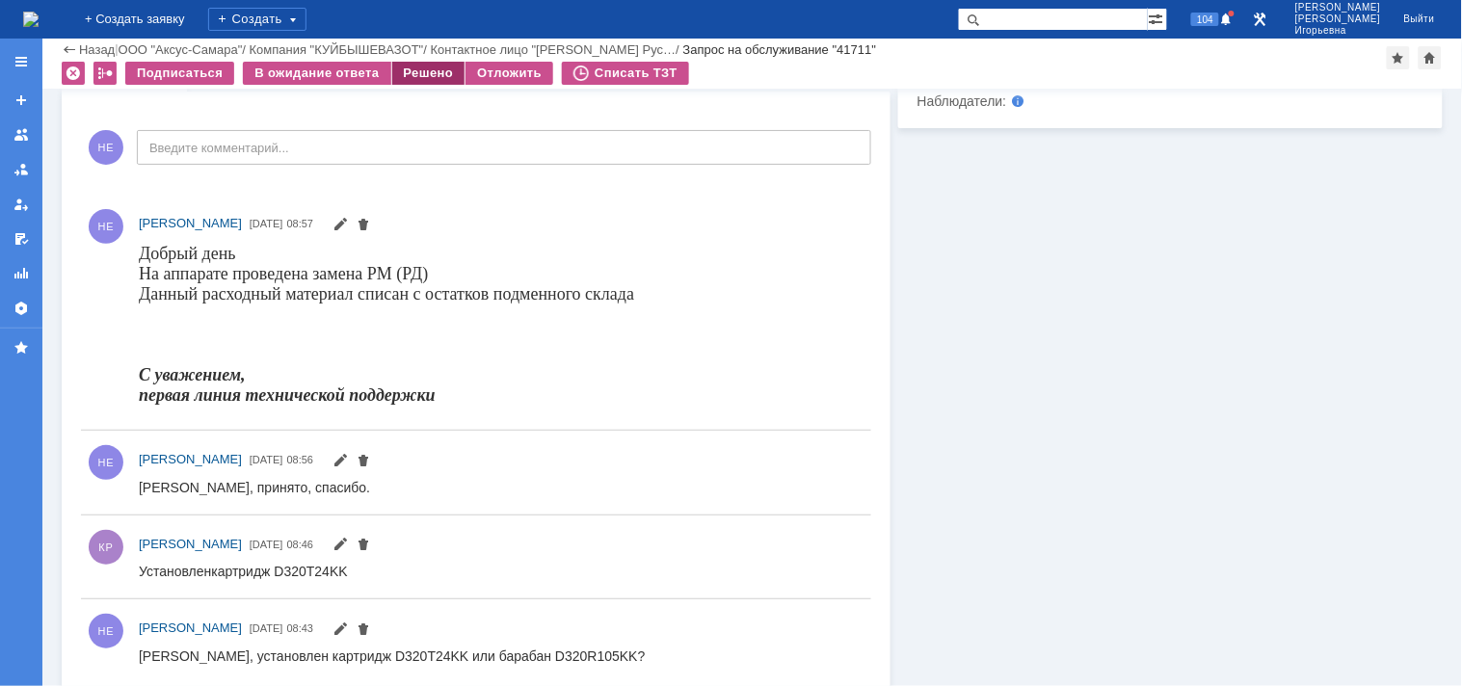
click at [420, 68] on div "Решено" at bounding box center [428, 73] width 73 height 23
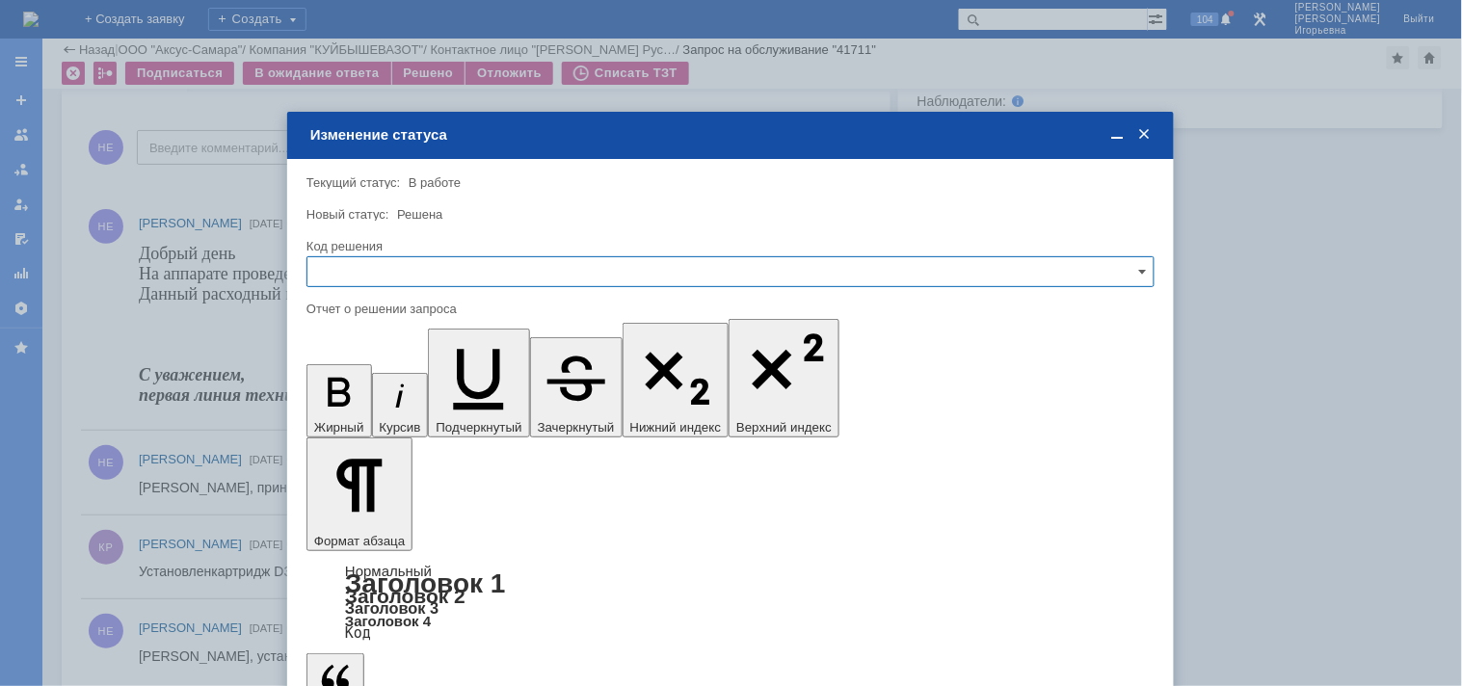
click at [384, 271] on input "text" at bounding box center [730, 271] width 848 height 31
drag, startPoint x: 354, startPoint y: 403, endPoint x: 79, endPoint y: 107, distance: 403.7
click at [354, 403] on span "Решено" at bounding box center [730, 401] width 823 height 15
type input "Решено"
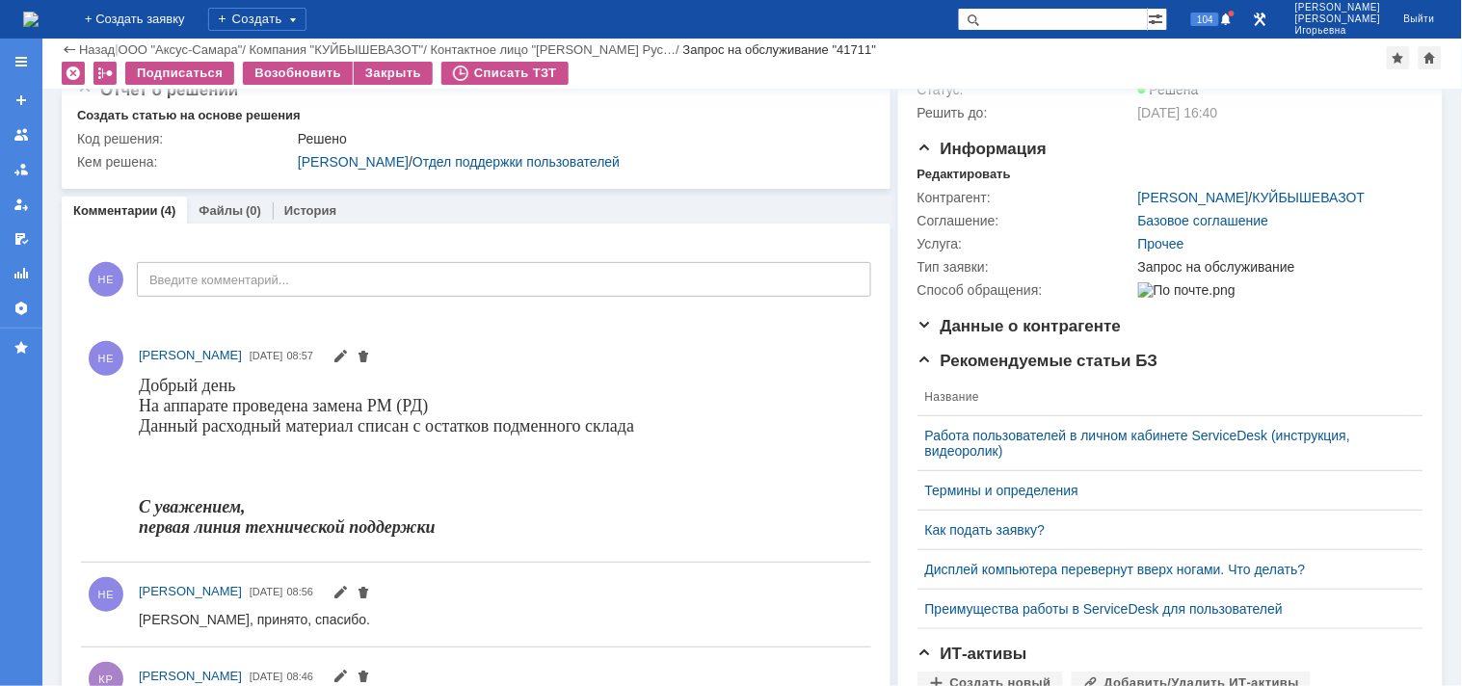
click at [39, 12] on img at bounding box center [30, 19] width 15 height 15
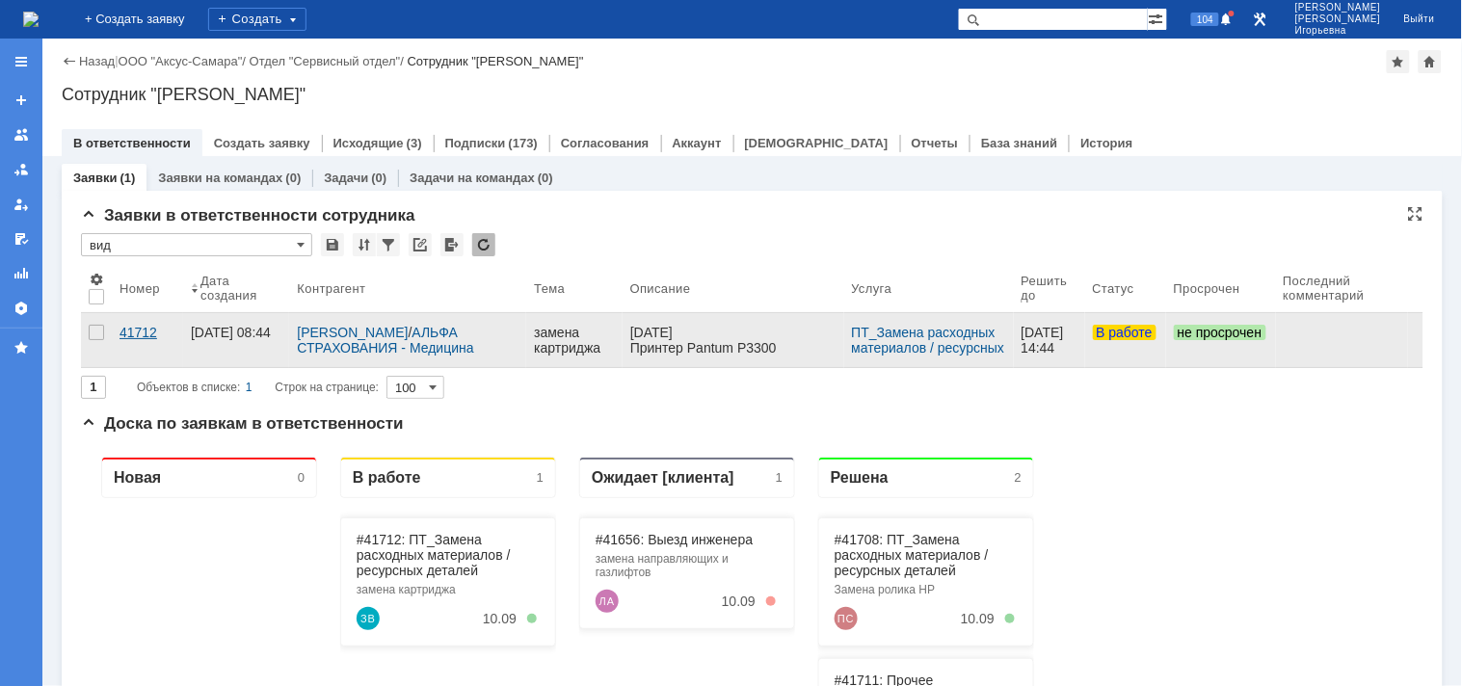
click at [140, 330] on div "41712" at bounding box center [148, 332] width 56 height 15
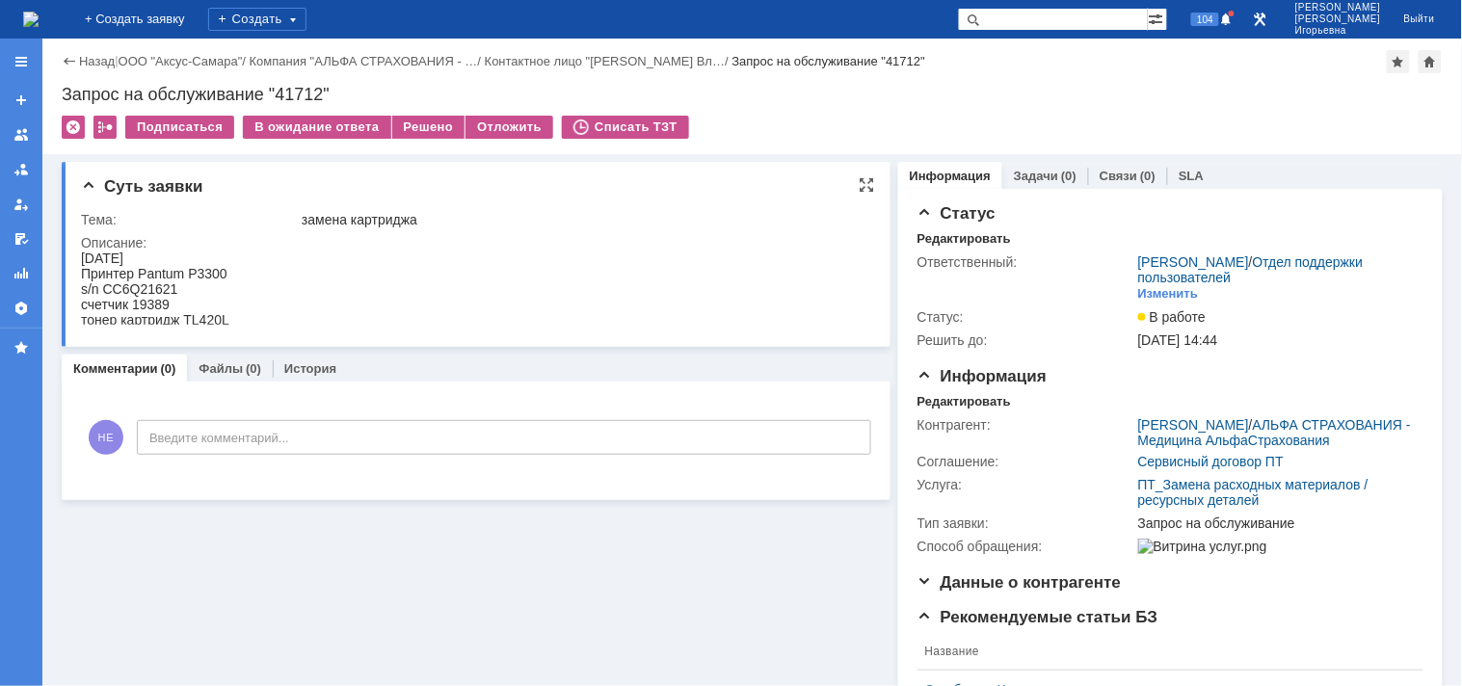
click at [139, 284] on div "s/n CC6Q21621" at bounding box center [154, 287] width 148 height 15
copy div "CC6Q21621"
click at [301, 89] on div "Запрос на обслуживание "41712"" at bounding box center [752, 94] width 1381 height 19
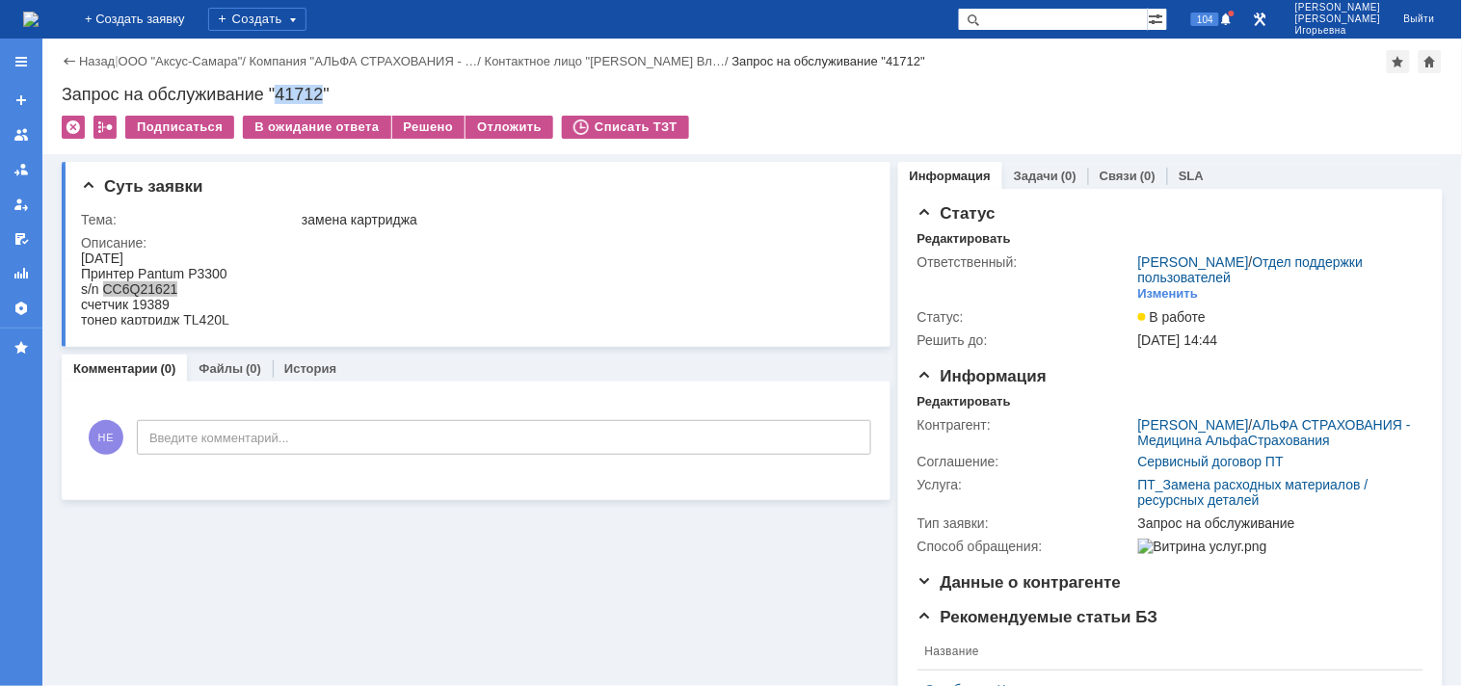
copy div "41712"
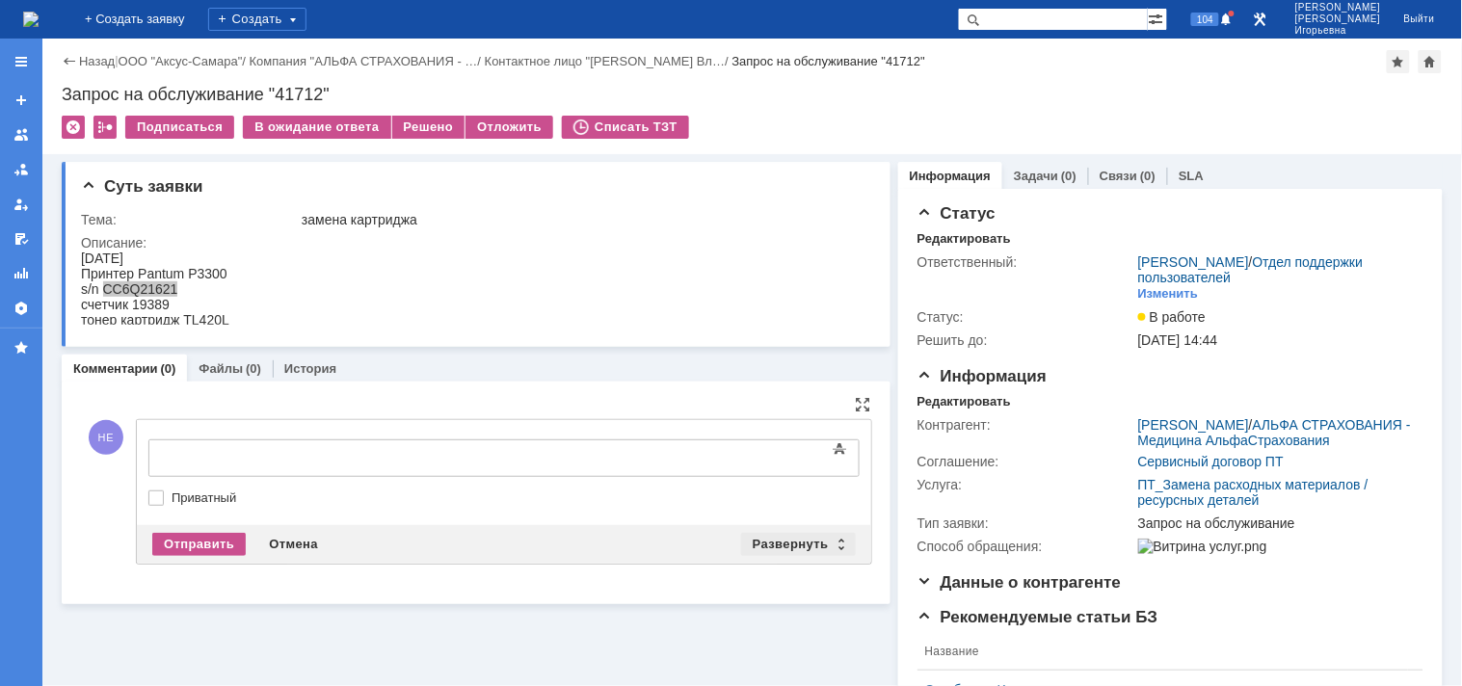
click at [831, 538] on div "Развернуть" at bounding box center [798, 544] width 115 height 23
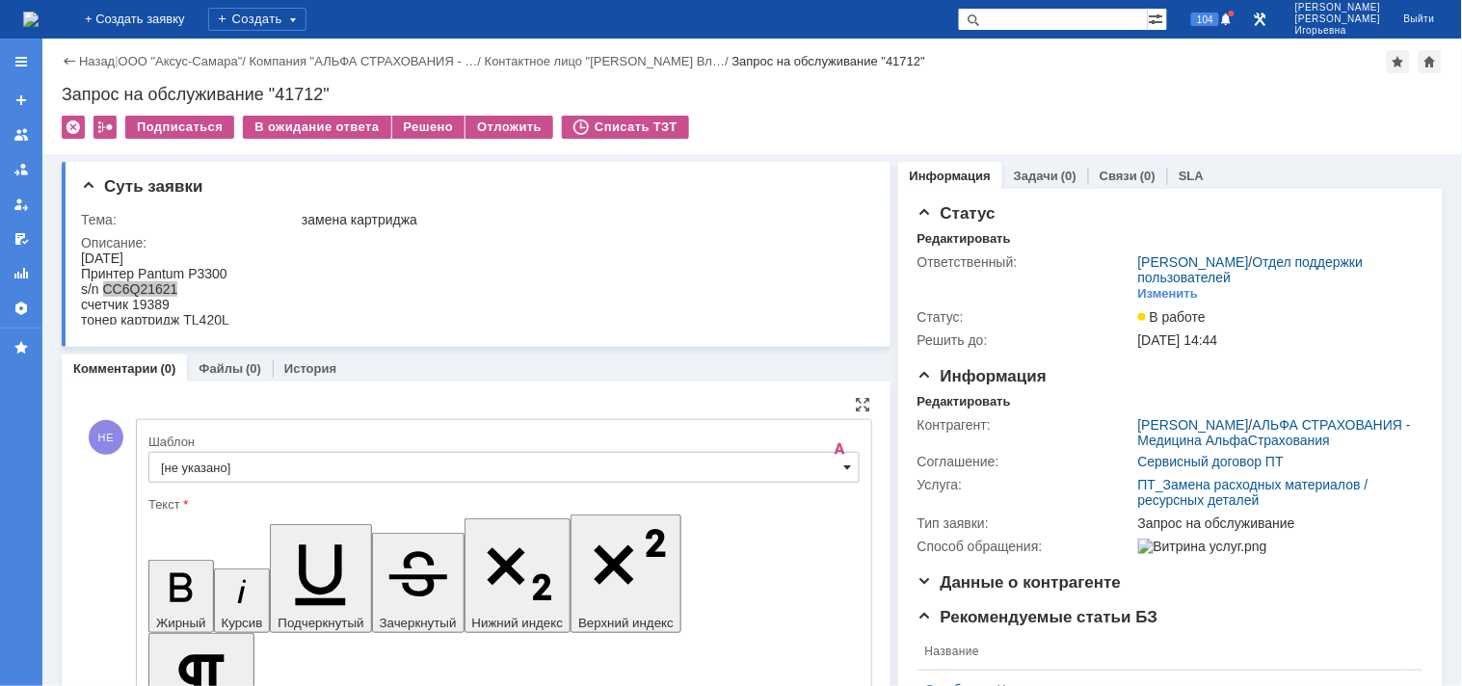
click at [844, 474] on span at bounding box center [848, 467] width 8 height 15
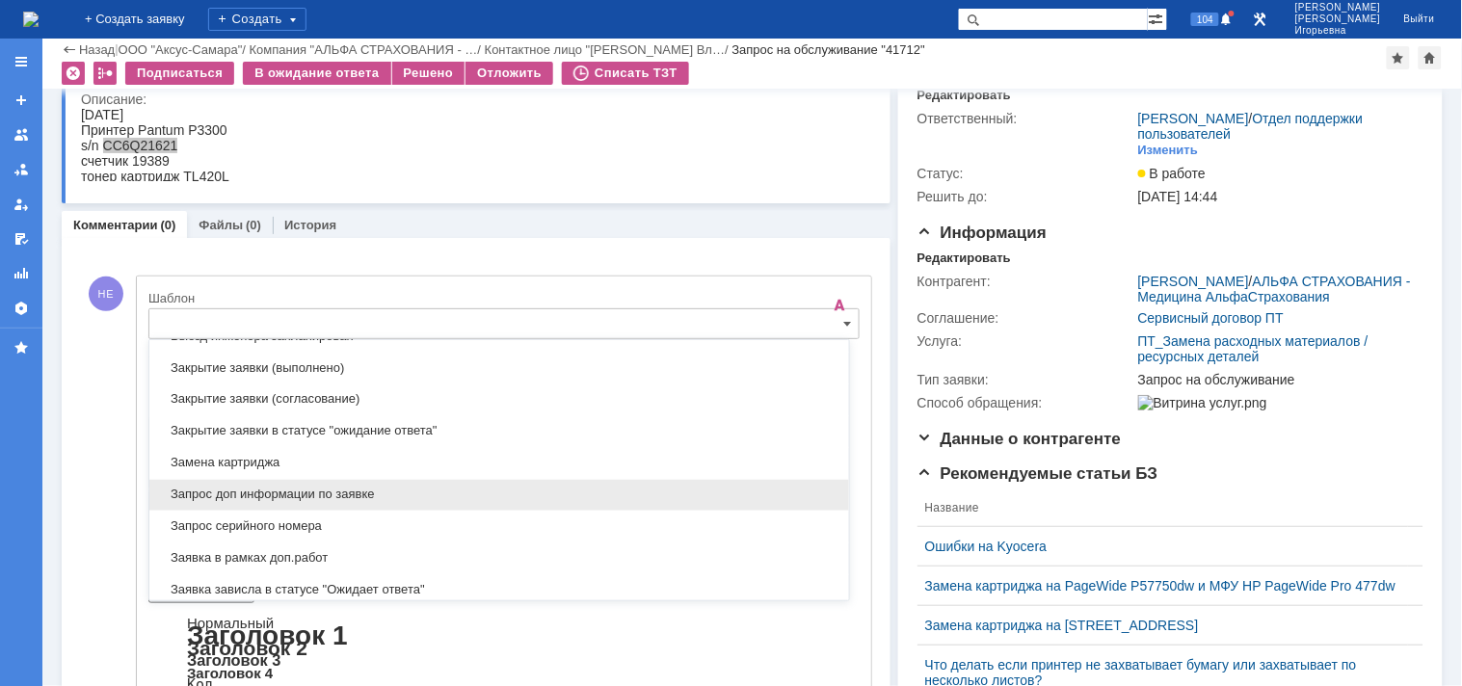
scroll to position [889, 0]
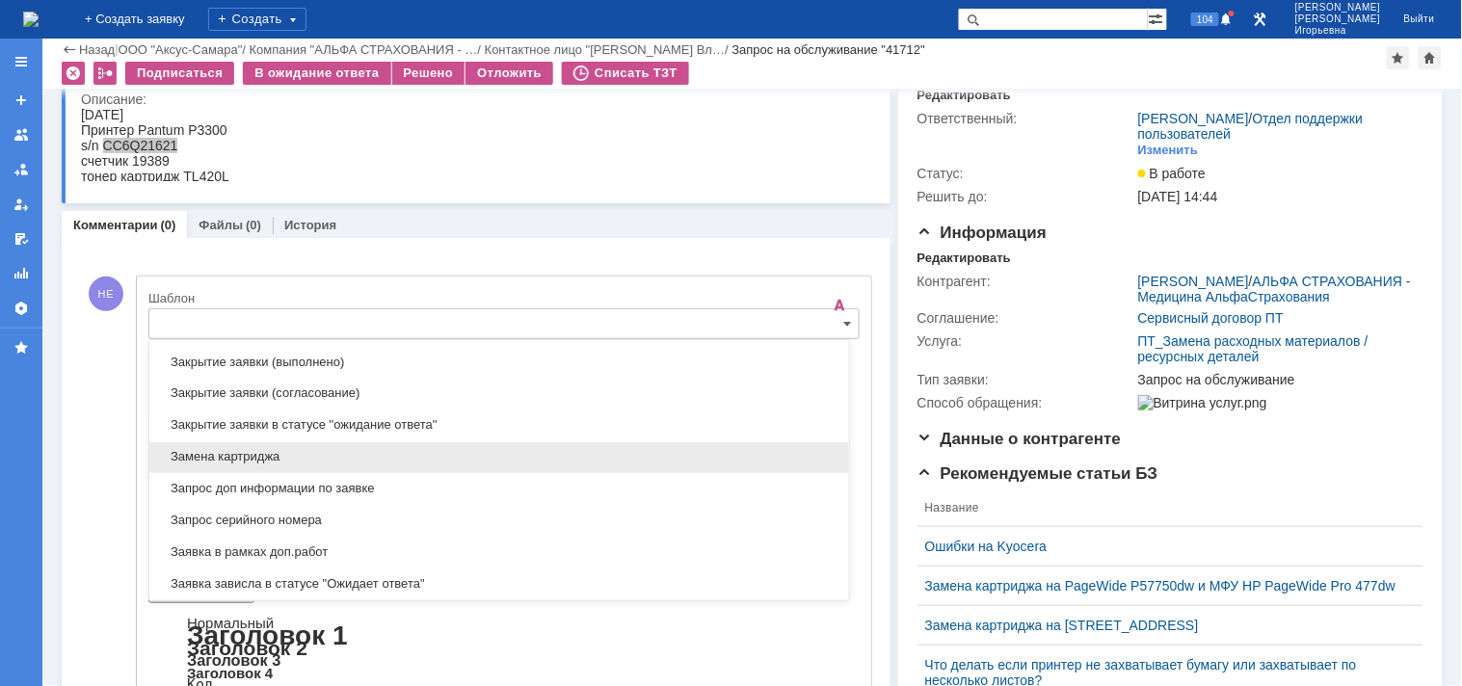
drag, startPoint x: 202, startPoint y: 455, endPoint x: 105, endPoint y: 13, distance: 452.0
click at [202, 455] on span "Замена картриджа" at bounding box center [499, 457] width 677 height 15
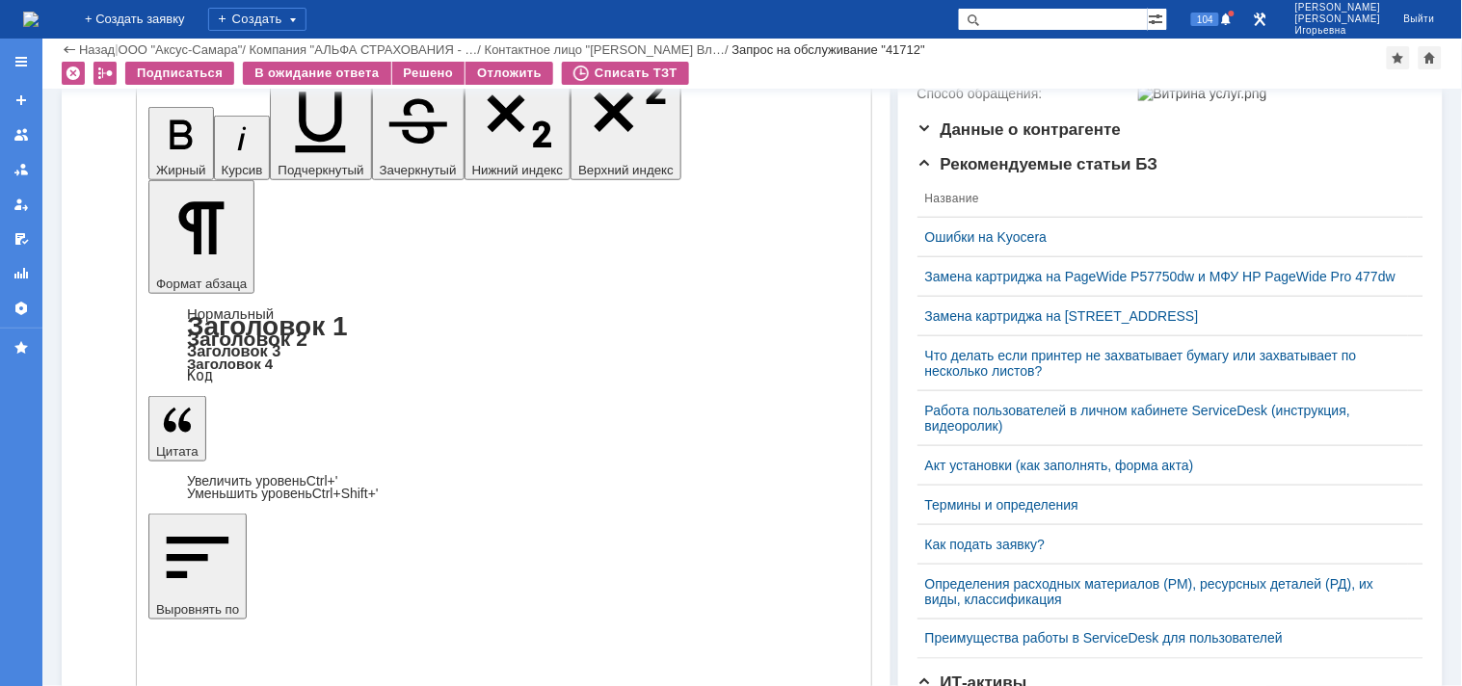
type input "Замена картриджа"
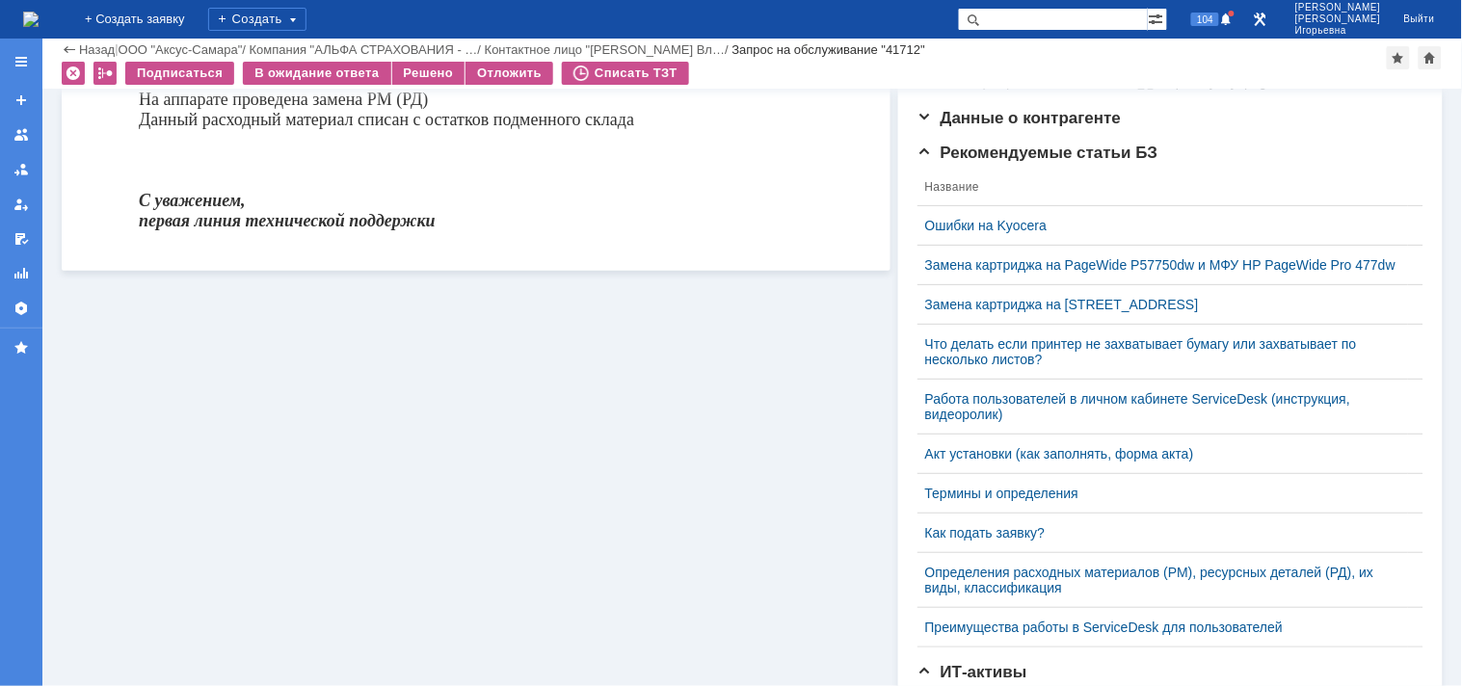
scroll to position [0, 0]
click at [424, 71] on div "Решено" at bounding box center [428, 73] width 73 height 23
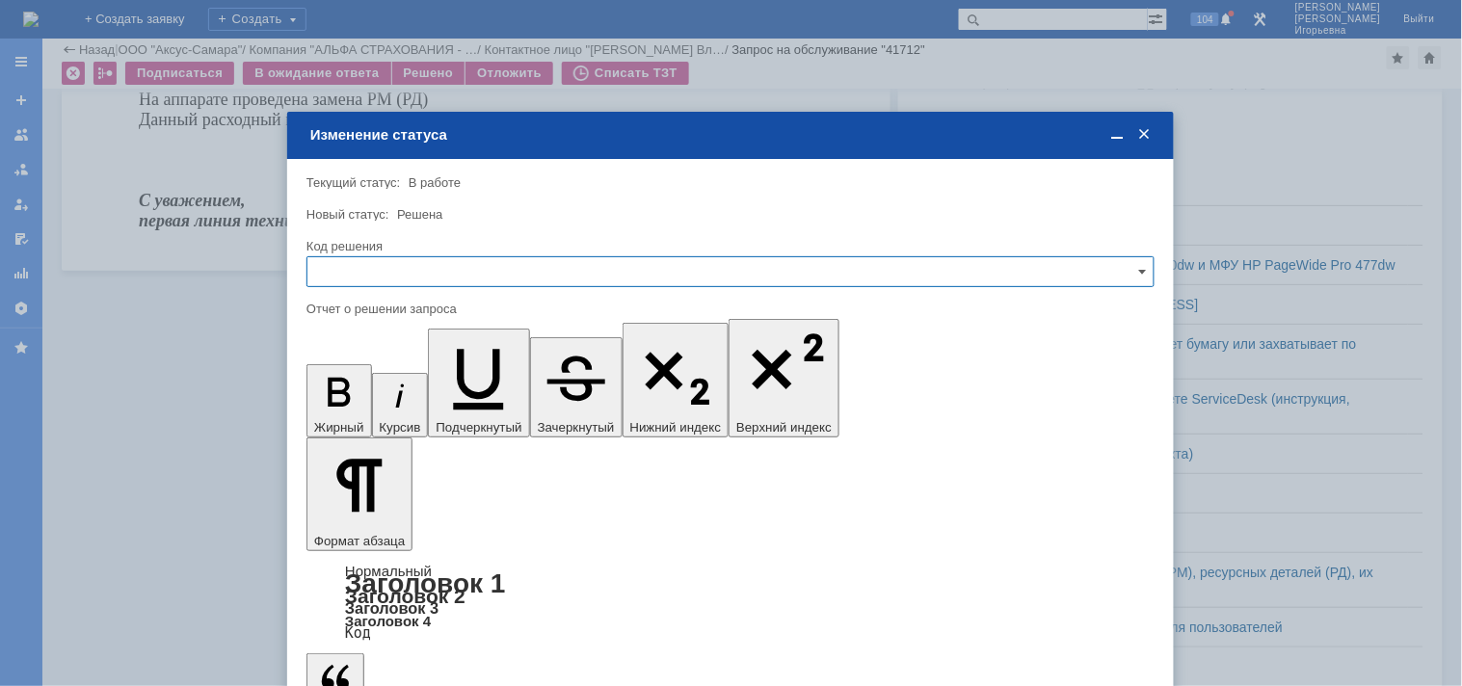
click at [372, 278] on input "text" at bounding box center [730, 271] width 848 height 31
click at [358, 400] on span "Решено" at bounding box center [730, 401] width 823 height 15
type input "Решено"
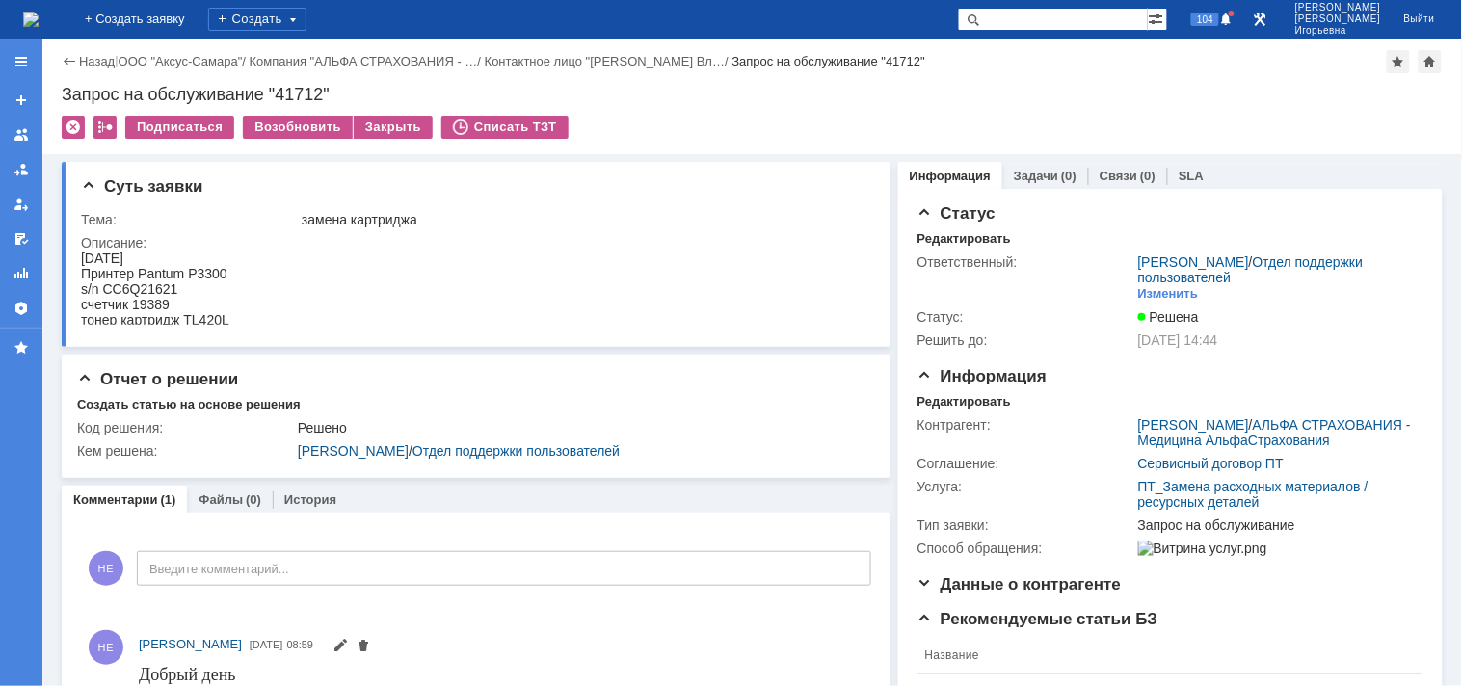
click at [39, 22] on img at bounding box center [30, 19] width 15 height 15
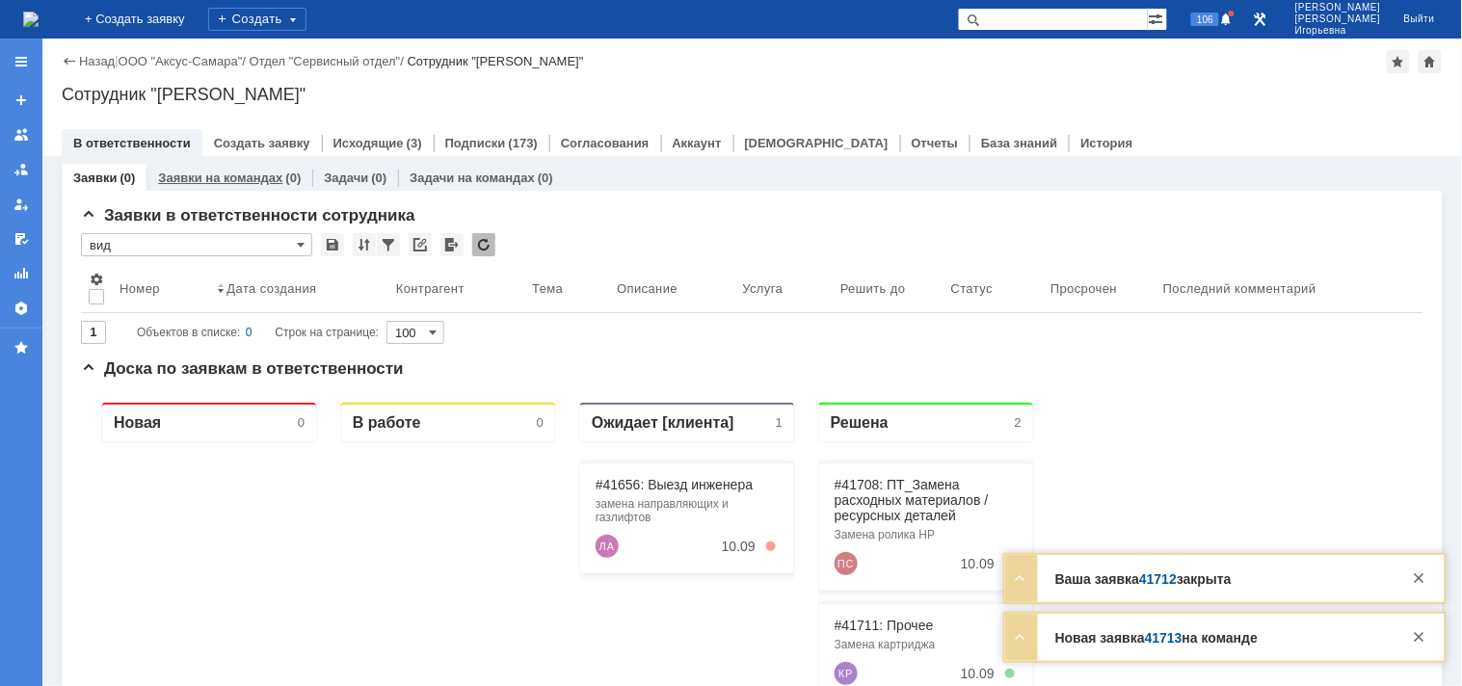
click at [233, 175] on link "Заявки на командах" at bounding box center [220, 178] width 124 height 14
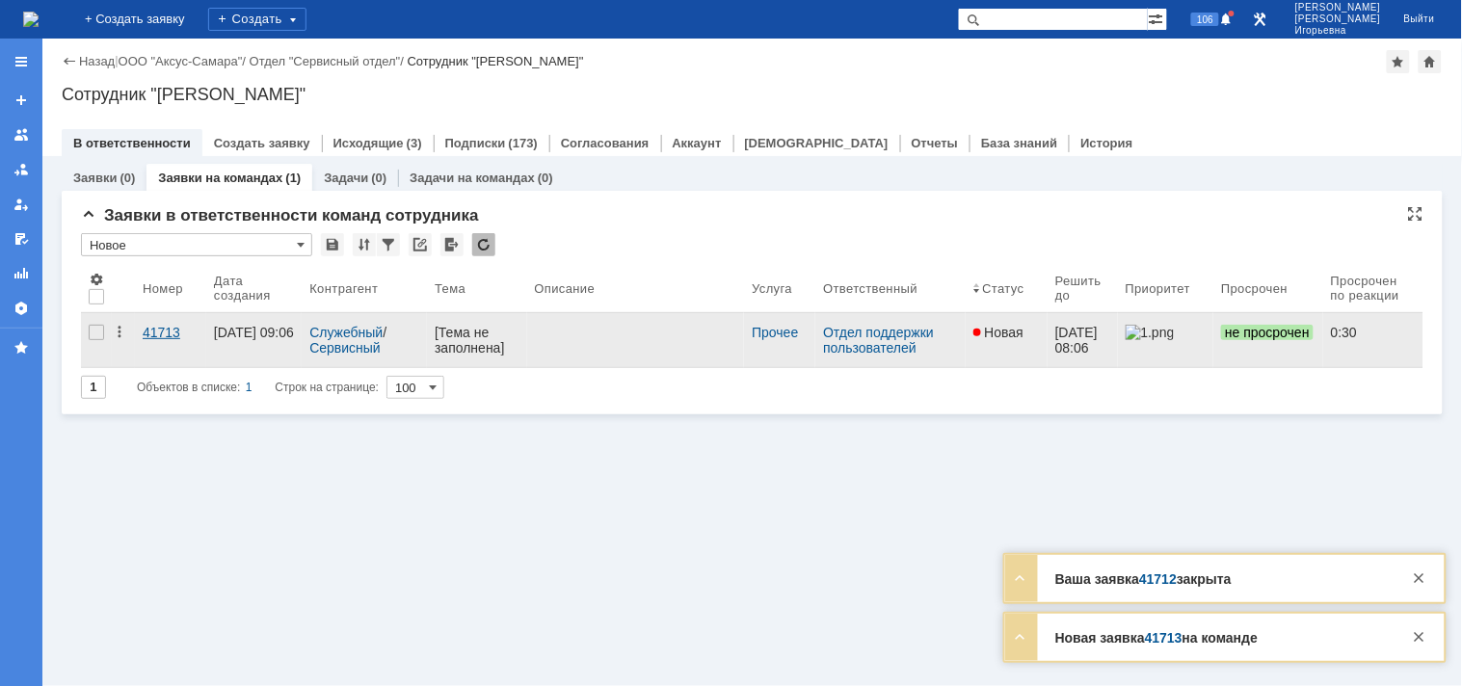
click at [159, 330] on div "41713" at bounding box center [171, 332] width 56 height 15
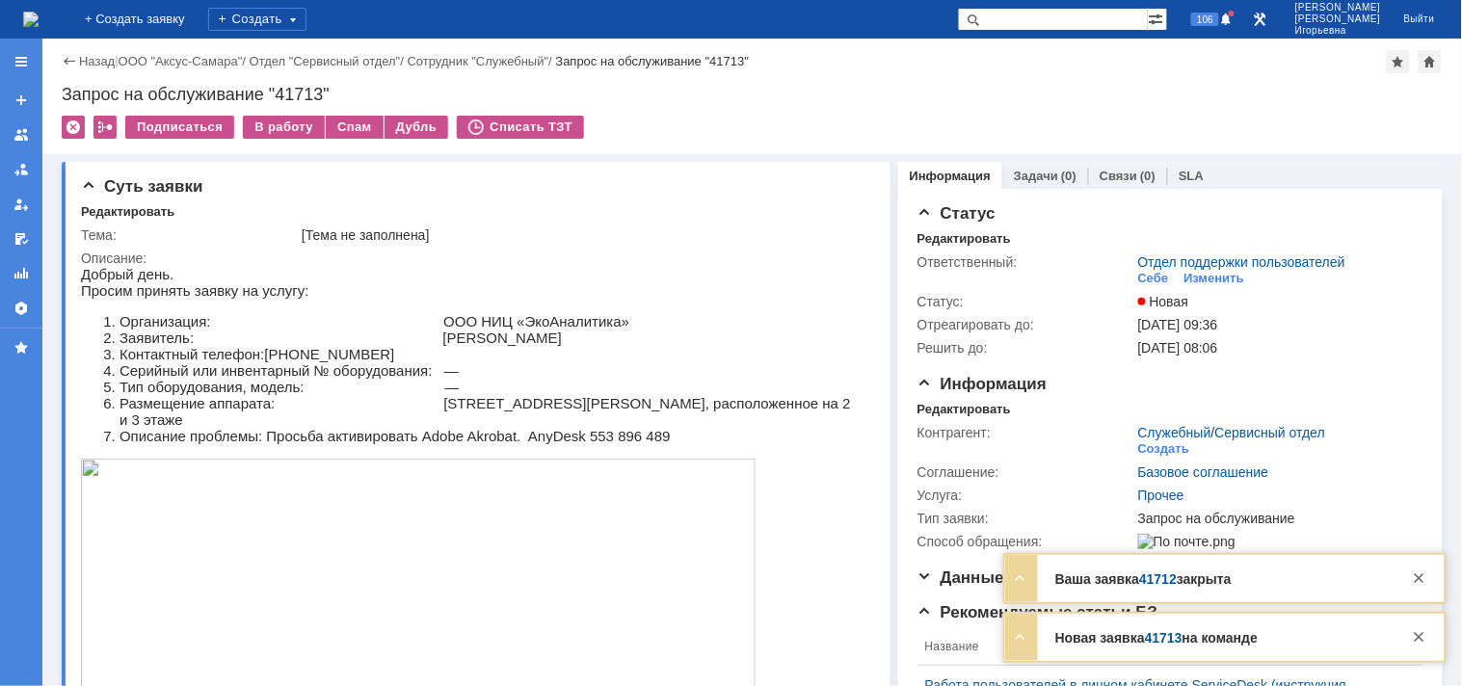
click at [39, 13] on img at bounding box center [30, 19] width 15 height 15
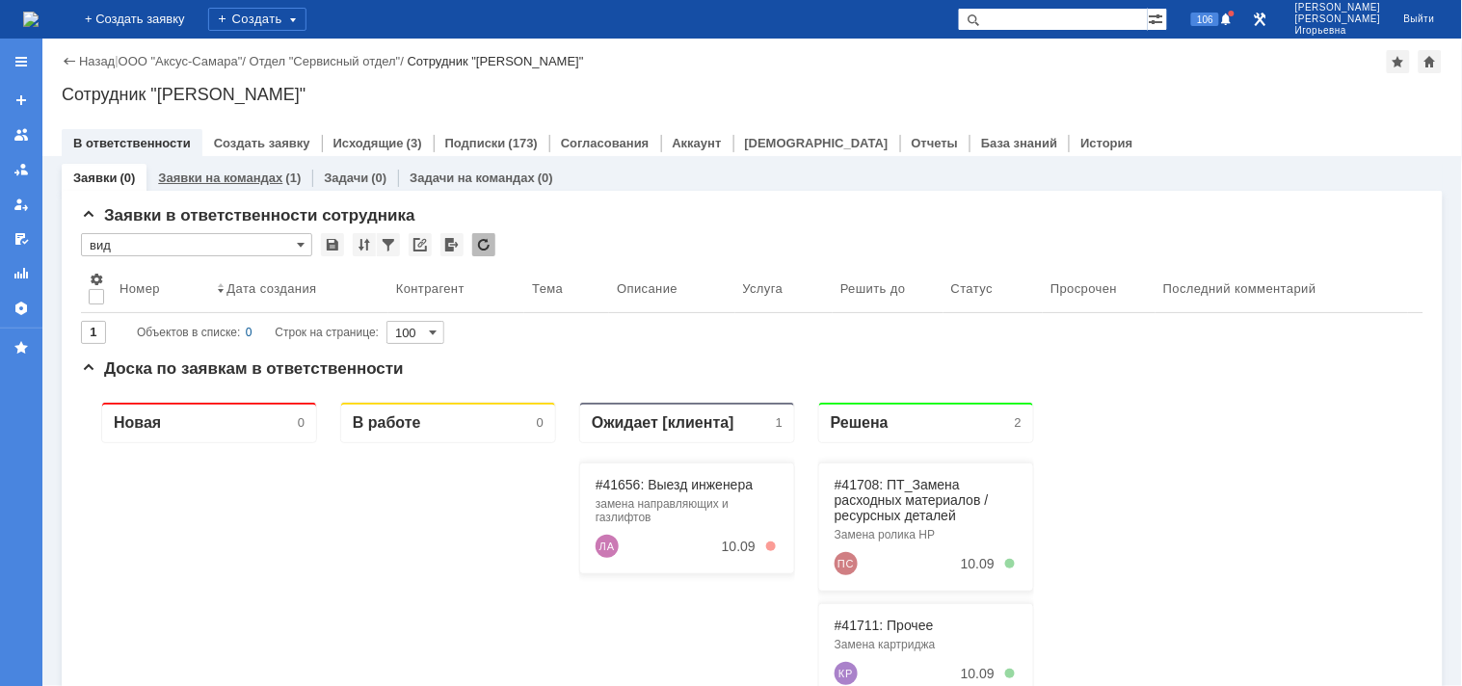
click at [226, 183] on link "Заявки на командах" at bounding box center [220, 178] width 124 height 14
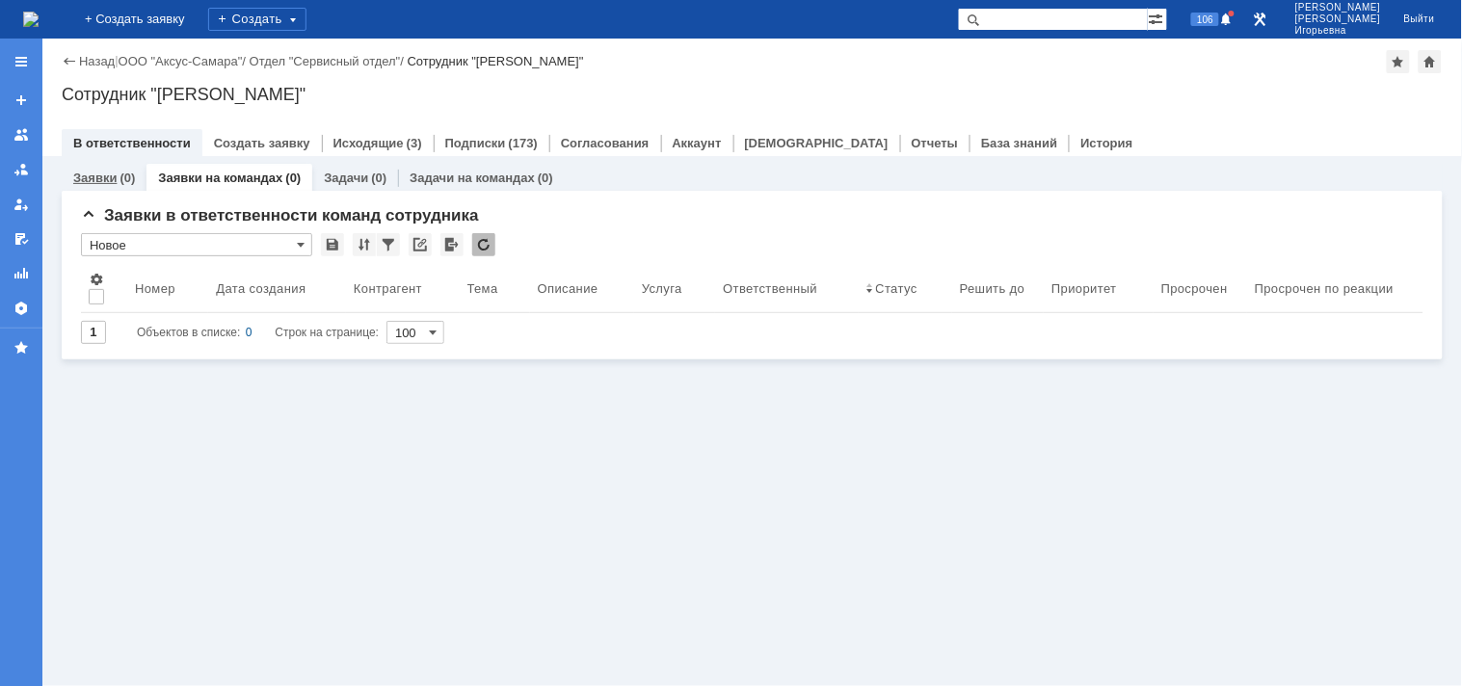
click at [98, 179] on link "Заявки" at bounding box center [94, 178] width 43 height 14
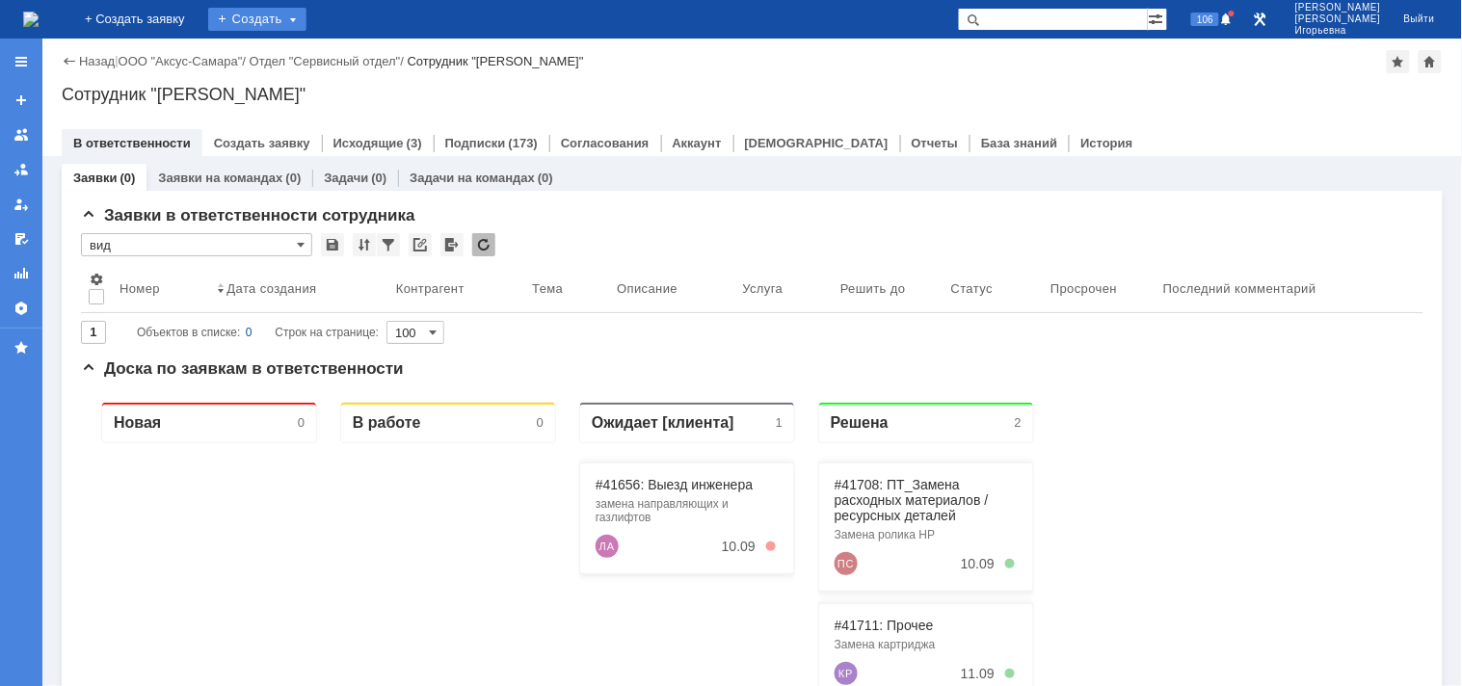
click at [295, 19] on div "Создать" at bounding box center [257, 19] width 98 height 23
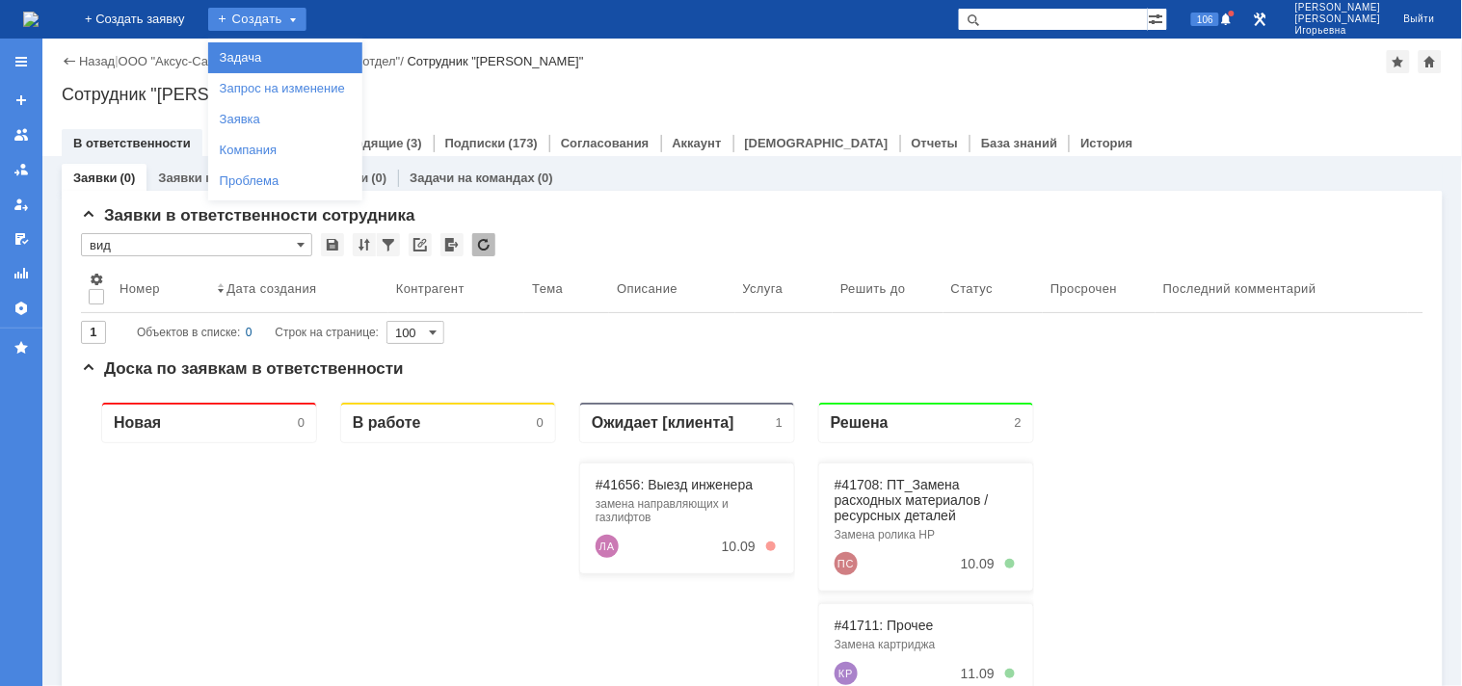
click at [292, 56] on link "Задача" at bounding box center [285, 57] width 147 height 23
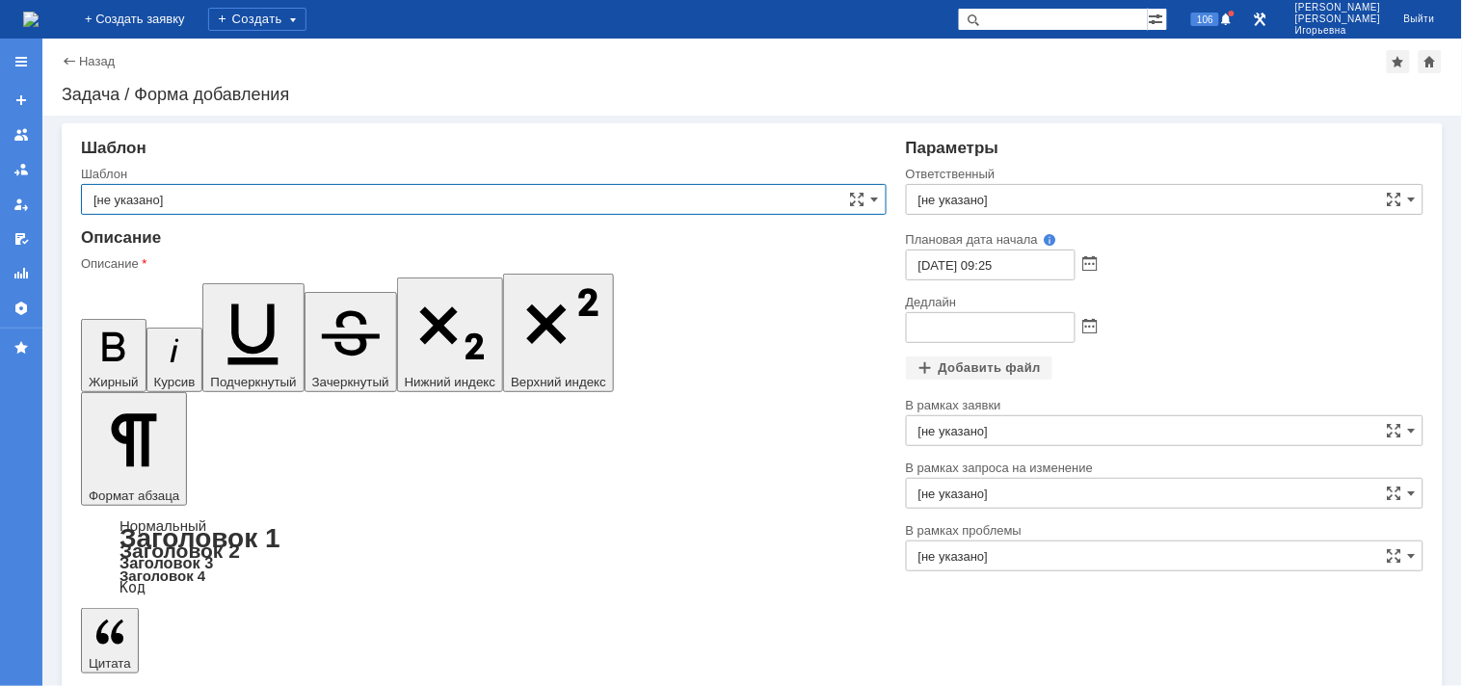
click at [226, 189] on input "[не указано]" at bounding box center [484, 199] width 806 height 31
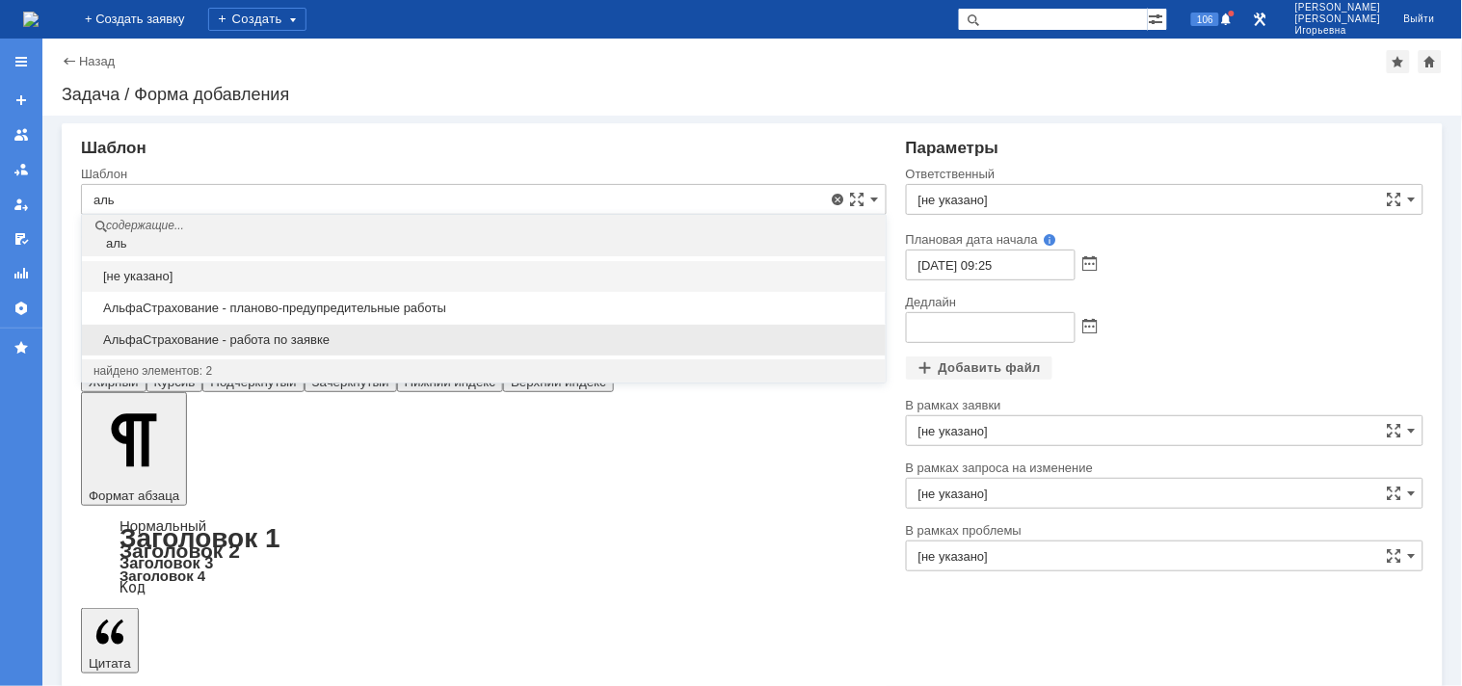
click at [218, 348] on span "АльфаСтрахование - работа по заявке" at bounding box center [483, 340] width 781 height 15
type input "АльфаСтрахование - работа по заявке"
type input "[PERSON_NAME]"
type input "[DATE] 18:25"
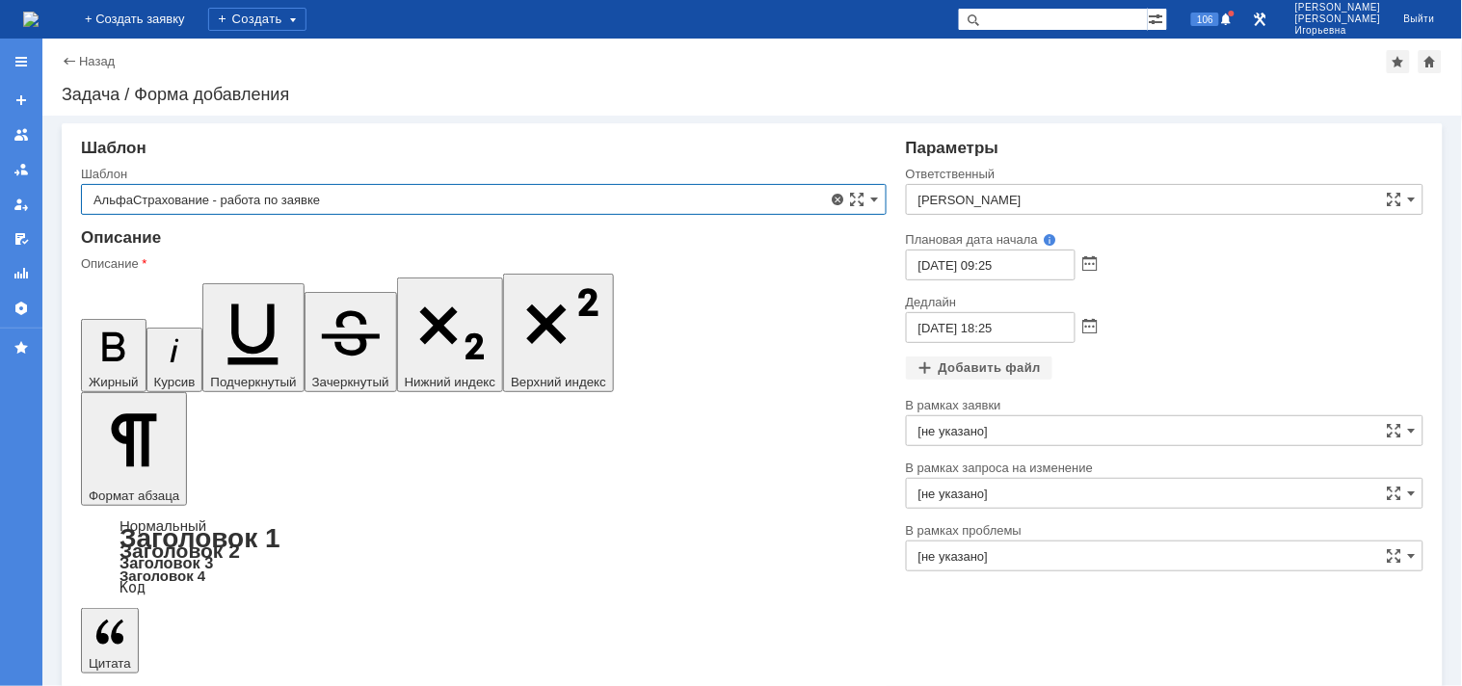
type input "АльфаСтрахование - работа по заявке"
drag, startPoint x: 756, startPoint y: 5341, endPoint x: 205, endPoint y: 5312, distance: 551.1
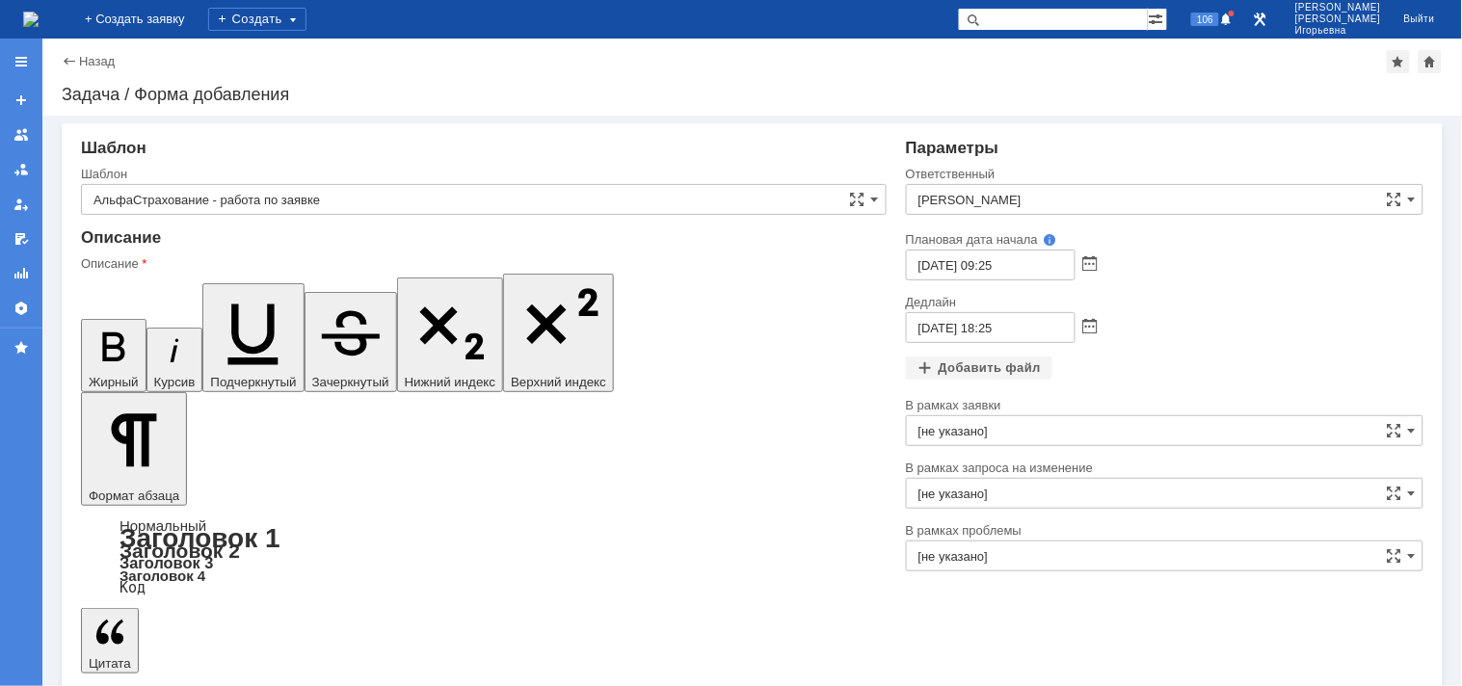
drag, startPoint x: 751, startPoint y: 5330, endPoint x: 93, endPoint y: 5290, distance: 658.5
click at [92, 322] on icon "button" at bounding box center [114, 347] width 50 height 50
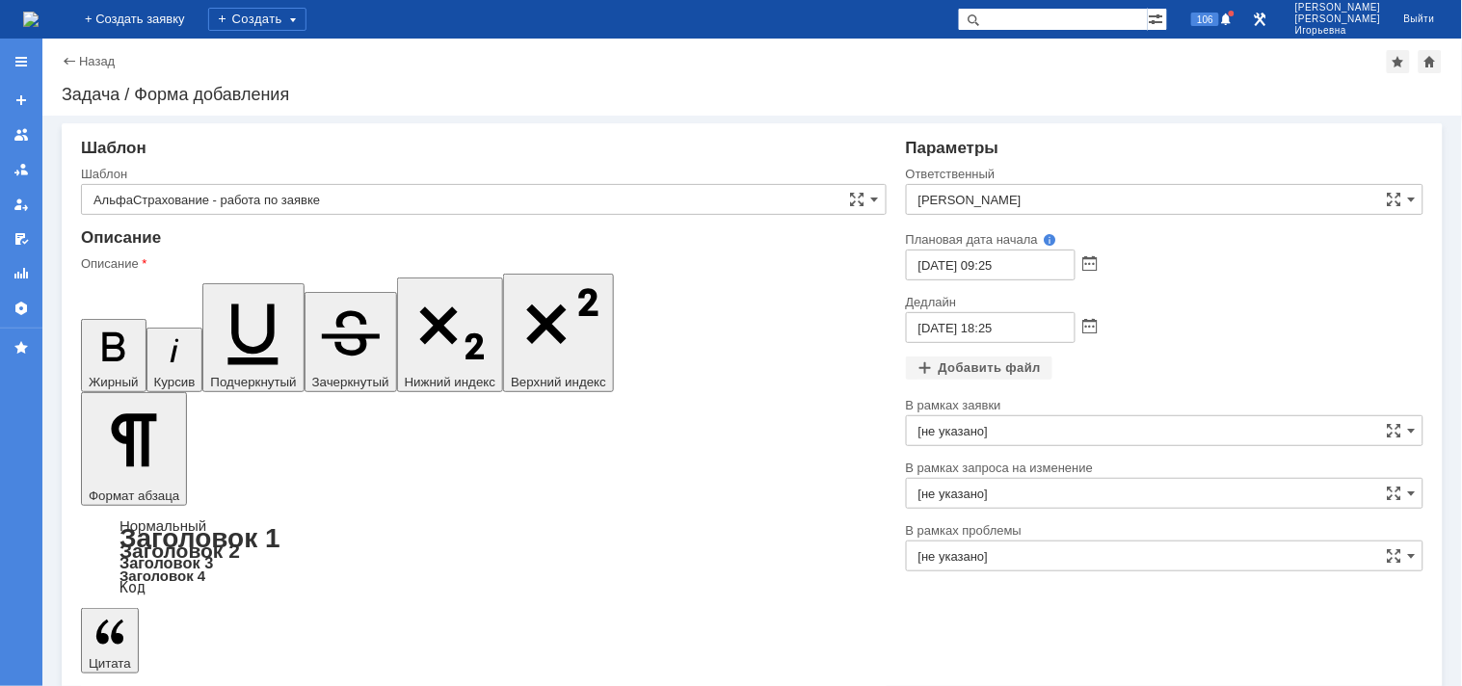
click at [210, 286] on icon "button" at bounding box center [253, 329] width 86 height 86
click at [1064, 202] on input "[PERSON_NAME]" at bounding box center [1165, 199] width 518 height 31
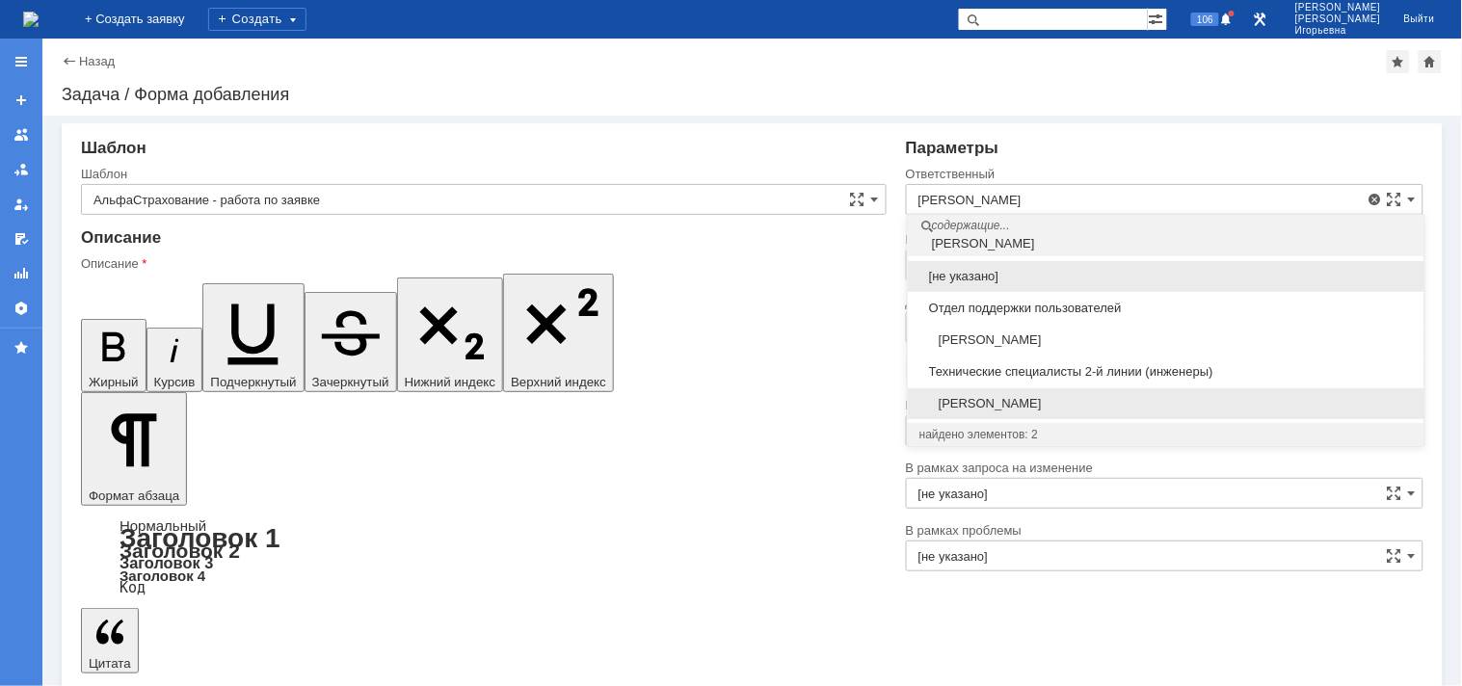
click at [1033, 406] on span "[PERSON_NAME]" at bounding box center [1165, 403] width 493 height 15
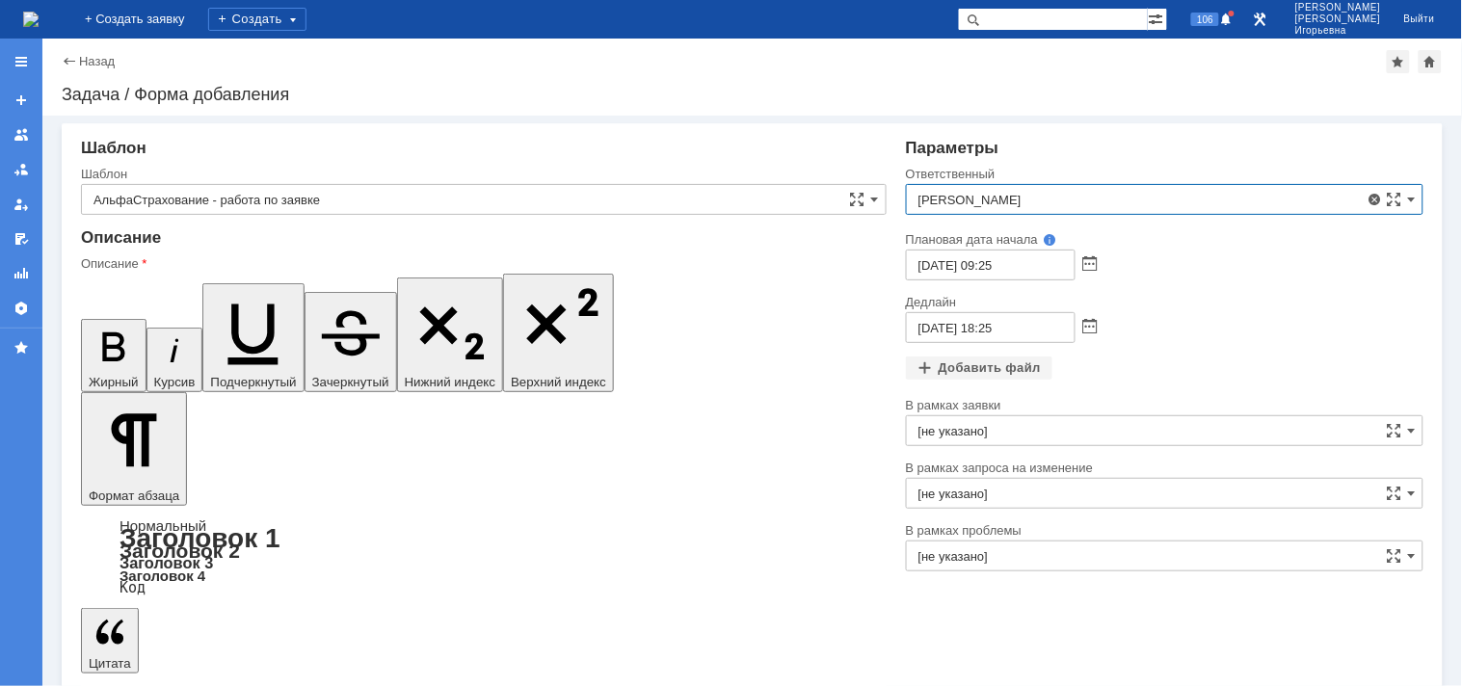
type input "[PERSON_NAME]"
click at [1093, 263] on span at bounding box center [1090, 264] width 14 height 15
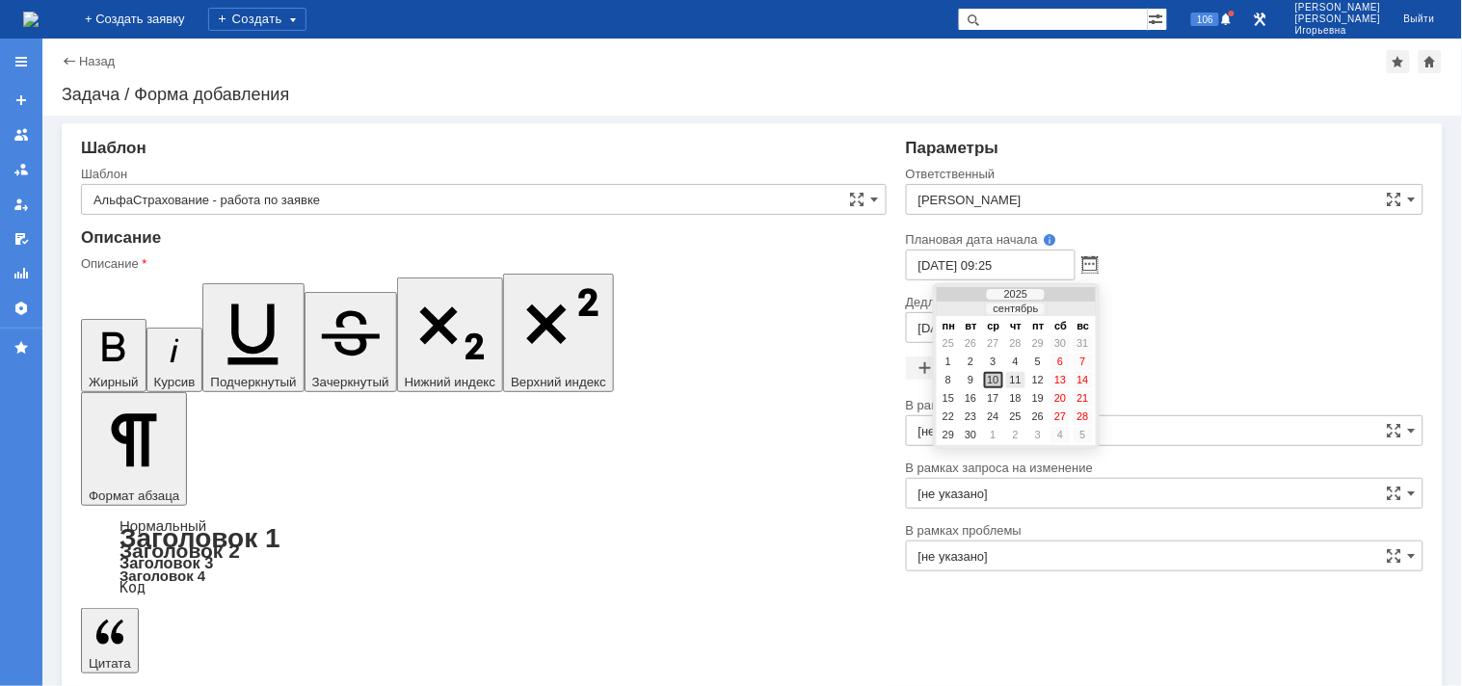
click at [1016, 376] on div "11" at bounding box center [1015, 380] width 19 height 16
type input "[DATE] 09:25"
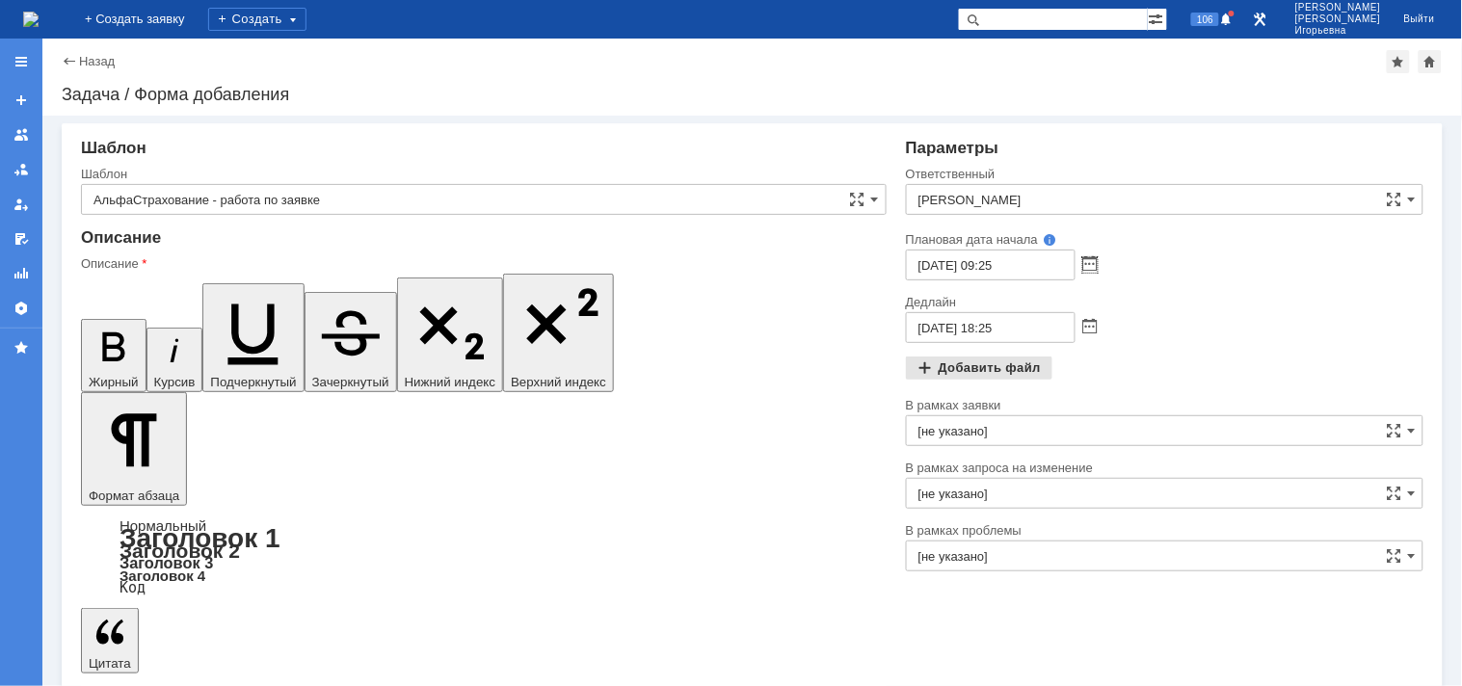
type input "[DATE] 18:25"
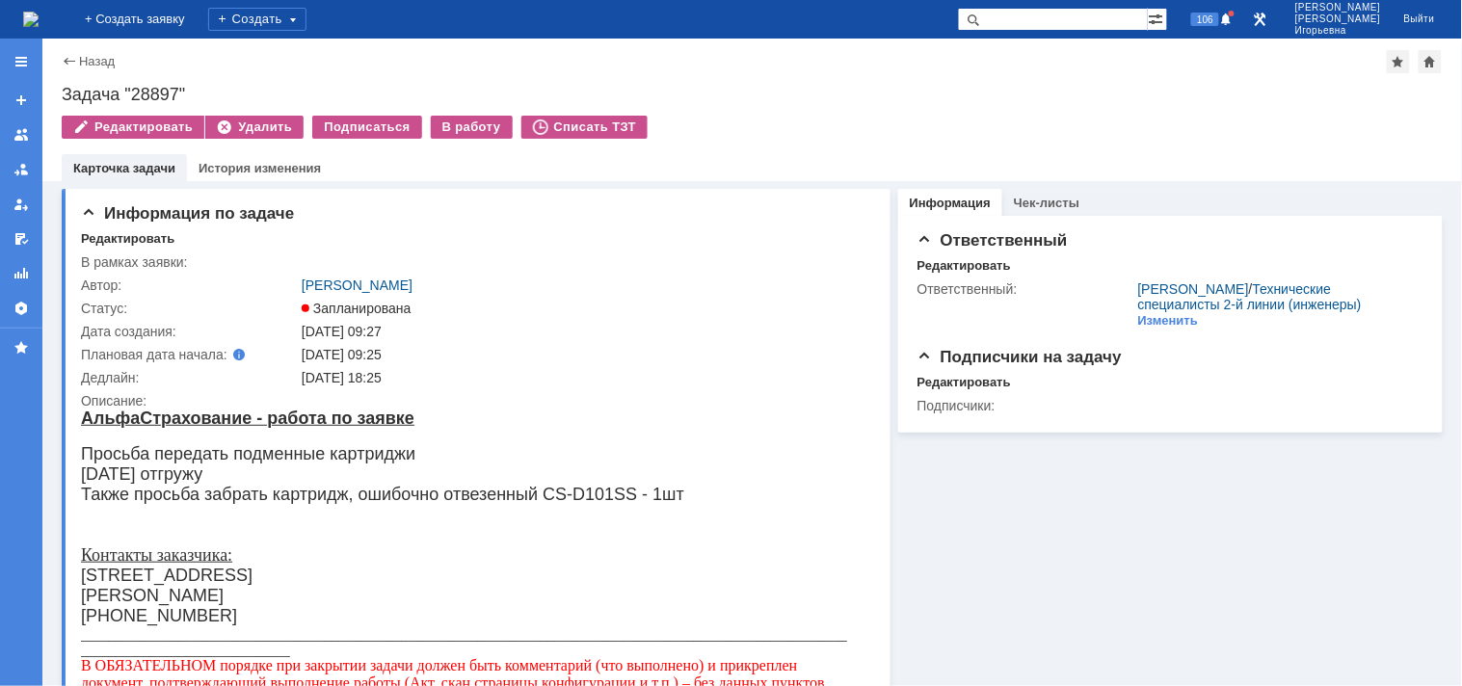
click at [32, 24] on img at bounding box center [30, 19] width 15 height 15
